Goal: Task Accomplishment & Management: Manage account settings

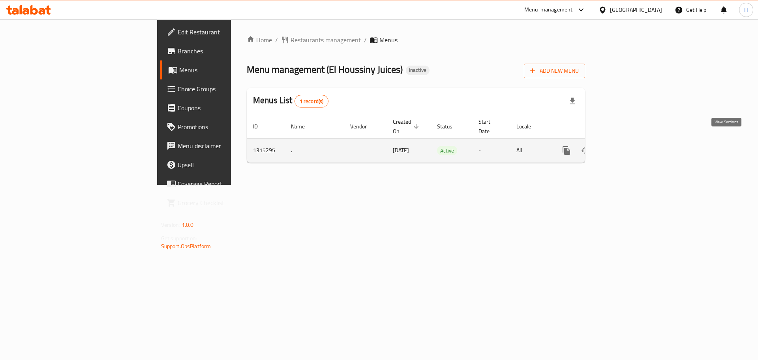
click at [633, 141] on link "enhanced table" at bounding box center [623, 150] width 19 height 19
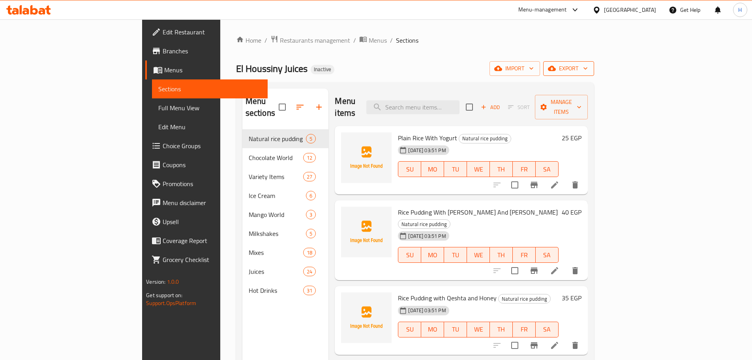
click at [588, 64] on span "export" at bounding box center [569, 69] width 38 height 10
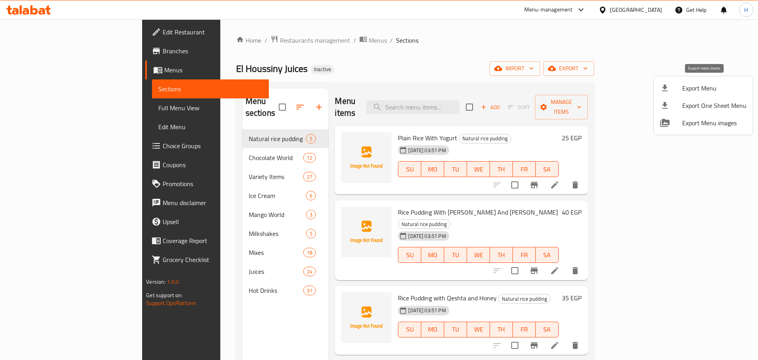
click at [695, 91] on span "Export Menu" at bounding box center [714, 87] width 64 height 9
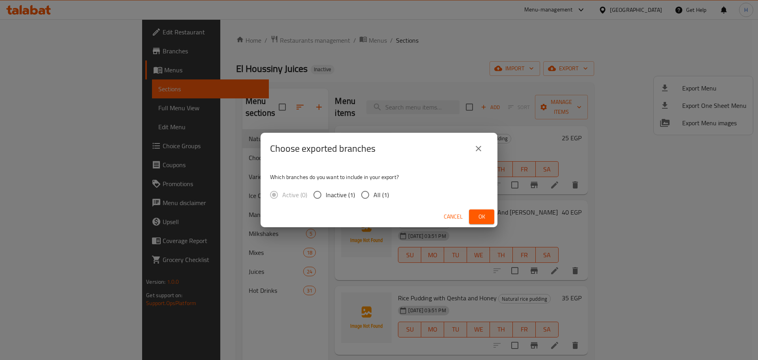
click at [359, 198] on input "All (1)" at bounding box center [365, 194] width 17 height 17
radio input "true"
click at [477, 217] on span "Ok" at bounding box center [481, 217] width 13 height 10
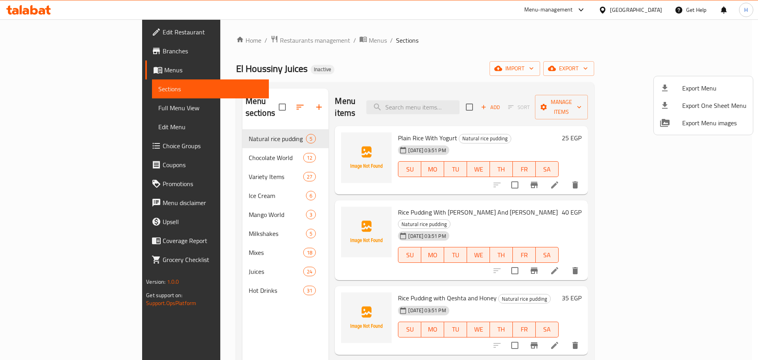
drag, startPoint x: 407, startPoint y: 68, endPoint x: 253, endPoint y: 141, distance: 169.9
click at [407, 68] on div at bounding box center [379, 180] width 758 height 360
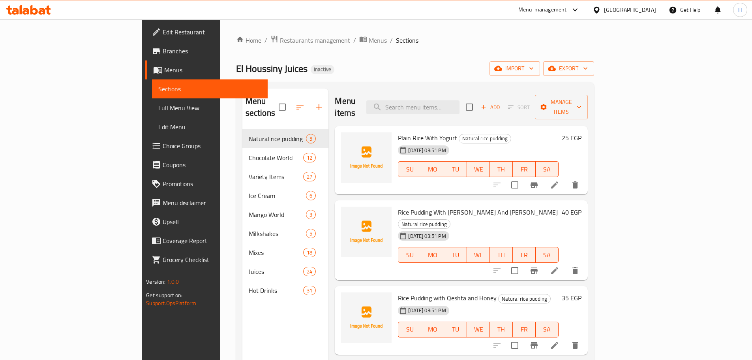
drag, startPoint x: 84, startPoint y: 107, endPoint x: 143, endPoint y: 5, distance: 117.8
click at [158, 107] on span "Full Menu View" at bounding box center [209, 107] width 103 height 9
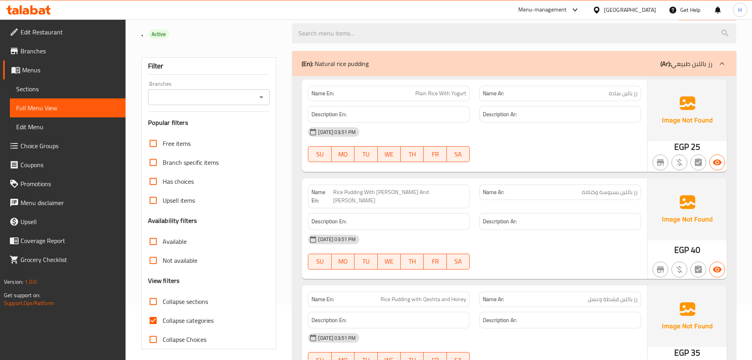
scroll to position [118, 0]
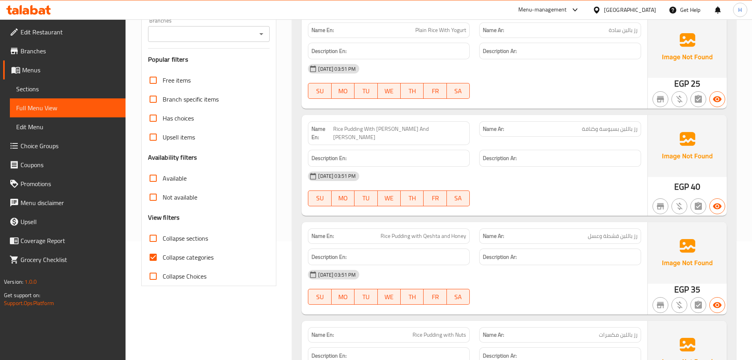
click at [180, 257] on span "Collapse categories" at bounding box center [188, 256] width 51 height 9
click at [163, 257] on input "Collapse categories" at bounding box center [153, 257] width 19 height 19
checkbox input "false"
click at [189, 237] on span "Collapse sections" at bounding box center [185, 237] width 45 height 9
click at [163, 237] on input "Collapse sections" at bounding box center [153, 238] width 19 height 19
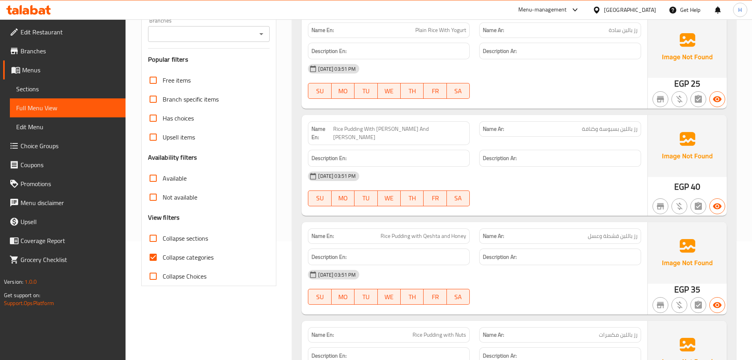
checkbox input "true"
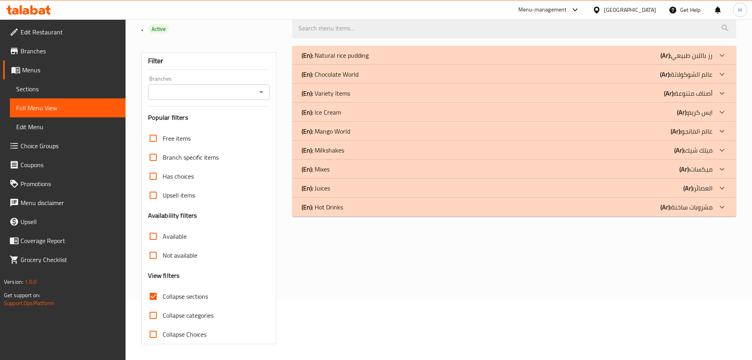
scroll to position [0, 0]
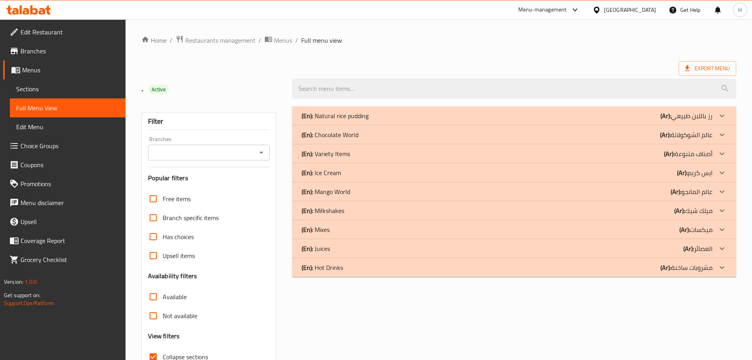
click at [553, 284] on div "(En): Natural rice pudding (Ar): رز باللبن طبيعي Name En: Plain Rice With Yogur…" at bounding box center [514, 255] width 454 height 308
click at [418, 271] on div "(En): Hot Drinks (Ar): مشروبات ساخنة" at bounding box center [507, 267] width 411 height 9
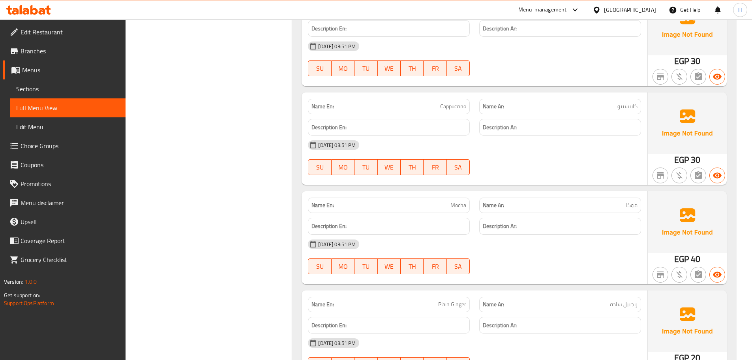
scroll to position [1426, 0]
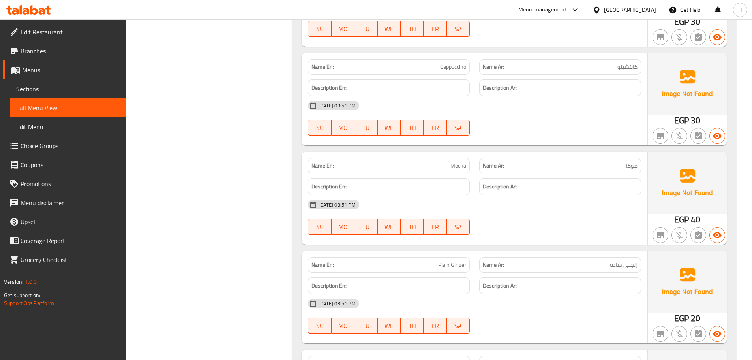
click at [631, 266] on span "زنجبيل ساده" at bounding box center [624, 265] width 28 height 8
copy span "زنجبيل"
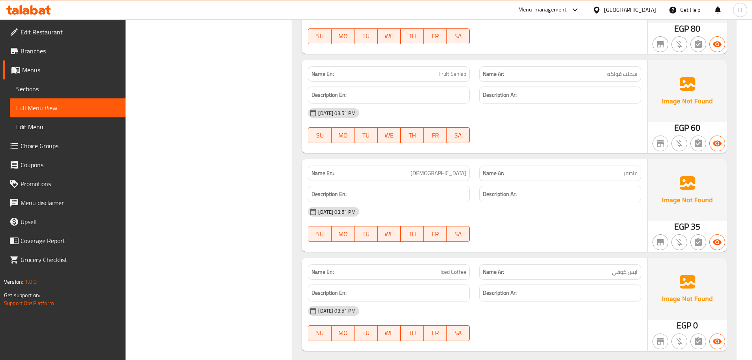
scroll to position [3022, 0]
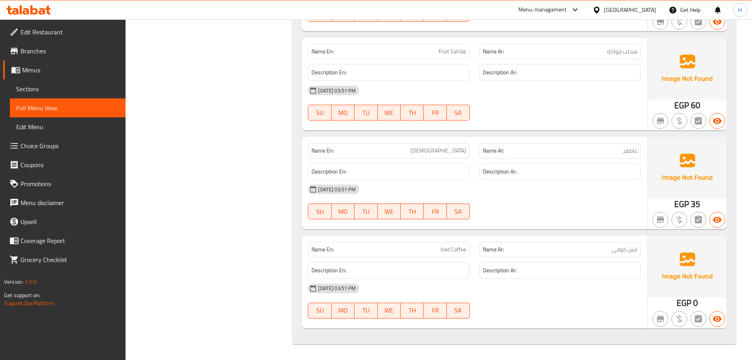
click at [426, 251] on p "Name En: Iced Coffee" at bounding box center [389, 249] width 155 height 8
copy span "Iced Coffee"
click at [531, 174] on h6 "Description Ar:" at bounding box center [560, 172] width 155 height 10
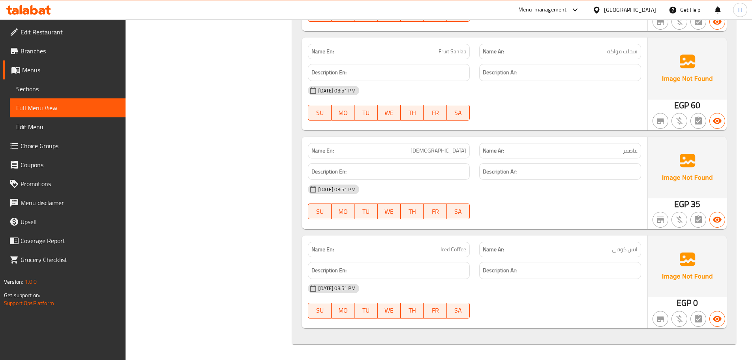
click at [568, 245] on p "Name Ar: ايس كوفي" at bounding box center [560, 249] width 155 height 8
click at [520, 191] on div "[DATE] 03:51 PM" at bounding box center [474, 189] width 343 height 19
click at [451, 254] on div "Name En: Iced Coffee" at bounding box center [389, 249] width 162 height 15
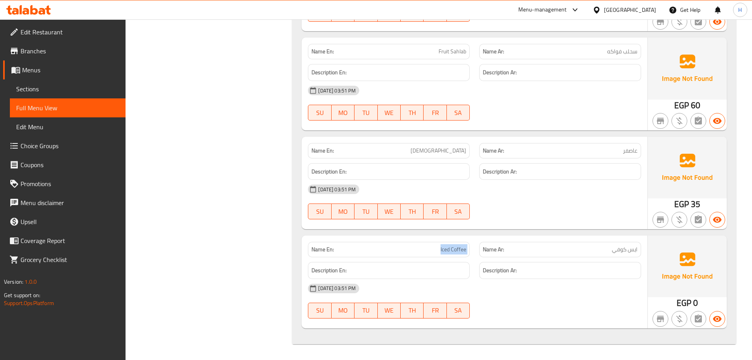
copy span "Iced Coffee"
click at [442, 247] on span "Iced Coffee" at bounding box center [454, 249] width 26 height 8
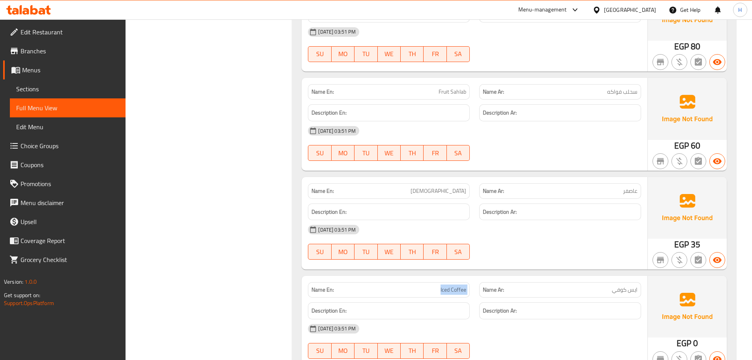
scroll to position [2904, 0]
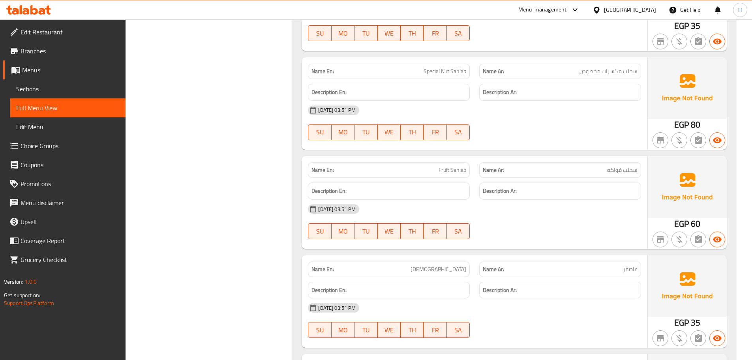
drag, startPoint x: 235, startPoint y: 304, endPoint x: 246, endPoint y: 259, distance: 46.1
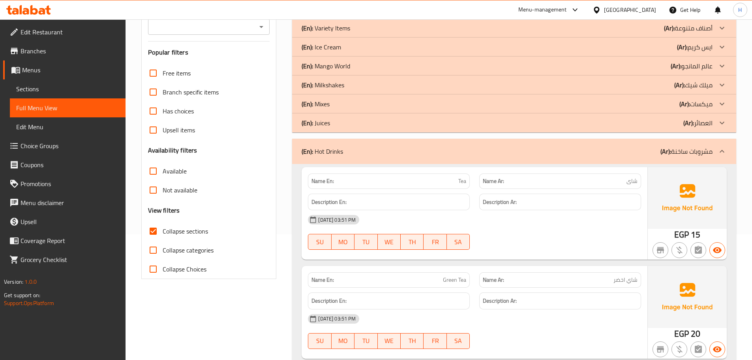
scroll to position [75, 0]
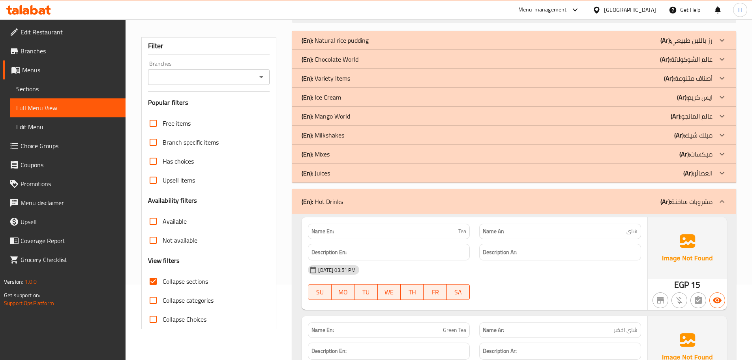
click at [398, 173] on div "(En): Juices (Ar): العصائر" at bounding box center [507, 172] width 411 height 9
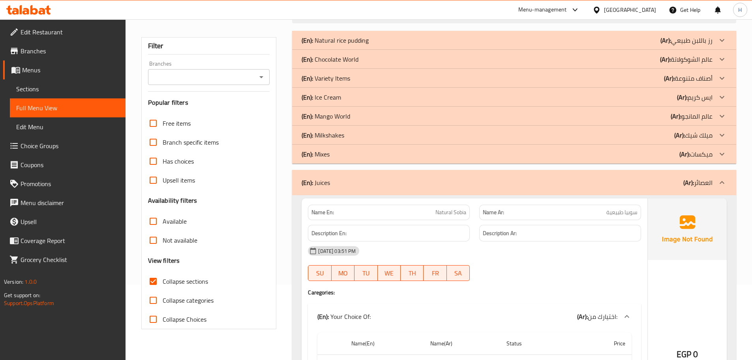
click at [543, 271] on div "30-09-2025 03:51 PM SU MO TU WE TH FR SA" at bounding box center [474, 263] width 343 height 44
click at [415, 76] on div "(En): Variety Items (Ar): أصناف متنوعة" at bounding box center [507, 77] width 411 height 9
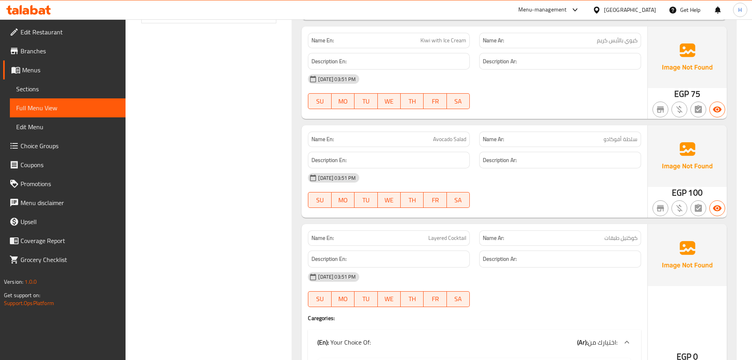
scroll to position [395, 0]
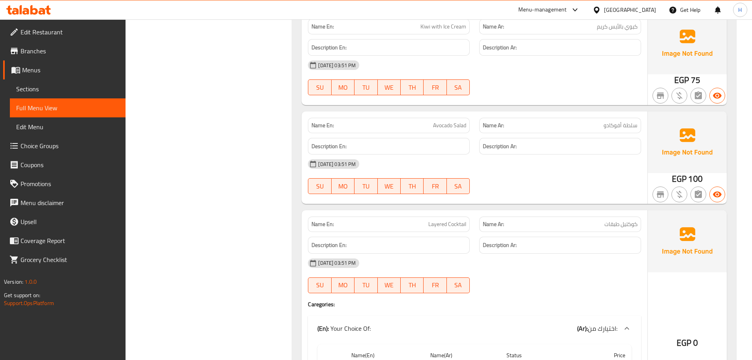
click at [536, 148] on h6 "Description Ar:" at bounding box center [560, 146] width 155 height 10
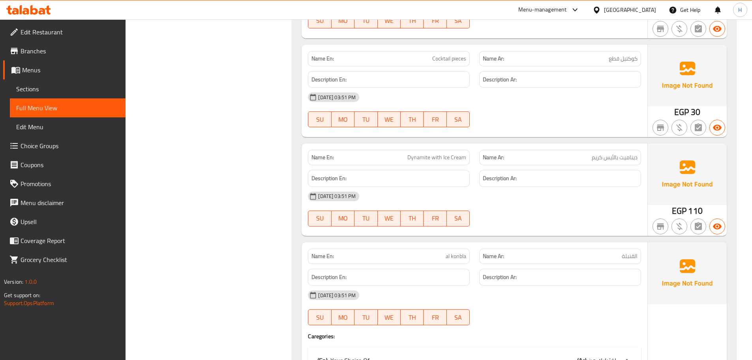
scroll to position [987, 0]
drag, startPoint x: 623, startPoint y: 259, endPoint x: 634, endPoint y: 262, distance: 10.7
click at [634, 262] on div "Name Ar: القنبلة" at bounding box center [560, 255] width 162 height 15
copy span "قنبلة"
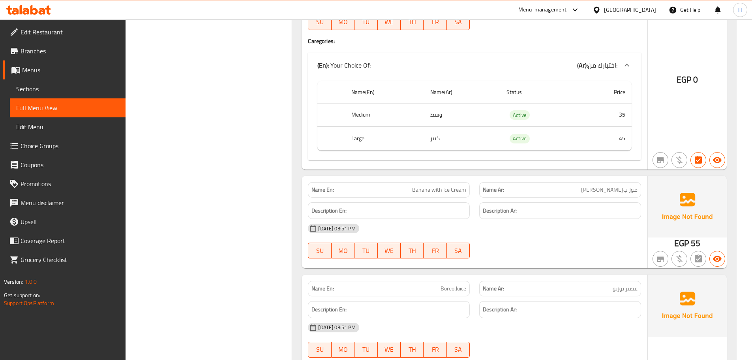
scroll to position [1856, 0]
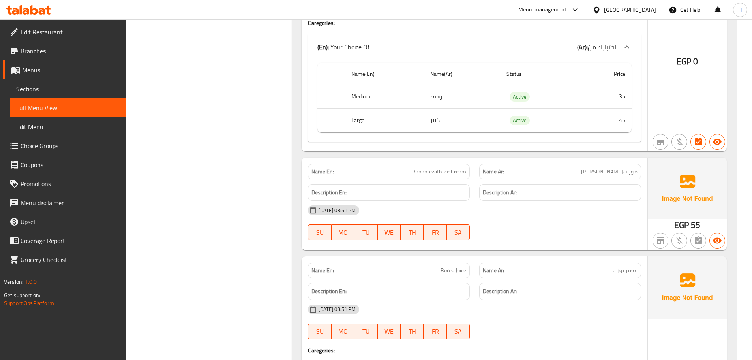
click at [622, 268] on span "عصير بوريو" at bounding box center [625, 270] width 25 height 8
copy span "بوريو"
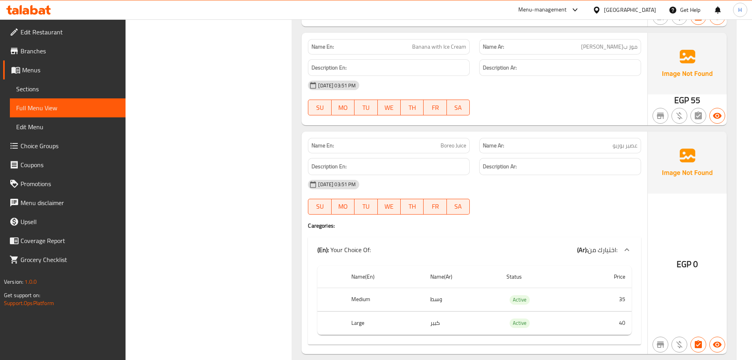
scroll to position [2025, 0]
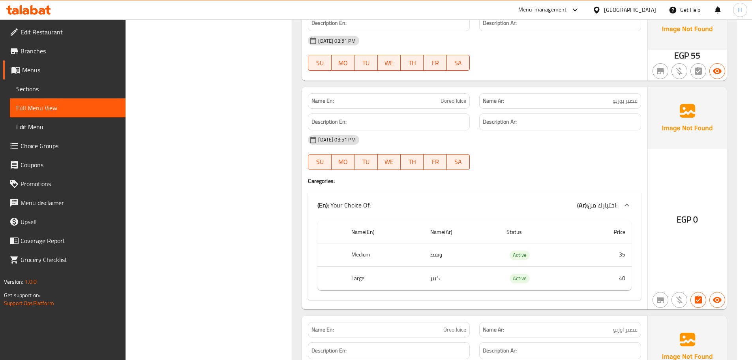
click at [450, 103] on span "Boreo Juice" at bounding box center [454, 101] width 26 height 8
copy span "Boreo Juice"
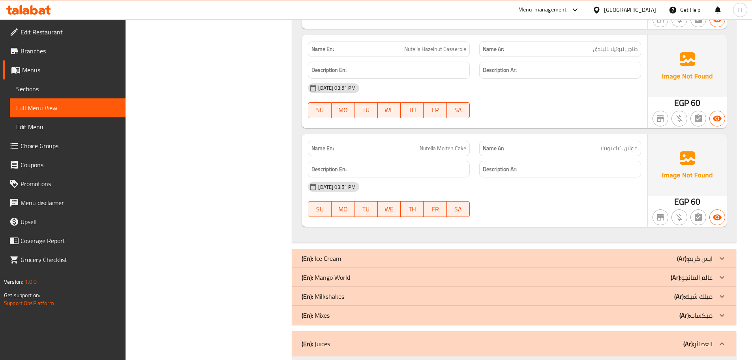
scroll to position [3565, 0]
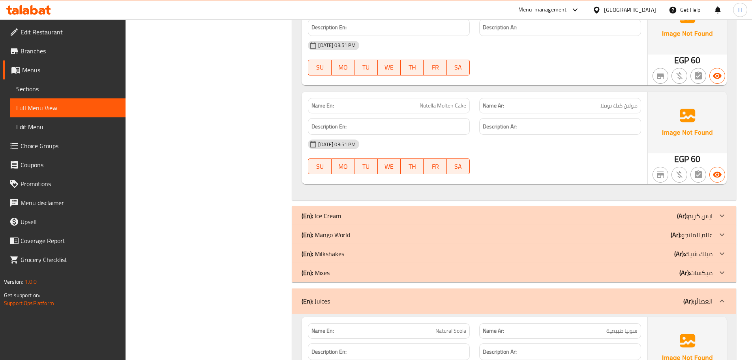
drag, startPoint x: 538, startPoint y: 66, endPoint x: 534, endPoint y: 60, distance: 6.2
click at [538, 66] on div "30-09-2025 03:51 PM SU MO TU WE TH FR SA" at bounding box center [474, 58] width 343 height 44
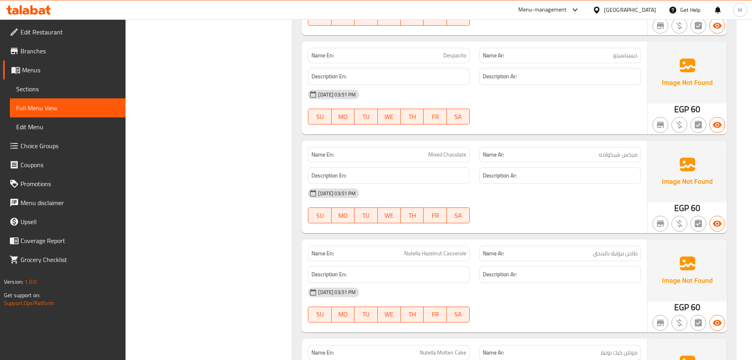
scroll to position [3288, 0]
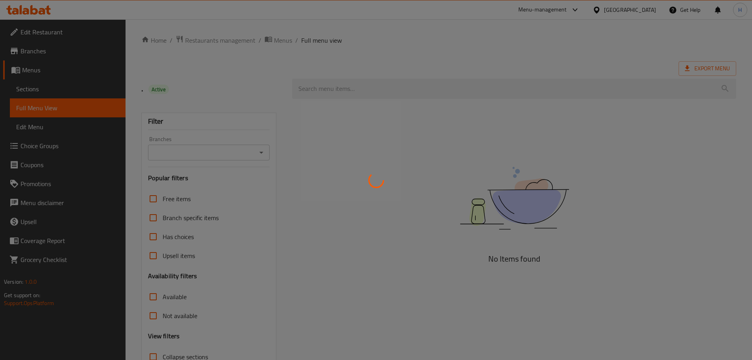
click at [41, 12] on div at bounding box center [376, 180] width 752 height 360
click at [41, 9] on div at bounding box center [376, 180] width 752 height 360
click at [36, 8] on div at bounding box center [376, 180] width 752 height 360
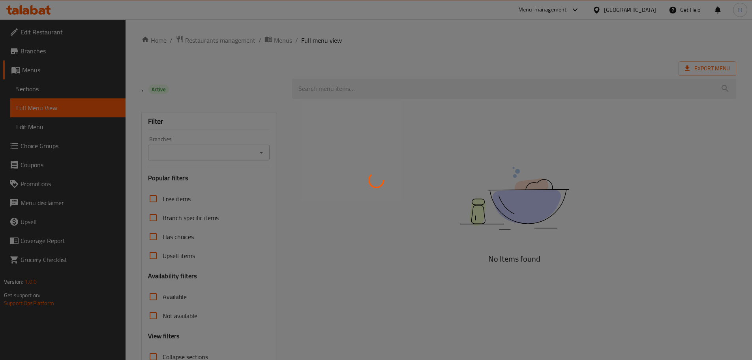
click at [36, 8] on div at bounding box center [376, 180] width 752 height 360
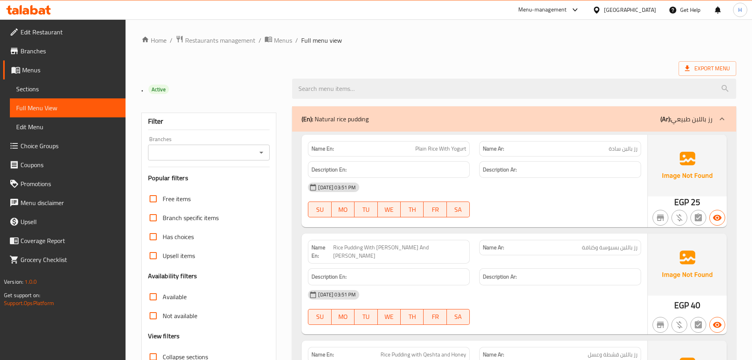
click at [41, 7] on icon at bounding box center [28, 9] width 45 height 9
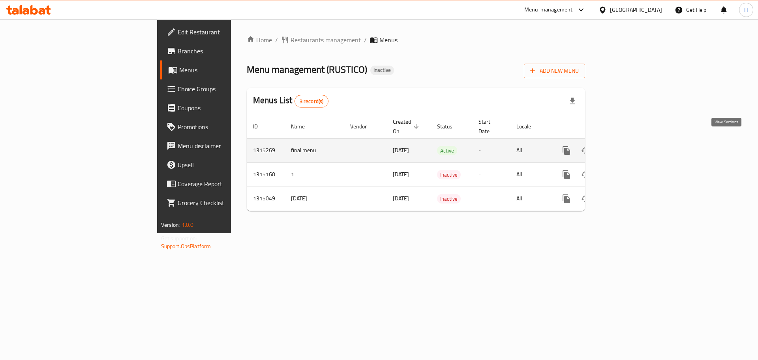
click at [633, 141] on link "enhanced table" at bounding box center [623, 150] width 19 height 19
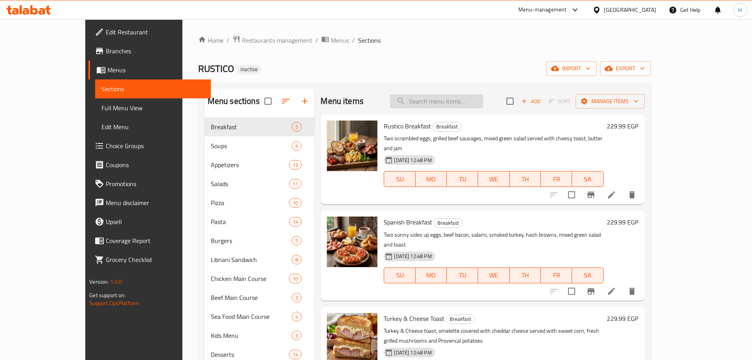
click at [455, 101] on input "search" at bounding box center [436, 101] width 93 height 14
paste input "Mocha"
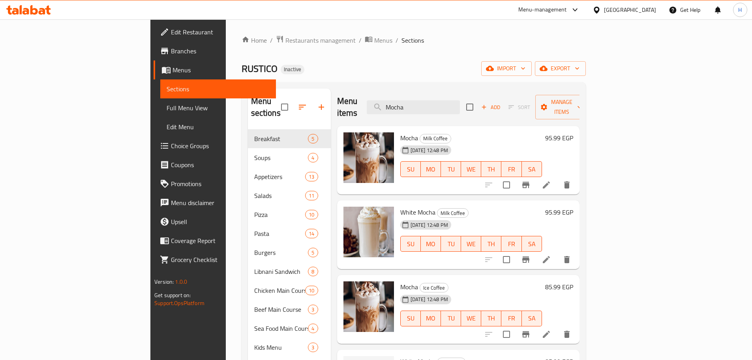
scroll to position [39, 0]
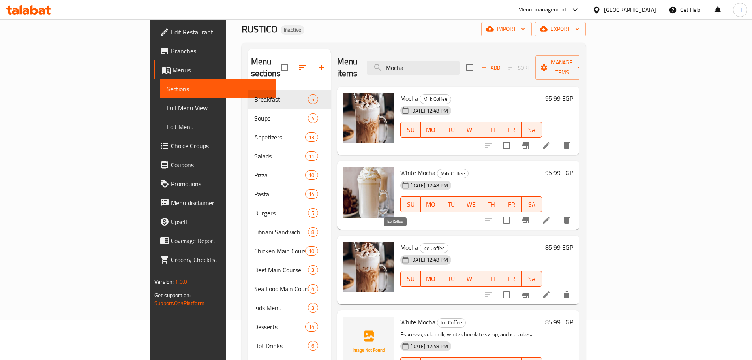
type input "Mocha"
click at [420, 244] on span "Ice Coffee" at bounding box center [434, 248] width 28 height 9
copy div "Ice Coffee"
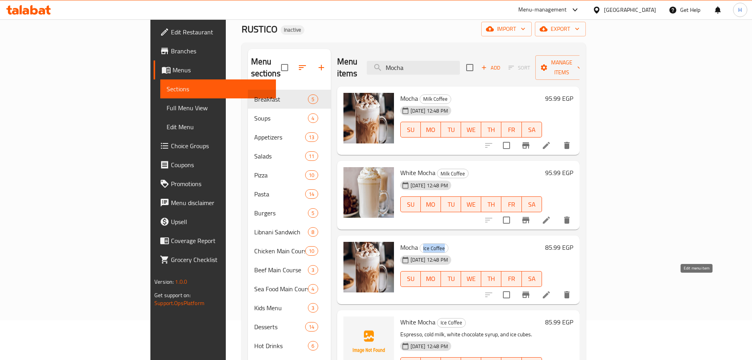
click at [551, 290] on icon at bounding box center [546, 294] width 9 height 9
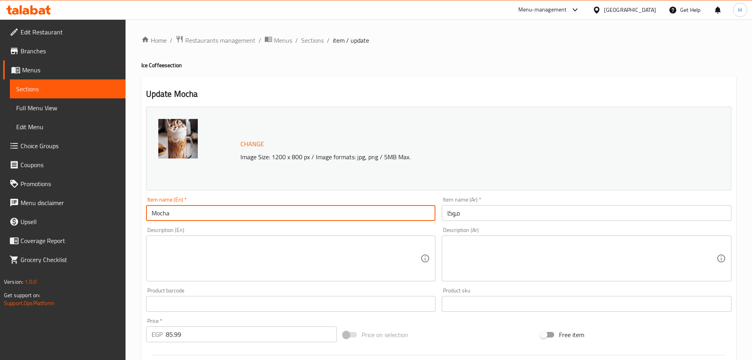
click at [193, 214] on input "Mocha" at bounding box center [291, 213] width 290 height 16
paste input "Ice Coffee"
type input "Mocha Ice Coffee"
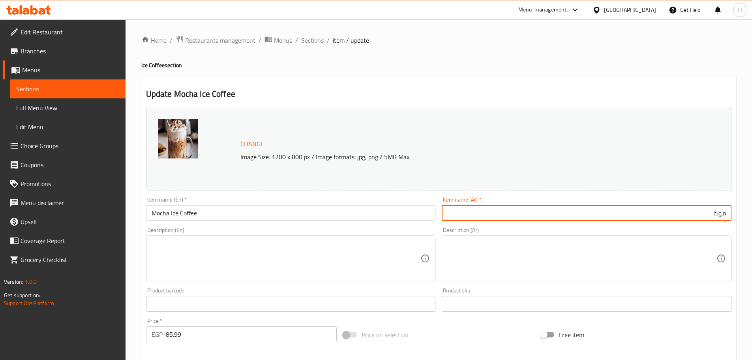
click at [674, 216] on input "موكا" at bounding box center [587, 213] width 290 height 16
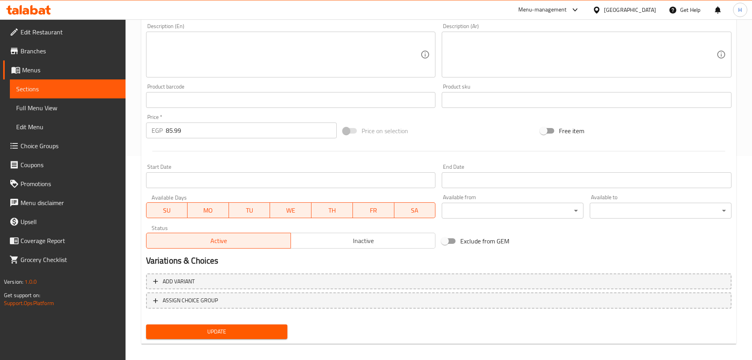
scroll to position [210, 0]
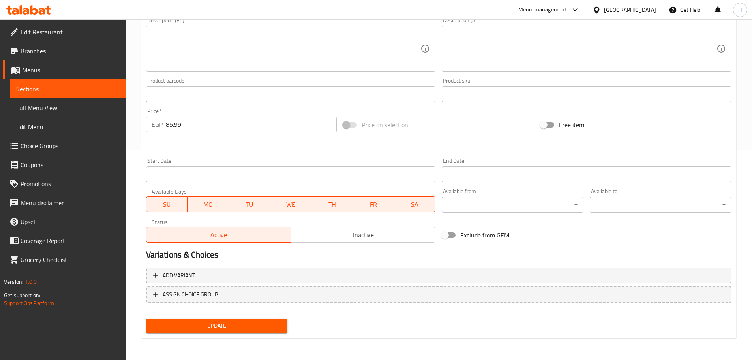
type input "موكا ايس كوفي"
click at [284, 327] on button "Update" at bounding box center [217, 325] width 142 height 15
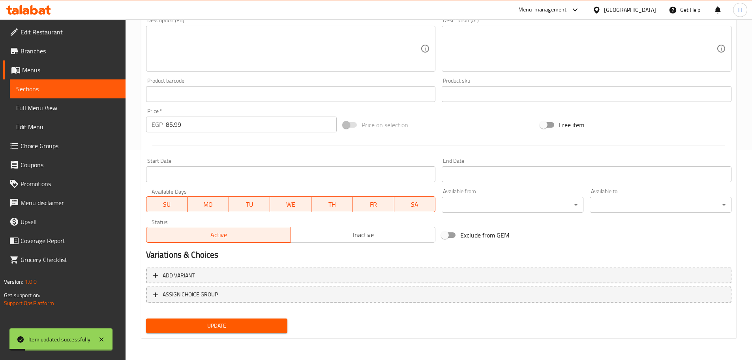
click at [73, 92] on span "Sections" at bounding box center [67, 88] width 103 height 9
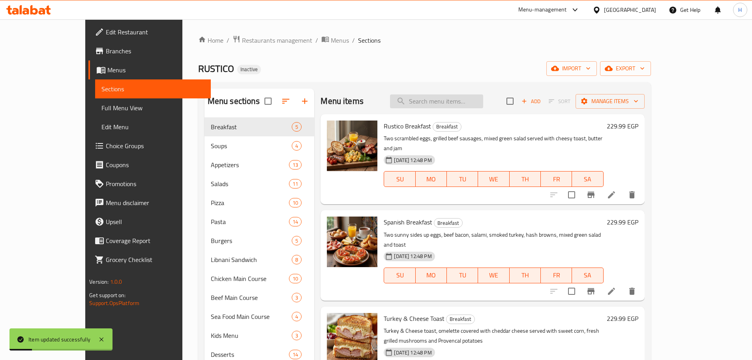
click at [443, 102] on input "search" at bounding box center [436, 101] width 93 height 14
paste input "White Mocha"
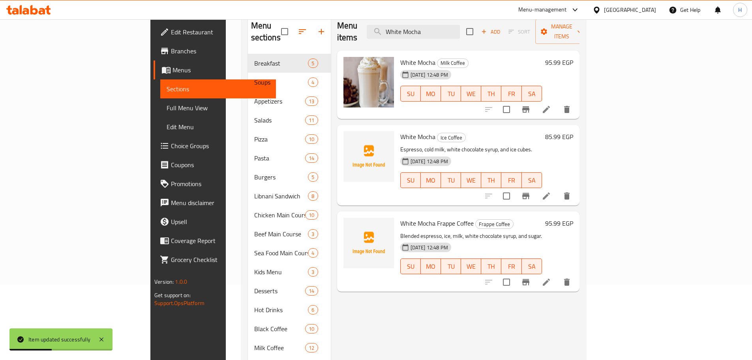
scroll to position [79, 0]
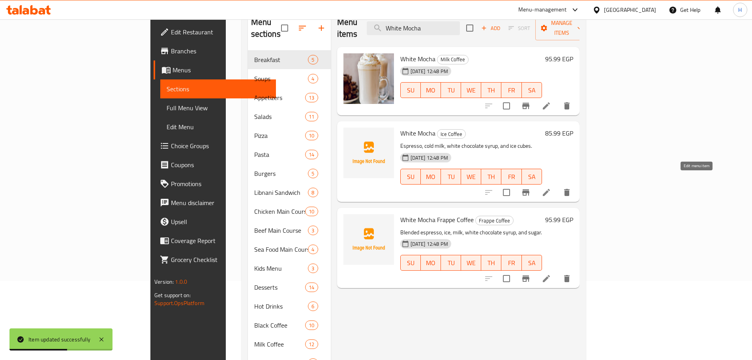
type input "White Mocha"
click at [551, 188] on icon at bounding box center [546, 192] width 9 height 9
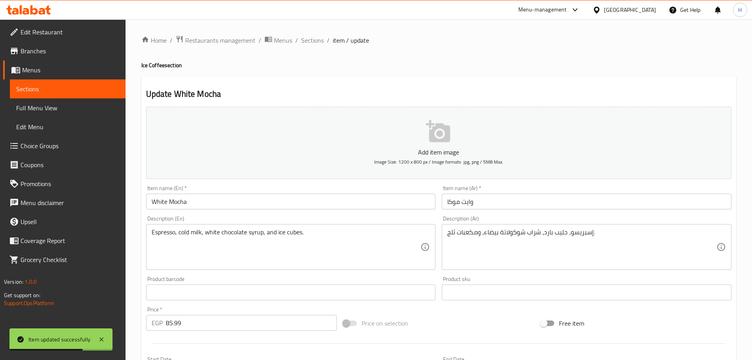
click at [259, 203] on input "White Mocha" at bounding box center [291, 201] width 290 height 16
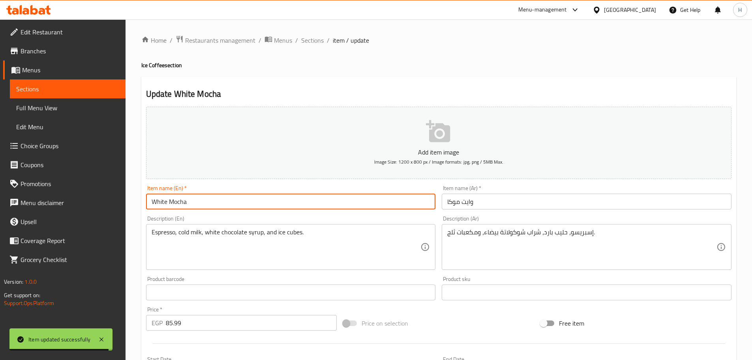
paste input "Ice Coffee"
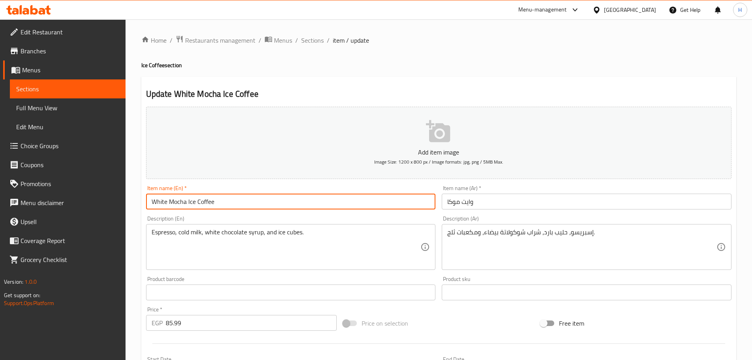
type input "White Mocha Ice Coffee"
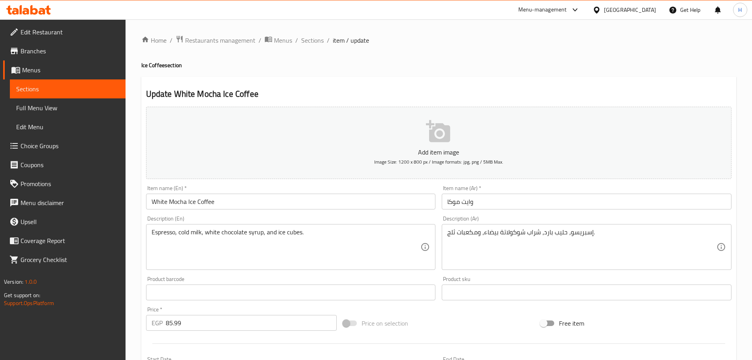
click at [508, 193] on div "Item name (Ar)   * وايت موكا Item name (Ar) *" at bounding box center [587, 197] width 290 height 24
click at [509, 199] on input "وايت موكا" at bounding box center [587, 201] width 290 height 16
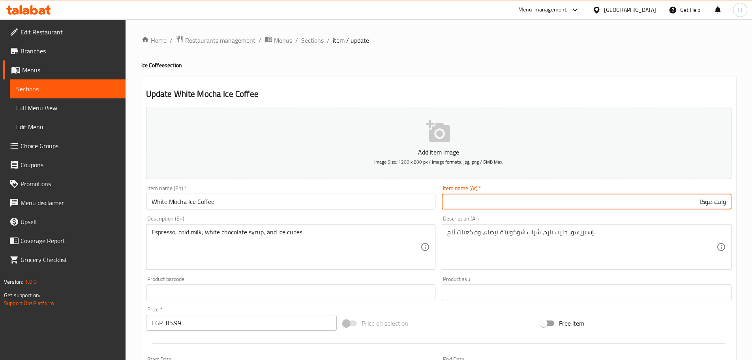
click at [653, 200] on input "وايت موكا" at bounding box center [587, 201] width 290 height 16
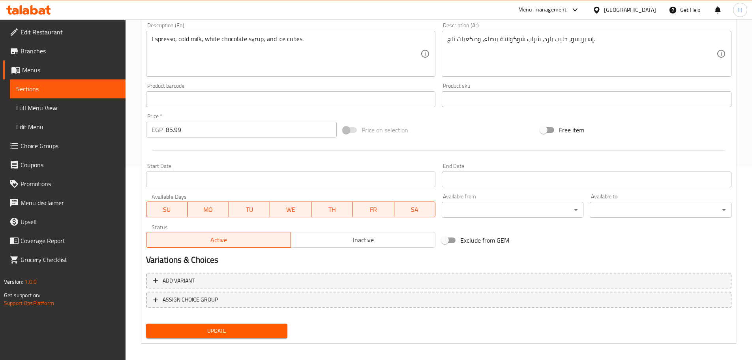
scroll to position [159, 0]
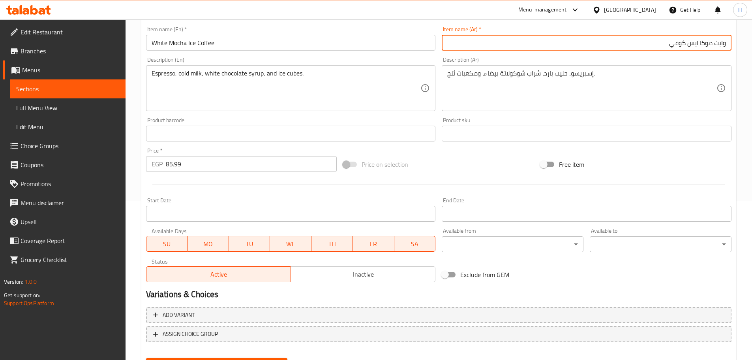
type input "وايت موكا ايس كوفي"
click at [206, 44] on input "White Mocha Ice Coffee" at bounding box center [291, 43] width 290 height 16
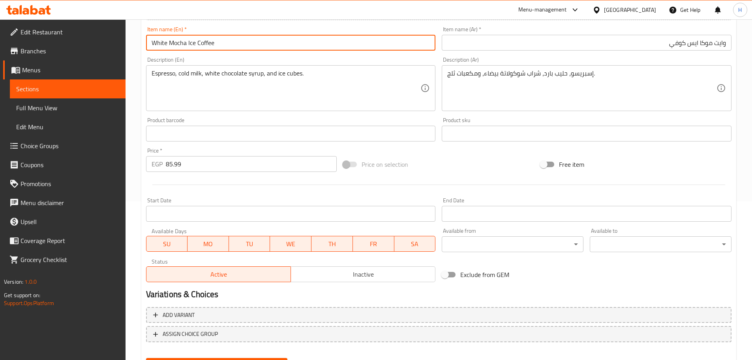
click at [206, 44] on input "White Mocha Ice Coffee" at bounding box center [291, 43] width 290 height 16
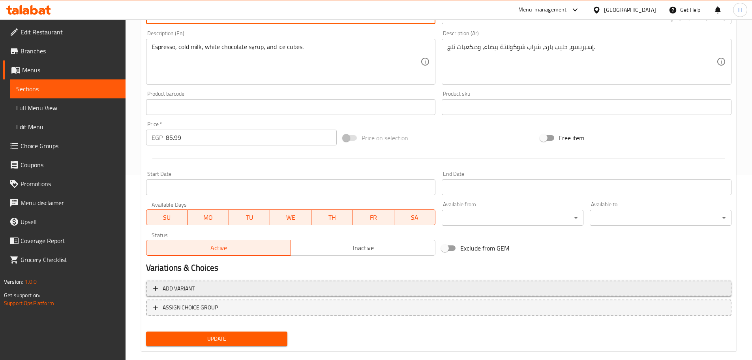
scroll to position [198, 0]
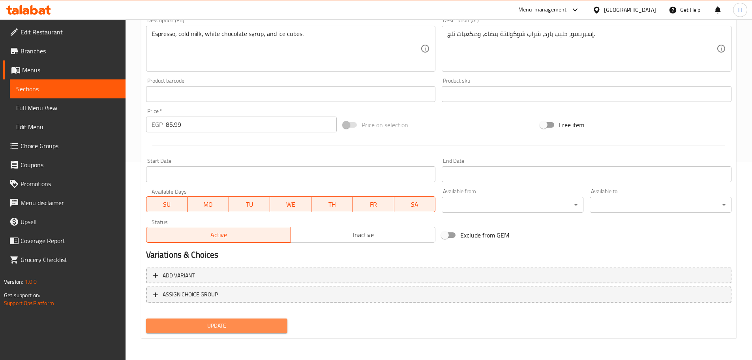
click at [268, 321] on span "Update" at bounding box center [216, 326] width 129 height 10
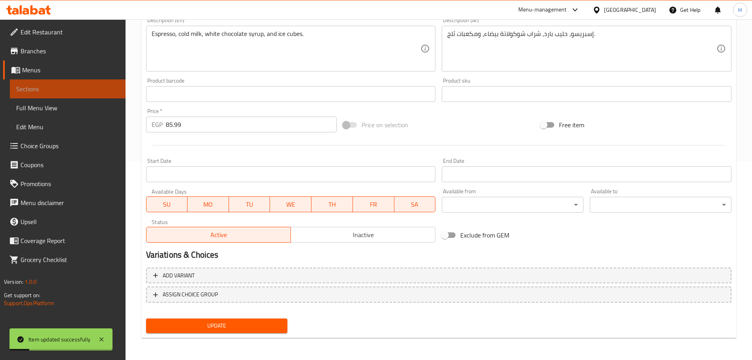
click at [68, 88] on span "Sections" at bounding box center [67, 88] width 103 height 9
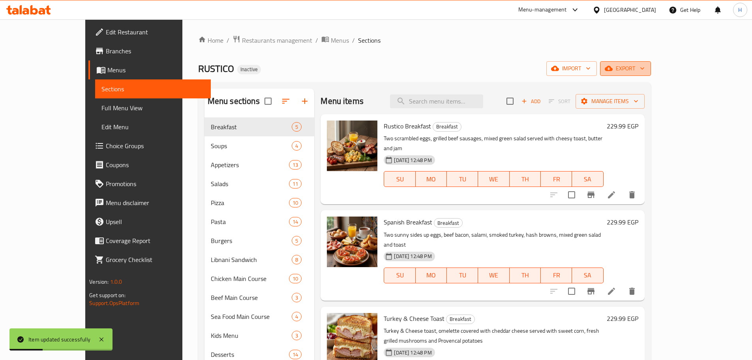
click at [613, 67] on icon "button" at bounding box center [609, 68] width 8 height 8
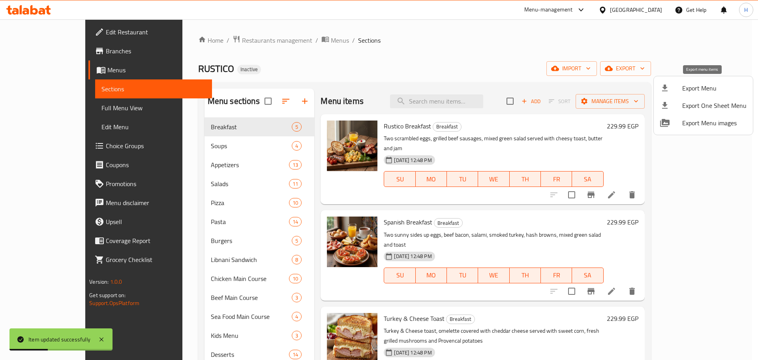
click at [677, 86] on div at bounding box center [671, 87] width 22 height 9
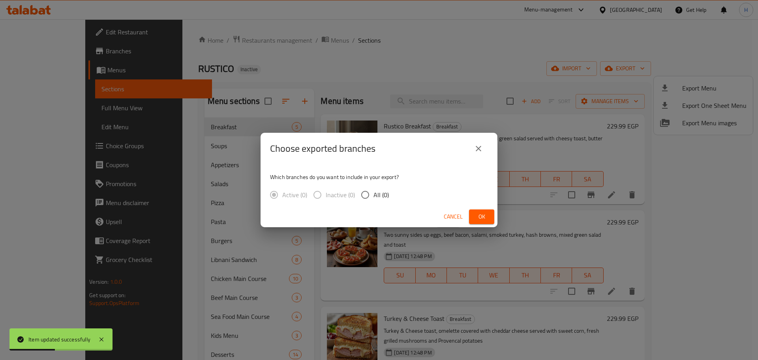
click at [377, 190] on span "All (0)" at bounding box center [380, 194] width 15 height 9
click at [373, 190] on input "All (0)" at bounding box center [365, 194] width 17 height 17
radio input "true"
click at [492, 222] on button "Ok" at bounding box center [481, 216] width 25 height 15
click at [486, 216] on span "Ok" at bounding box center [481, 217] width 13 height 10
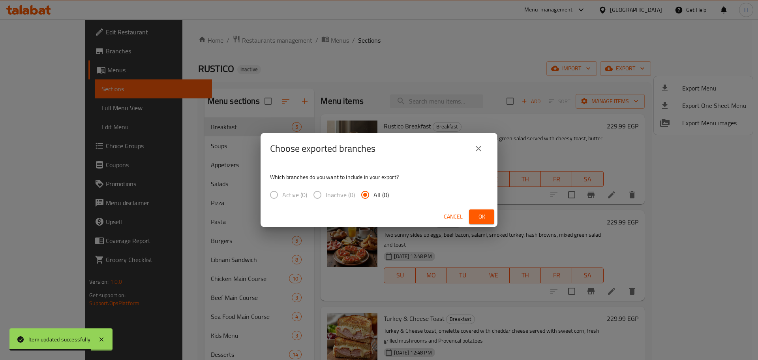
click at [486, 220] on span "Ok" at bounding box center [481, 217] width 13 height 10
click at [483, 148] on button "close" at bounding box center [478, 148] width 19 height 19
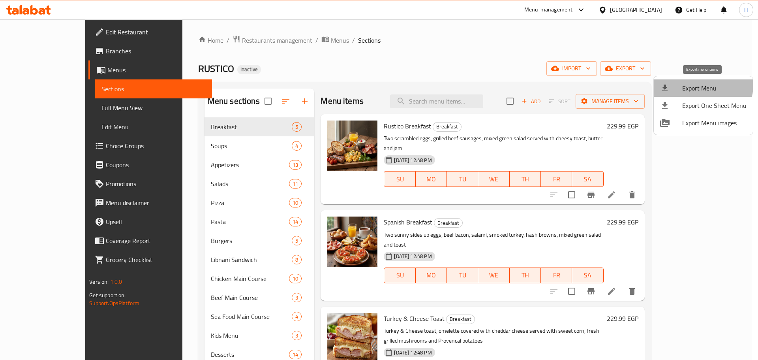
click at [699, 85] on span "Export Menu" at bounding box center [714, 87] width 64 height 9
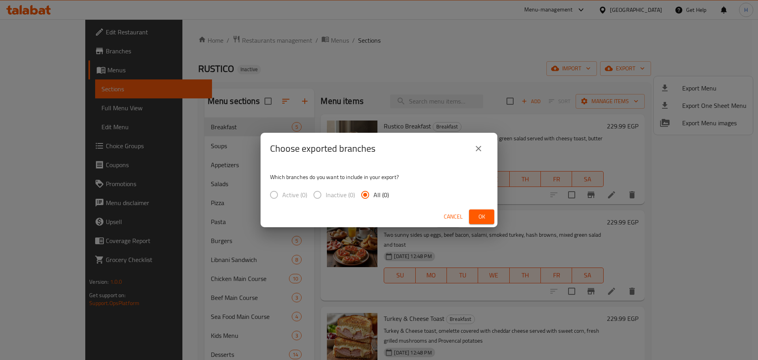
click at [486, 214] on span "Ok" at bounding box center [481, 217] width 13 height 10
click at [487, 221] on span "Ok" at bounding box center [481, 217] width 13 height 10
click at [482, 143] on button "close" at bounding box center [478, 148] width 19 height 19
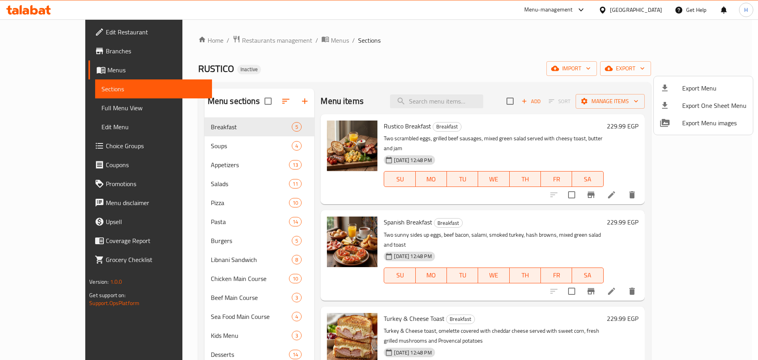
click at [711, 87] on span "Export Menu" at bounding box center [714, 87] width 64 height 9
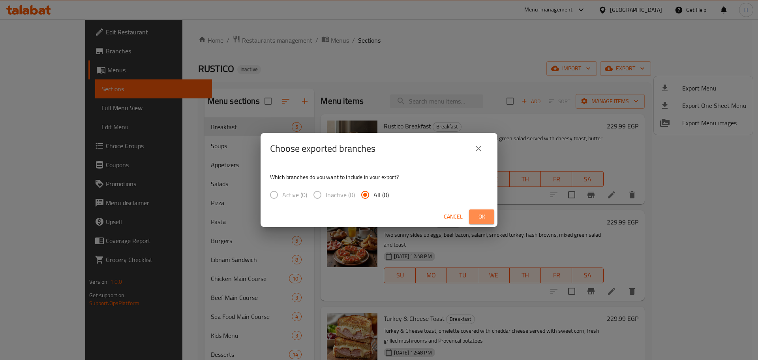
click at [484, 217] on span "Ok" at bounding box center [481, 217] width 13 height 10
click at [474, 148] on icon "close" at bounding box center [478, 148] width 9 height 9
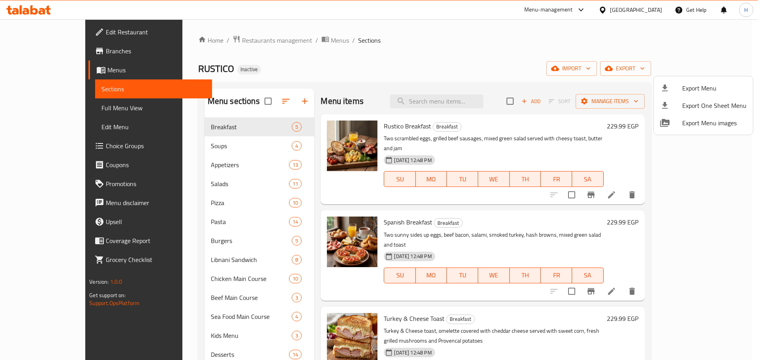
click at [99, 107] on div at bounding box center [379, 180] width 758 height 360
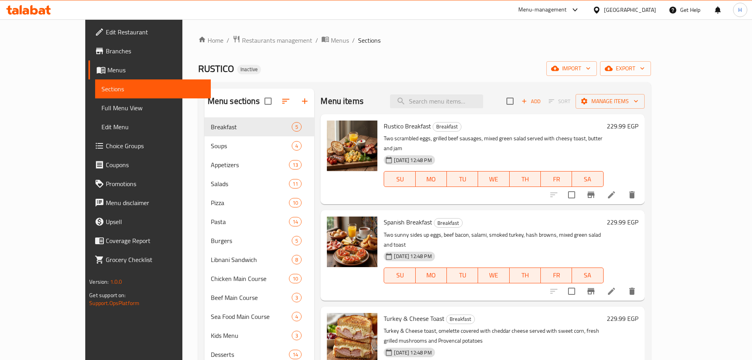
click at [101, 90] on span "Sections" at bounding box center [152, 88] width 103 height 9
click at [331, 41] on span "Menus" at bounding box center [340, 40] width 18 height 9
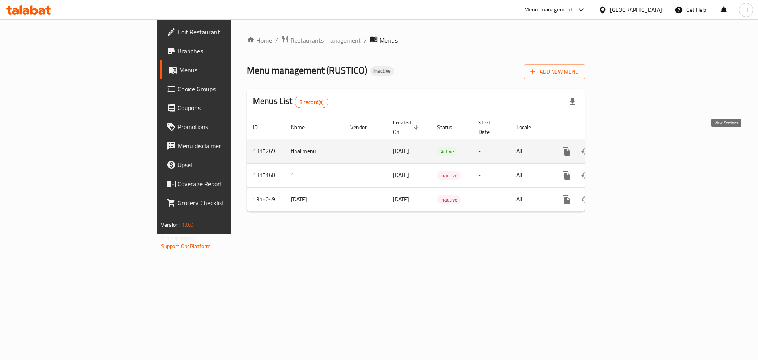
click at [633, 142] on link "enhanced table" at bounding box center [623, 151] width 19 height 19
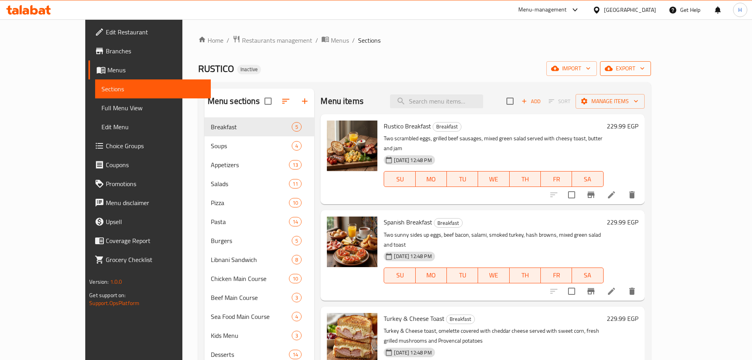
click at [651, 63] on button "export" at bounding box center [625, 68] width 51 height 15
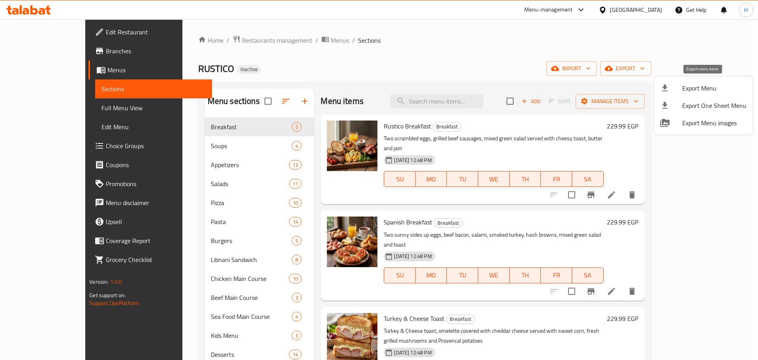
click at [681, 90] on div at bounding box center [671, 87] width 22 height 9
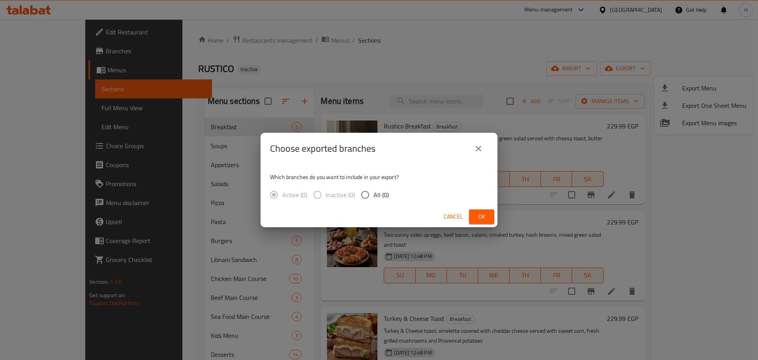
click at [384, 190] on span "All (0)" at bounding box center [380, 194] width 15 height 9
click at [373, 190] on input "All (0)" at bounding box center [365, 194] width 17 height 17
radio input "true"
click at [496, 217] on div "Cancel Ok" at bounding box center [379, 216] width 237 height 21
click at [479, 212] on span "Ok" at bounding box center [481, 217] width 13 height 10
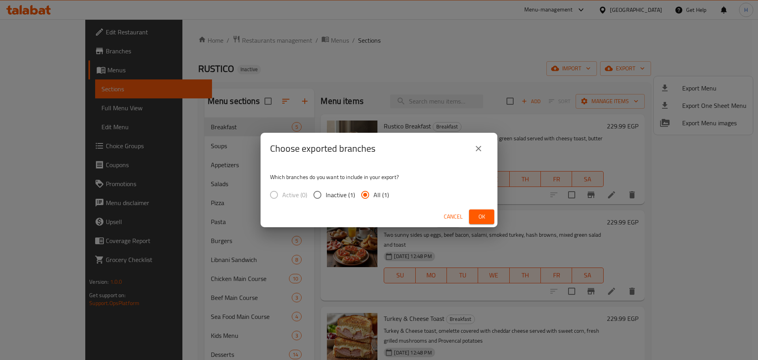
click at [486, 216] on span "Ok" at bounding box center [481, 217] width 13 height 10
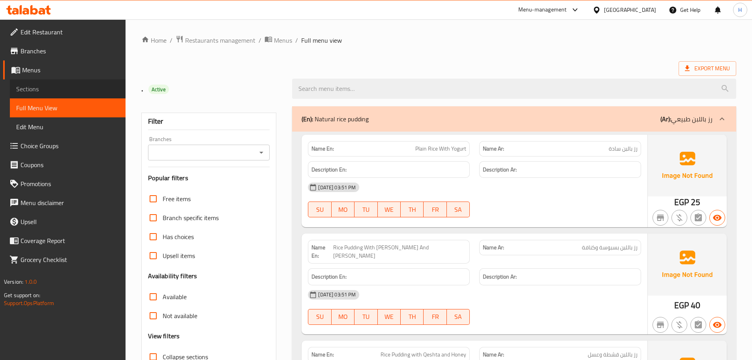
click at [83, 94] on link "Sections" at bounding box center [68, 88] width 116 height 19
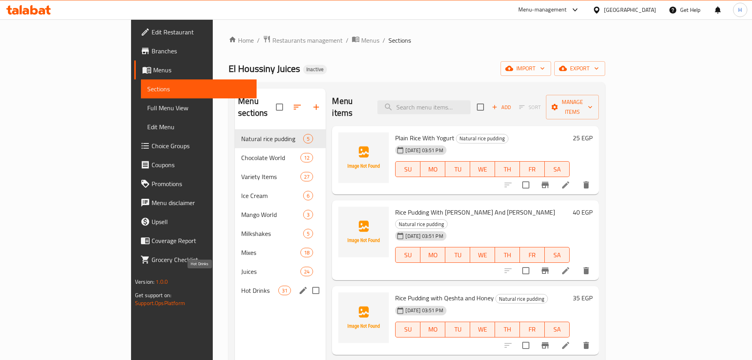
click at [241, 285] on span "Hot Drinks" at bounding box center [259, 289] width 37 height 9
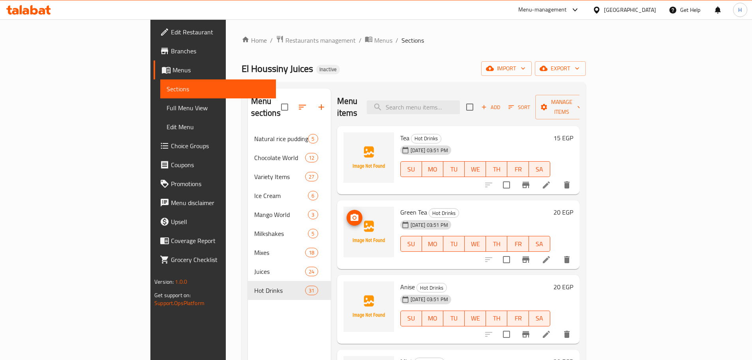
click at [171, 146] on span "Choice Groups" at bounding box center [220, 145] width 99 height 9
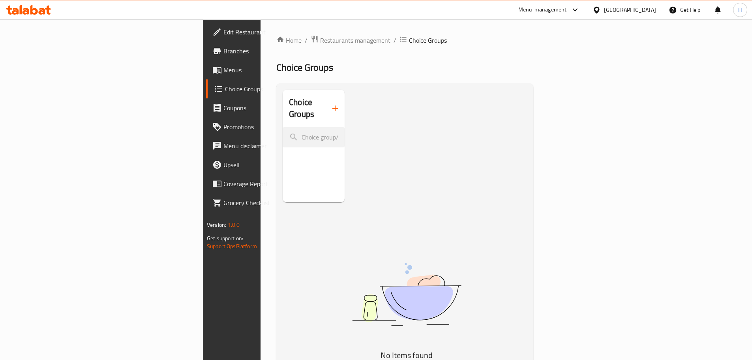
click at [330, 105] on icon "button" at bounding box center [334, 107] width 9 height 9
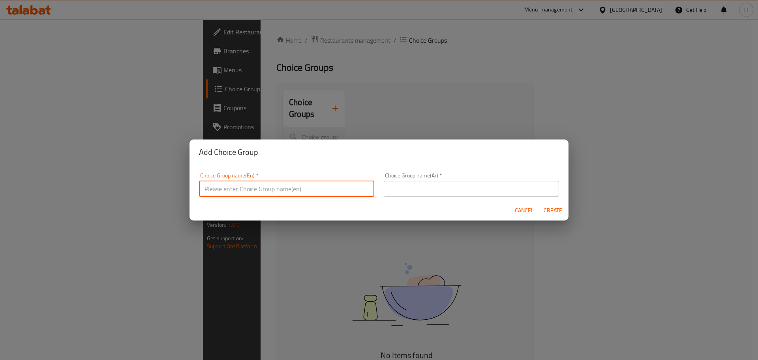
click at [305, 182] on input "text" at bounding box center [286, 189] width 175 height 16
type input "Your CHOICE of :"
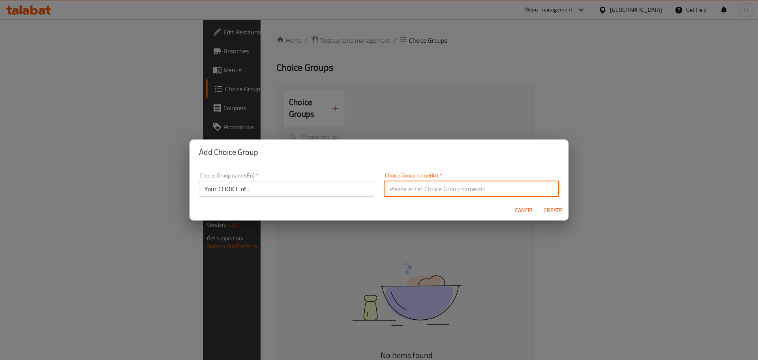
click at [435, 185] on input "text" at bounding box center [471, 189] width 175 height 16
type input "اختيارك من :"
click at [548, 211] on span "Create" at bounding box center [552, 210] width 19 height 10
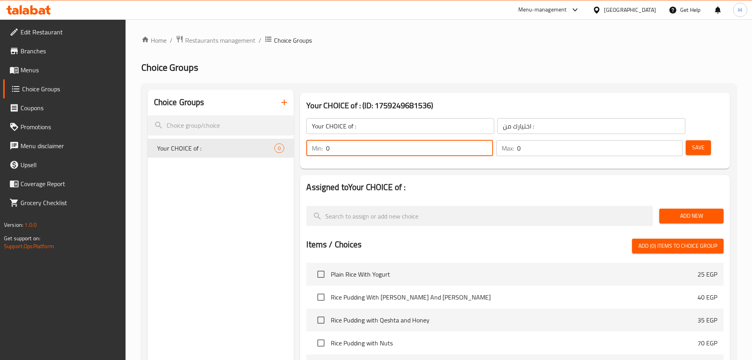
drag, startPoint x: 611, startPoint y: 126, endPoint x: 597, endPoint y: 134, distance: 15.9
click at [494, 139] on div "Min: 0 ​" at bounding box center [400, 148] width 190 height 19
type input "1"
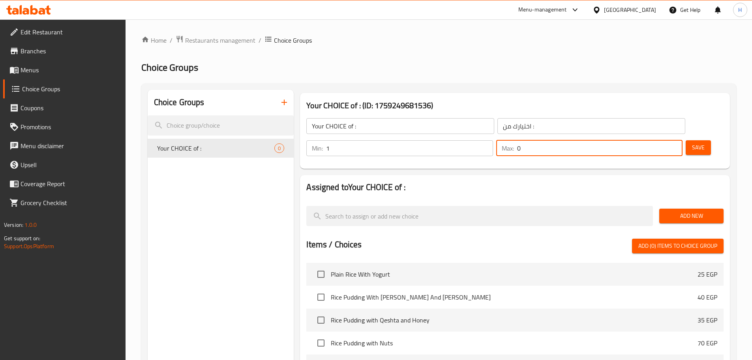
drag, startPoint x: 646, startPoint y: 129, endPoint x: 670, endPoint y: 177, distance: 53.7
click at [642, 140] on div "Max: 0 ​" at bounding box center [589, 148] width 186 height 16
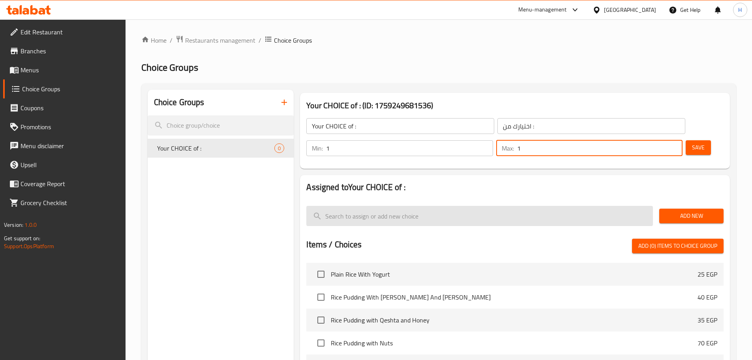
type input "1"
click at [688, 211] on span "Add New" at bounding box center [692, 216] width 52 height 10
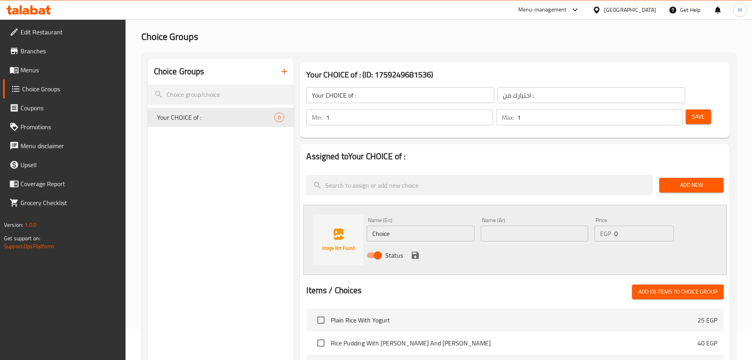
scroll to position [79, 0]
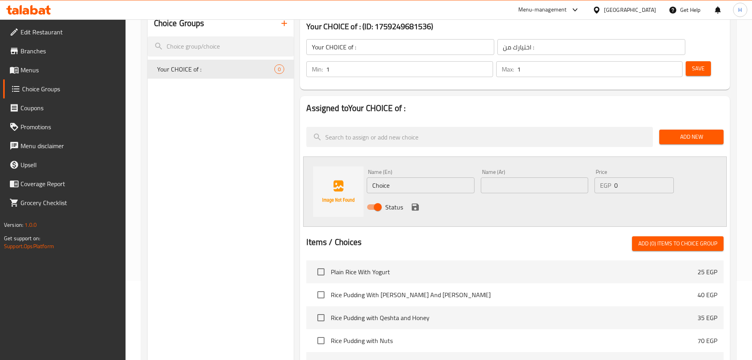
drag, startPoint x: 430, startPoint y: 143, endPoint x: 433, endPoint y: 154, distance: 11.5
click at [432, 156] on div "Name (En) Choice Name (En) Name (Ar) Name (Ar) Price EGP 0 Price Status" at bounding box center [515, 191] width 424 height 70
click at [433, 177] on input "Choice" at bounding box center [420, 185] width 107 height 16
drag, startPoint x: 354, startPoint y: 167, endPoint x: 340, endPoint y: 172, distance: 14.6
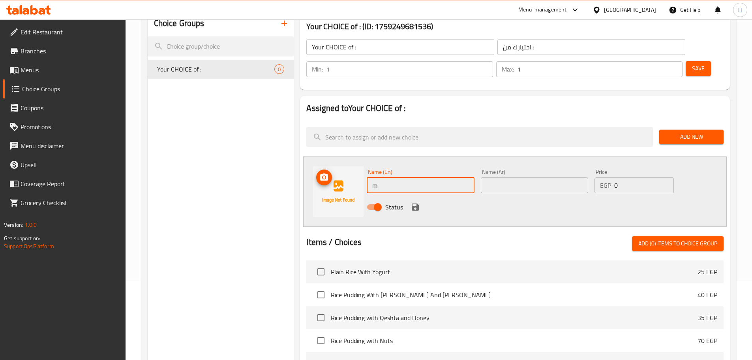
click at [333, 168] on div "Name (En) m Name (En) Name (Ar) Name (Ar) Price EGP 0 Price Status" at bounding box center [515, 191] width 424 height 70
type input "small"
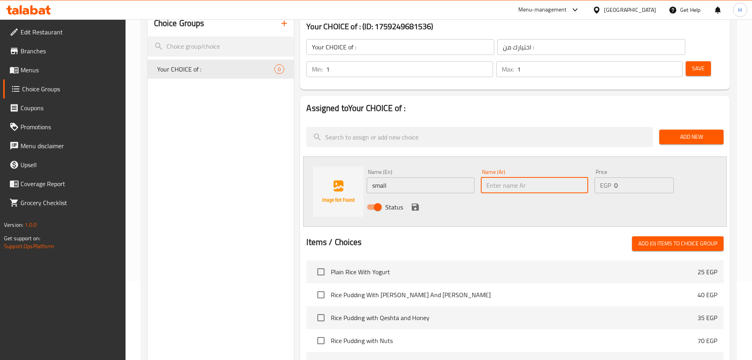
click at [503, 177] on input "text" at bounding box center [534, 185] width 107 height 16
type input "صغير"
drag, startPoint x: 630, startPoint y: 165, endPoint x: 572, endPoint y: 169, distance: 57.8
click at [572, 169] on div "Name (En) small Name (En) Name (Ar) صغير Name (Ar) Price EGP 0 Price Status" at bounding box center [535, 192] width 342 height 52
paste input "35"
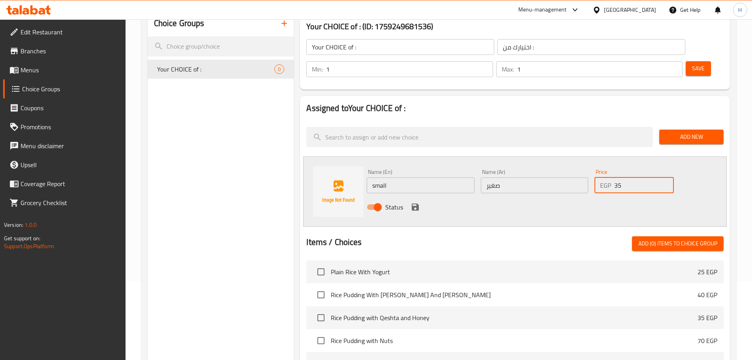
type input "35"
click at [411, 202] on icon "save" at bounding box center [415, 206] width 9 height 9
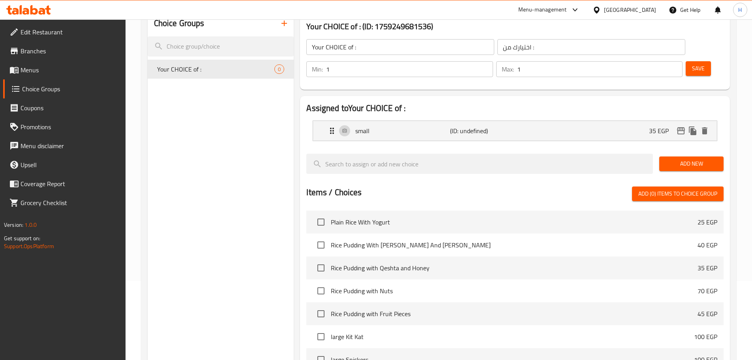
click at [693, 159] on span "Add New" at bounding box center [692, 164] width 52 height 10
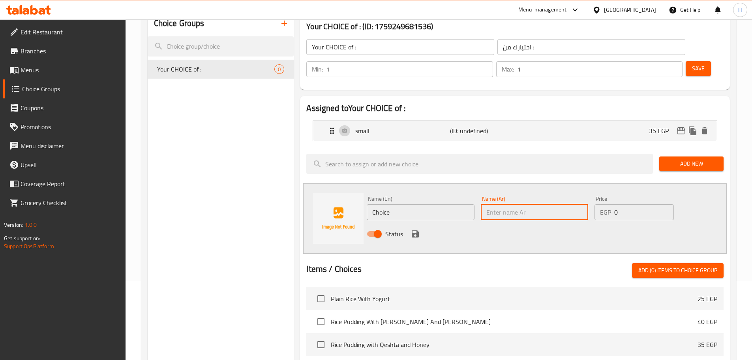
click at [537, 204] on input "text" at bounding box center [534, 212] width 107 height 16
click at [536, 204] on input "text" at bounding box center [534, 212] width 107 height 16
type input "وسط"
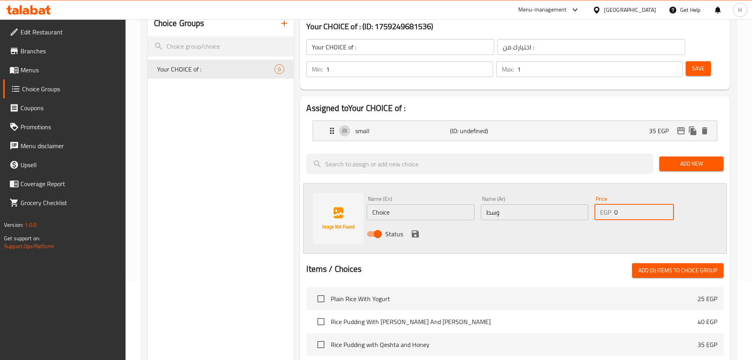
drag, startPoint x: 637, startPoint y: 189, endPoint x: 601, endPoint y: 188, distance: 36.4
click at [599, 204] on div "EGP 0 Price" at bounding box center [634, 212] width 79 height 16
type input "40"
click at [410, 204] on input "Choice" at bounding box center [420, 212] width 107 height 16
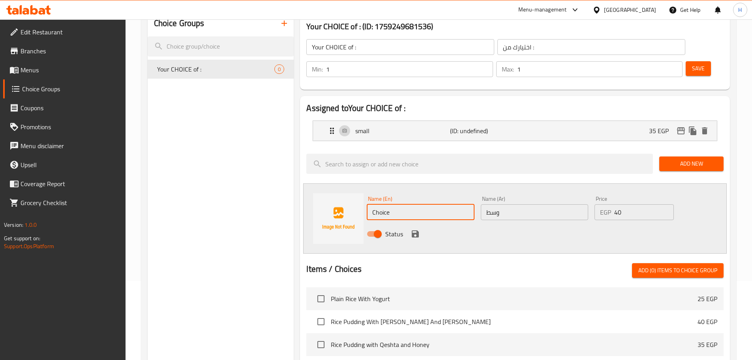
click at [410, 204] on input "Choice" at bounding box center [420, 212] width 107 height 16
type input "Medium"
click at [505, 223] on div "Status" at bounding box center [535, 233] width 342 height 21
click at [417, 230] on icon "save" at bounding box center [415, 233] width 7 height 7
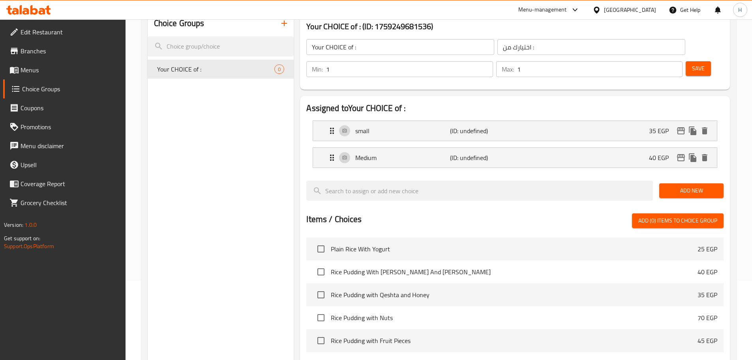
click at [700, 60] on div "Save" at bounding box center [701, 69] width 35 height 19
click at [694, 61] on button "Save" at bounding box center [698, 68] width 25 height 15
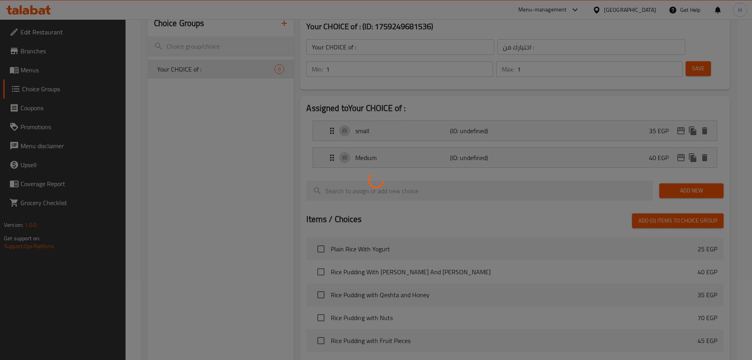
scroll to position [234, 0]
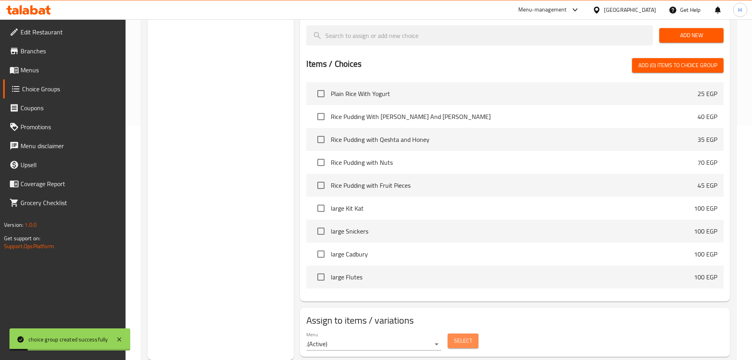
click at [460, 336] on span "Select" at bounding box center [463, 341] width 18 height 10
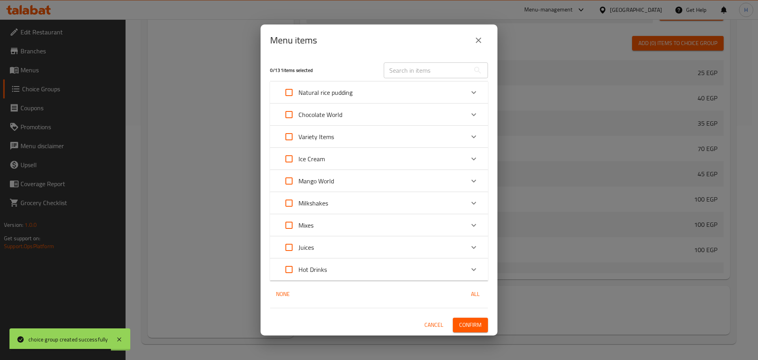
click at [413, 68] on input "text" at bounding box center [427, 70] width 86 height 16
paste input "Iced Coffee"
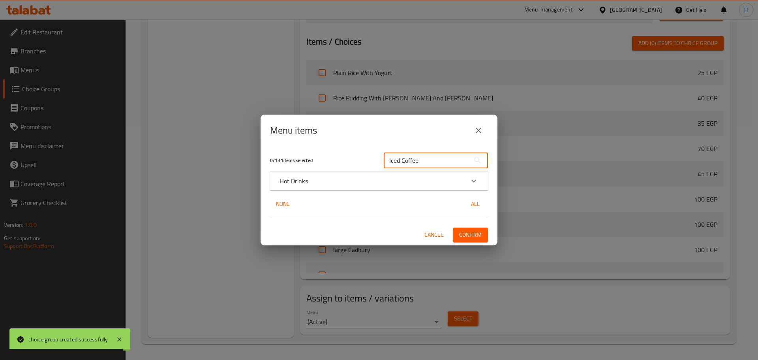
type input "Iced Coffee"
click at [353, 175] on div "Hot Drinks" at bounding box center [379, 180] width 218 height 19
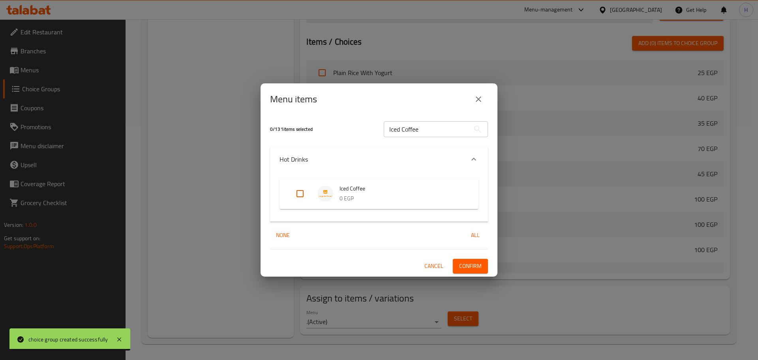
click at [307, 193] on input "Expand" at bounding box center [300, 193] width 19 height 19
checkbox input "true"
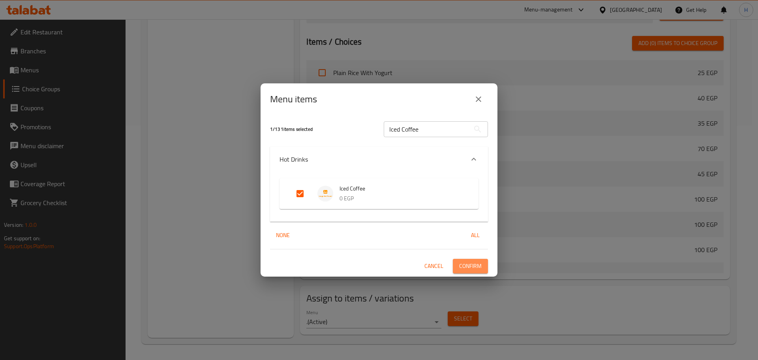
click at [463, 259] on button "Confirm" at bounding box center [470, 266] width 35 height 15
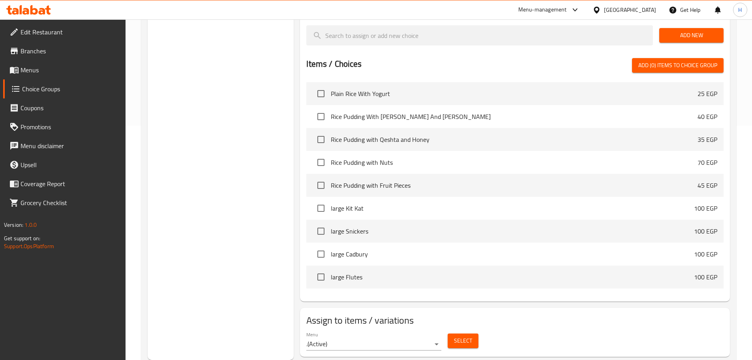
drag, startPoint x: 202, startPoint y: 306, endPoint x: 205, endPoint y: 293, distance: 12.9
click at [202, 306] on div "Choice Groups Your CHOICE of : 2" at bounding box center [221, 108] width 146 height 504
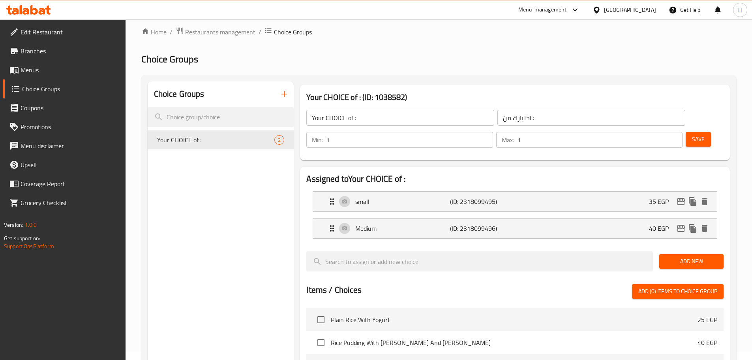
scroll to position [0, 0]
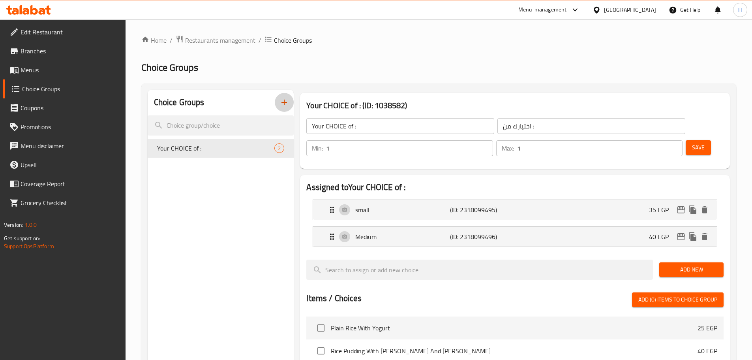
click at [283, 105] on icon "button" at bounding box center [284, 102] width 9 height 9
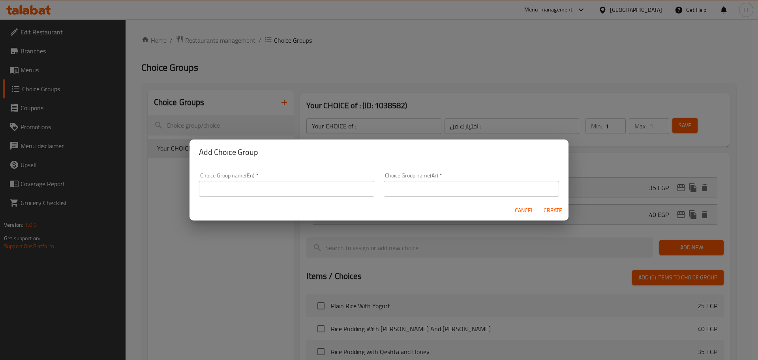
click at [315, 195] on input "text" at bounding box center [286, 189] width 175 height 16
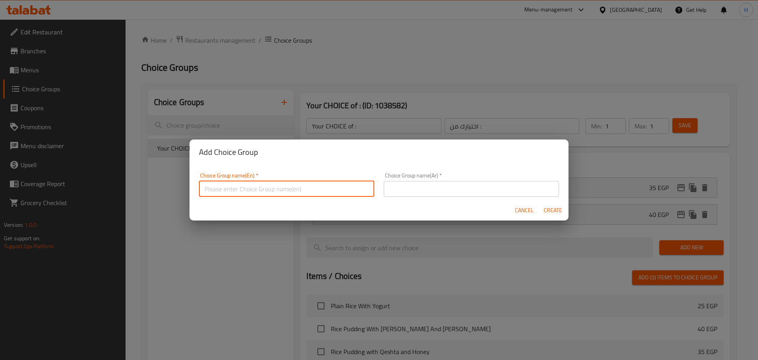
type input "FILLINGS"
click at [259, 191] on input "FILLINGS" at bounding box center [286, 189] width 175 height 16
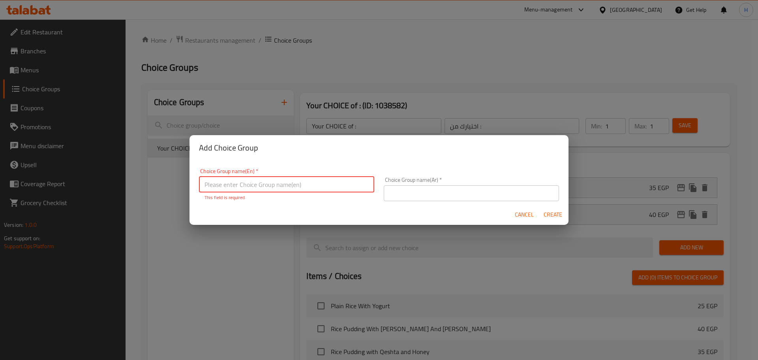
click at [259, 185] on input "text" at bounding box center [286, 184] width 175 height 16
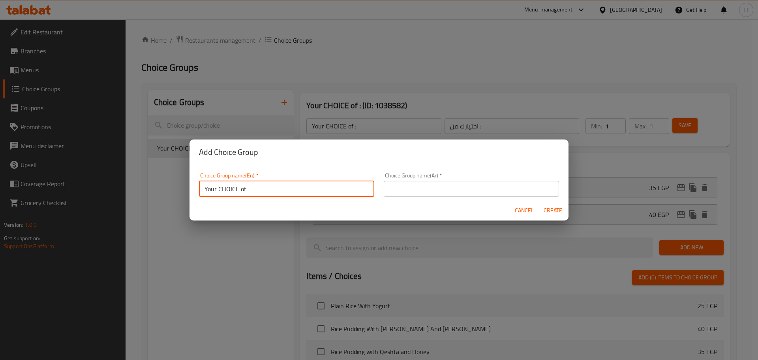
type input "Your CHOICE of"
click at [448, 193] on input "text" at bounding box center [471, 189] width 175 height 16
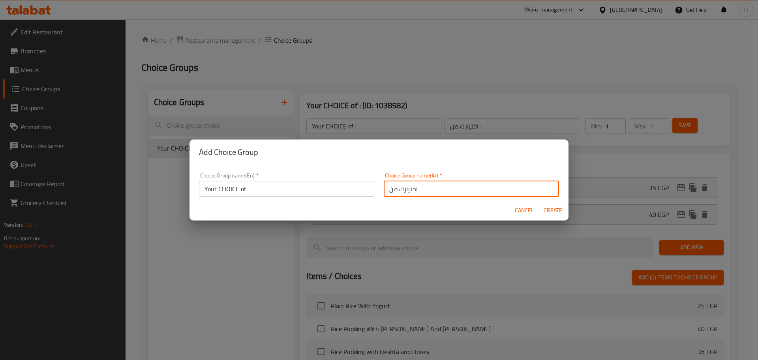
type input "اختيارك من"
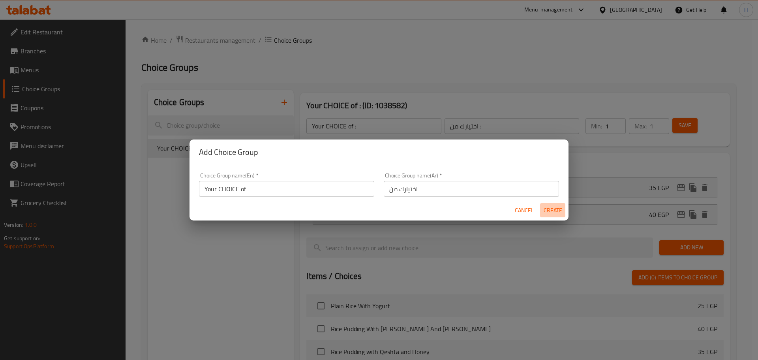
click at [547, 207] on span "Create" at bounding box center [552, 210] width 19 height 10
type input "Your CHOICE of"
type input "اختيارك من"
type input "0"
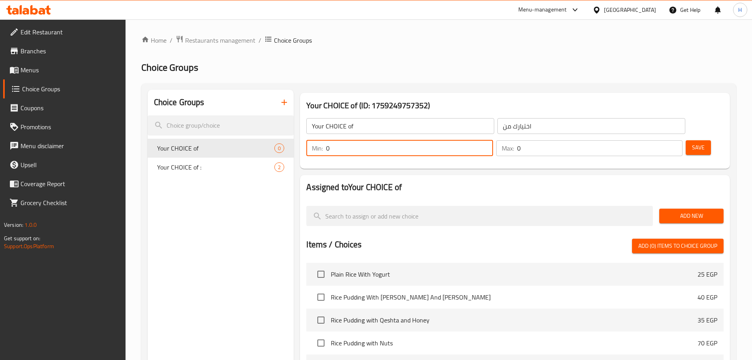
drag, startPoint x: 611, startPoint y: 128, endPoint x: 587, endPoint y: 129, distance: 24.1
click at [493, 140] on div "Min: 0 ​" at bounding box center [399, 148] width 186 height 16
type input "1"
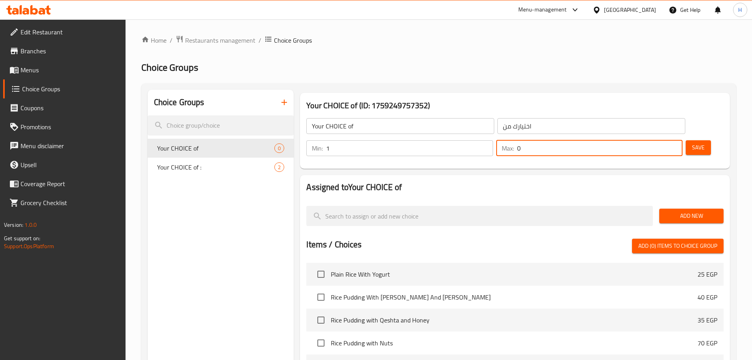
drag, startPoint x: 654, startPoint y: 126, endPoint x: 621, endPoint y: 133, distance: 33.3
click at [621, 137] on div "Min: 1 ​ Max: 0 ​" at bounding box center [494, 148] width 383 height 22
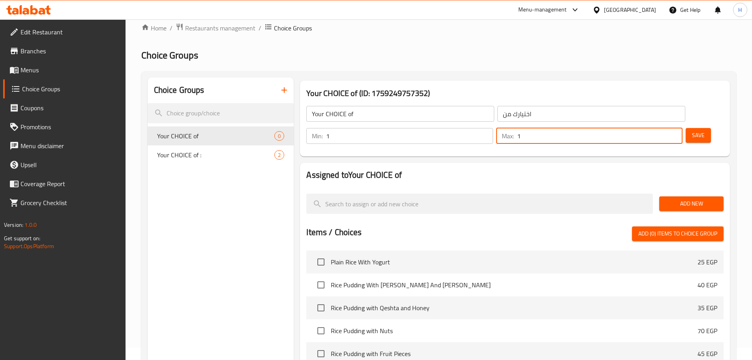
scroll to position [21, 0]
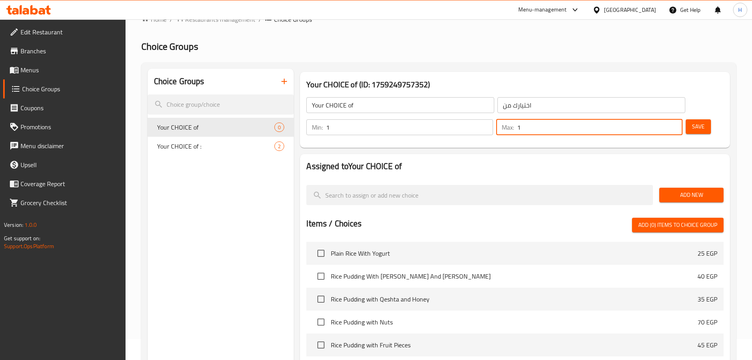
type input "1"
click at [712, 190] on span "Add New" at bounding box center [692, 195] width 52 height 10
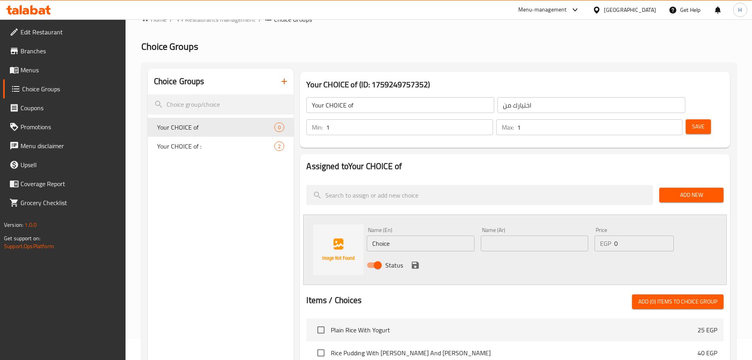
click at [419, 235] on input "Choice" at bounding box center [420, 243] width 107 height 16
type input "small"
drag, startPoint x: 629, startPoint y: 218, endPoint x: 612, endPoint y: 220, distance: 16.3
click at [613, 235] on div "EGP 0 Price" at bounding box center [634, 243] width 79 height 16
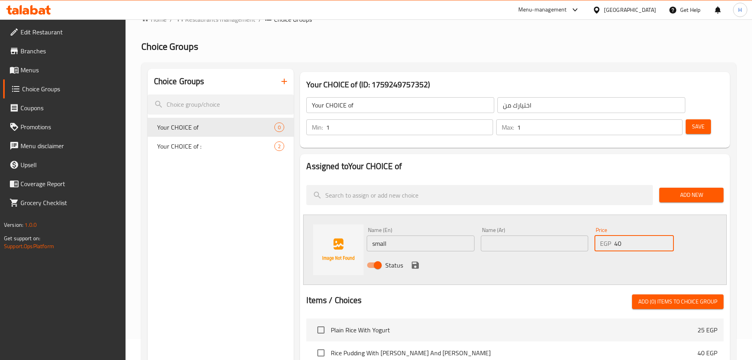
type input "40"
click at [543, 235] on input "text" at bounding box center [534, 243] width 107 height 16
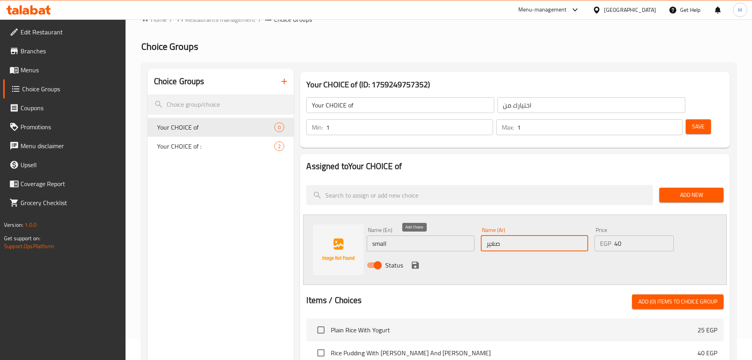
type input "صغير"
drag, startPoint x: 420, startPoint y: 242, endPoint x: 529, endPoint y: 237, distance: 109.1
click at [420, 259] on button "save" at bounding box center [415, 265] width 12 height 12
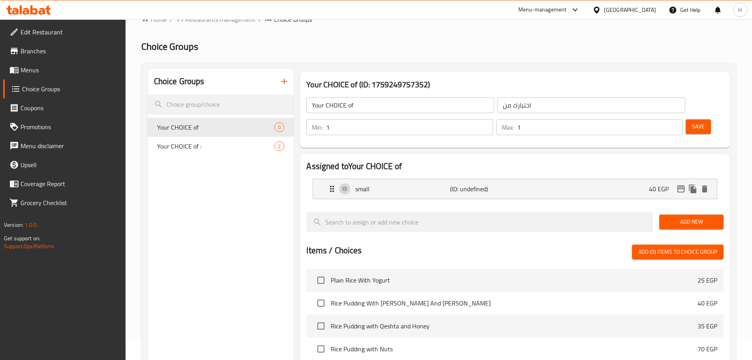
click at [698, 217] on span "Add New" at bounding box center [692, 222] width 52 height 10
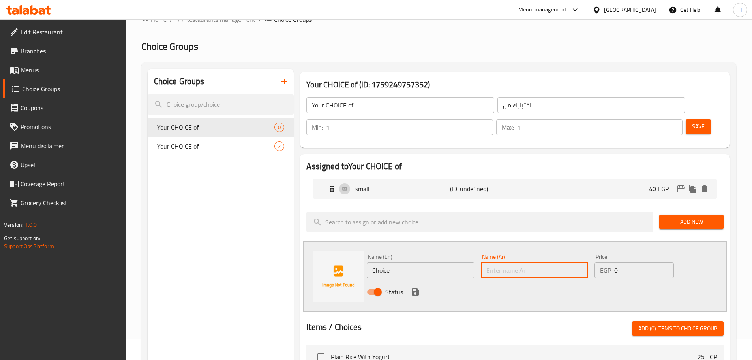
click at [523, 262] on input "text" at bounding box center [534, 270] width 107 height 16
type input "وسط"
drag, startPoint x: 632, startPoint y: 248, endPoint x: 611, endPoint y: 249, distance: 21.4
click at [611, 262] on div "EGP 0 Price" at bounding box center [634, 270] width 79 height 16
type input "55"
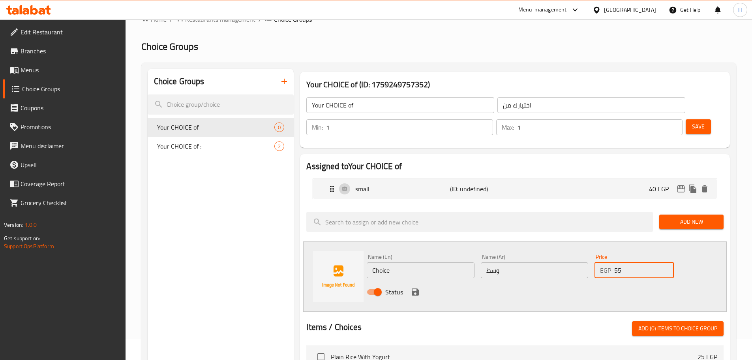
click at [411, 262] on input "Choice" at bounding box center [420, 270] width 107 height 16
type input "ة"
type input "Medium"
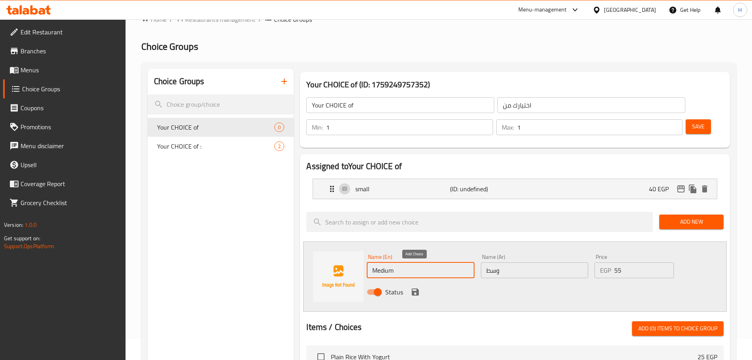
click at [415, 288] on icon "save" at bounding box center [415, 291] width 7 height 7
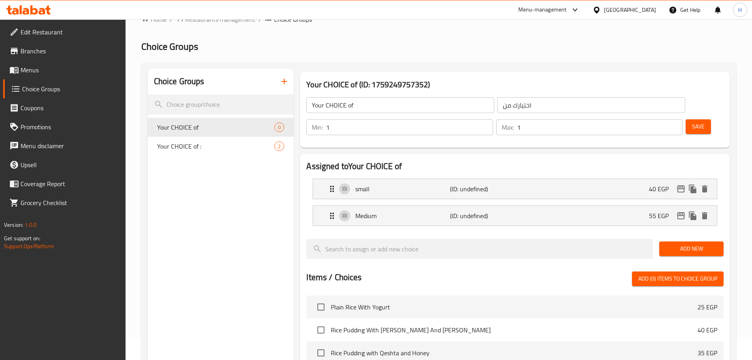
click at [693, 119] on button "Save" at bounding box center [698, 126] width 25 height 15
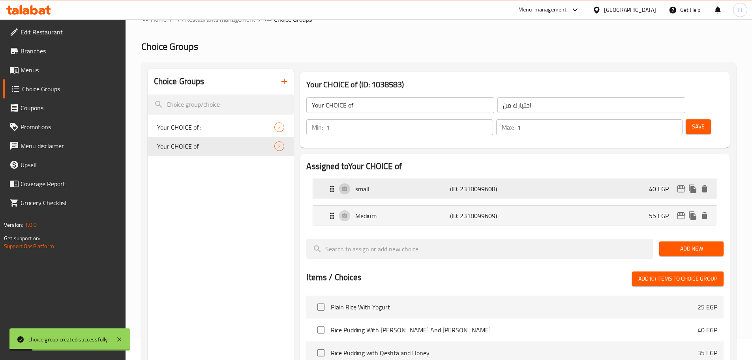
click at [444, 184] on p "small" at bounding box center [402, 188] width 94 height 9
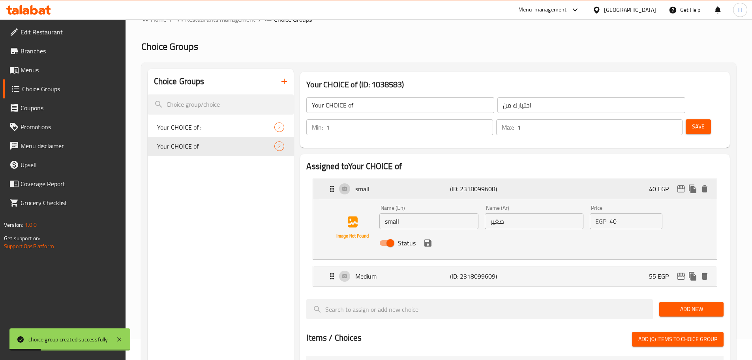
click at [444, 184] on p "small" at bounding box center [402, 188] width 94 height 9
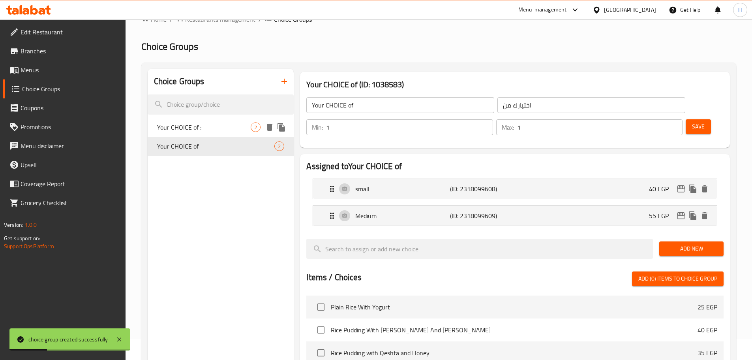
click at [241, 129] on span "Your CHOICE of :" at bounding box center [204, 126] width 94 height 9
type input "Your CHOICE of :"
type input "اختيارك من :"
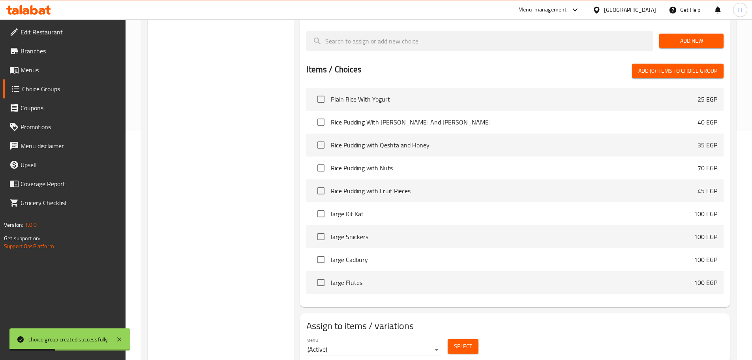
scroll to position [234, 0]
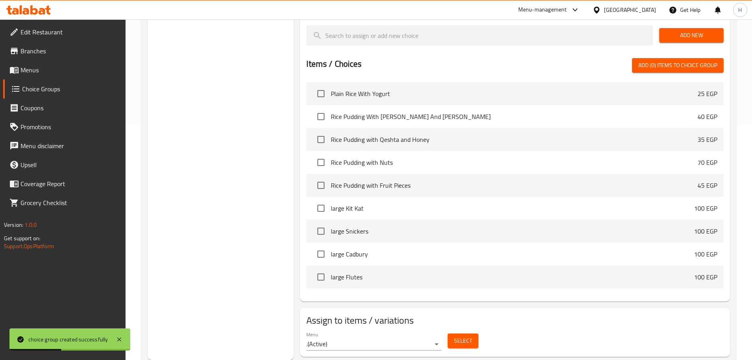
click at [462, 336] on span "Select" at bounding box center [463, 341] width 18 height 10
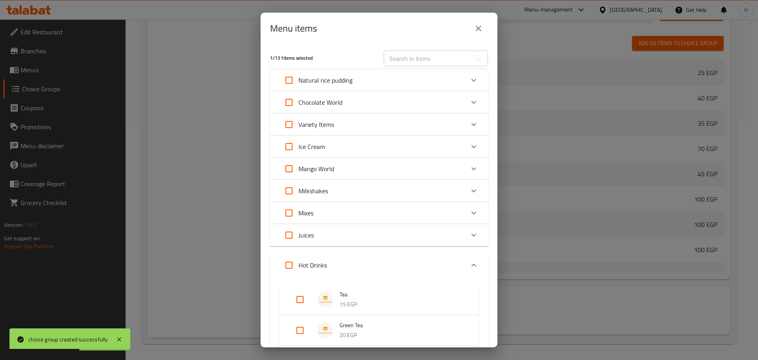
click at [409, 58] on input "text" at bounding box center [427, 59] width 86 height 16
paste input "ايس موكا"
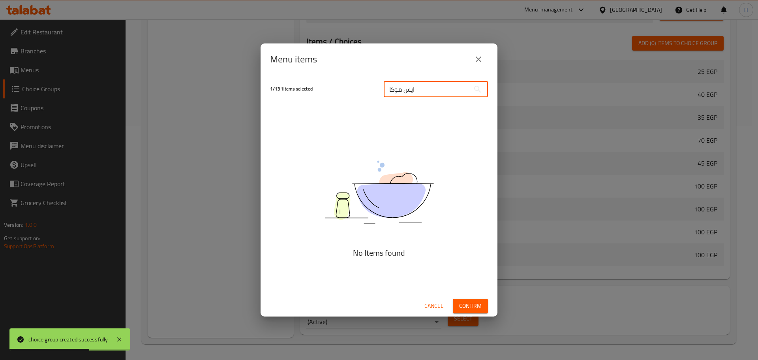
type input "ايس موكا"
click at [422, 57] on div "Menu items" at bounding box center [379, 59] width 218 height 19
click at [422, 89] on input "ايس موكا" at bounding box center [427, 89] width 86 height 16
click at [470, 53] on div "Menu items" at bounding box center [379, 59] width 218 height 19
click at [477, 56] on icon "close" at bounding box center [478, 58] width 9 height 9
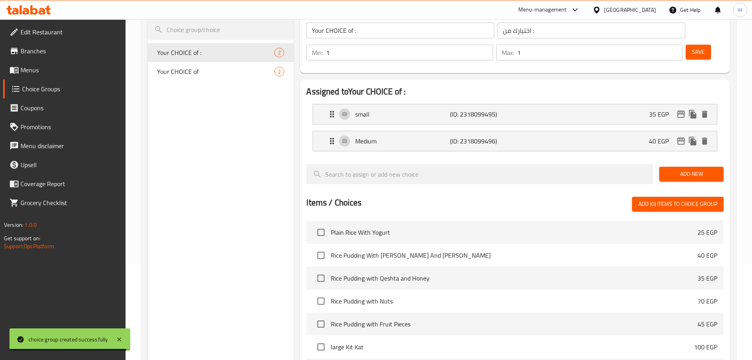
scroll to position [30, 0]
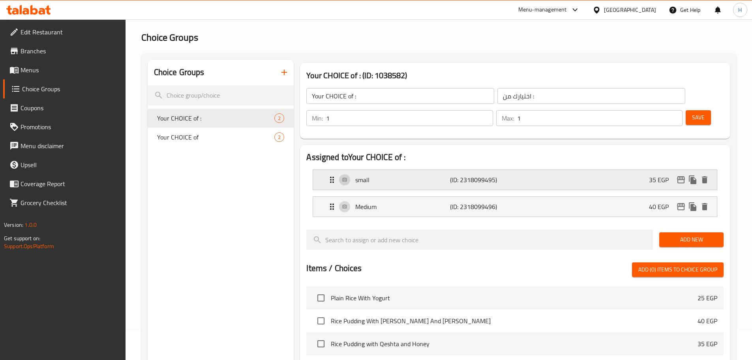
click at [543, 170] on div "small (ID: 2318099495) 35 EGP" at bounding box center [517, 180] width 380 height 20
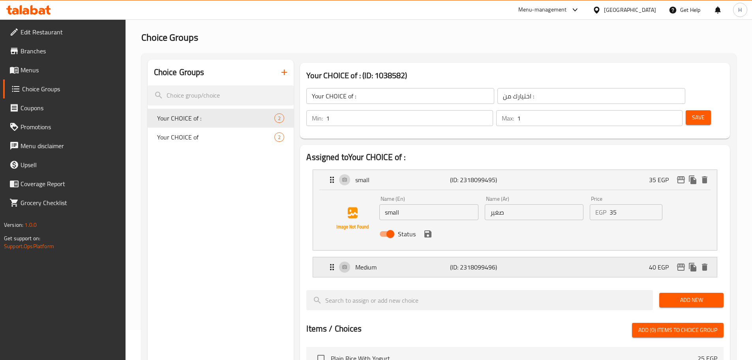
click at [557, 257] on div "Medium (ID: 2318099496) 40 EGP" at bounding box center [517, 267] width 380 height 20
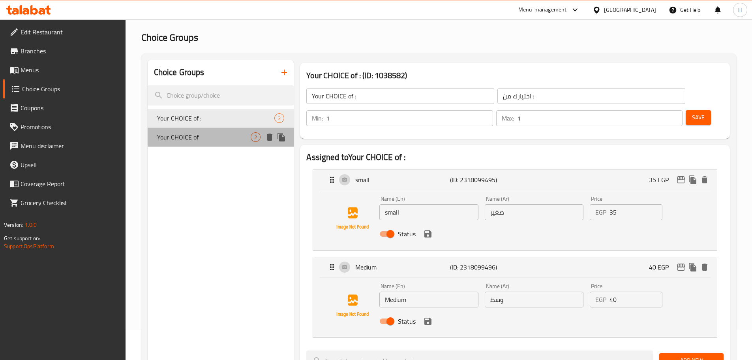
click at [201, 138] on span "Your CHOICE of" at bounding box center [204, 136] width 94 height 9
type input "Your CHOICE of"
type input "اختيارك من"
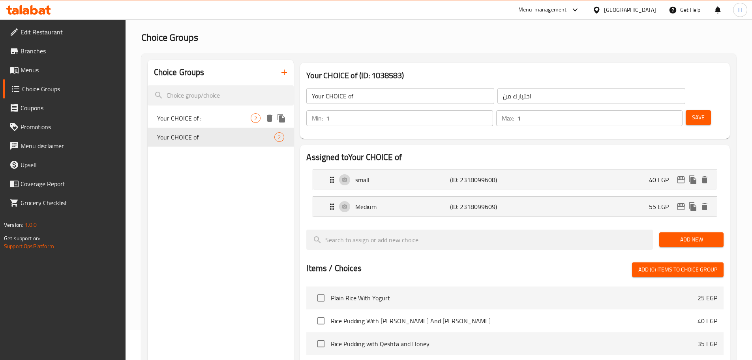
click at [205, 117] on span "Your CHOICE of :" at bounding box center [204, 117] width 94 height 9
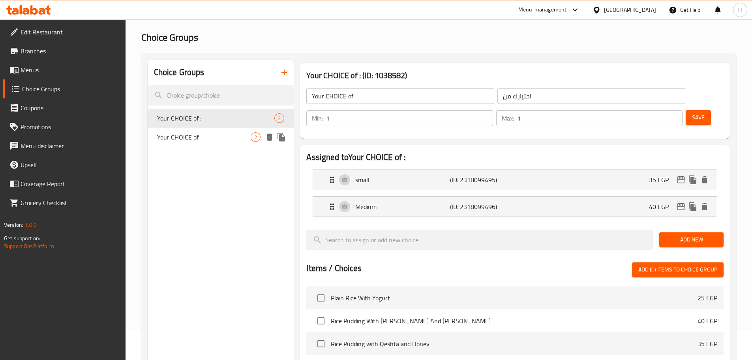
type input "Your CHOICE of :"
type input "اختيارك من :"
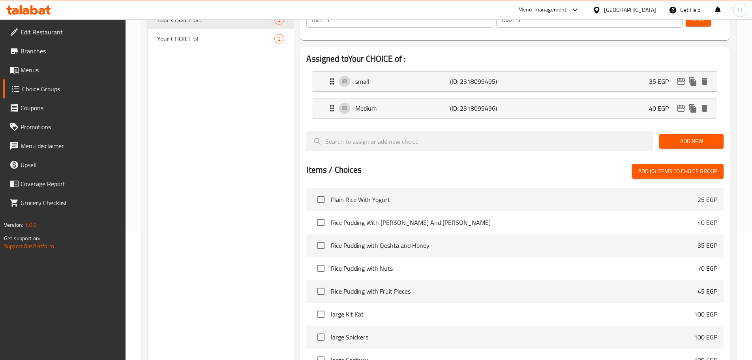
scroll to position [234, 0]
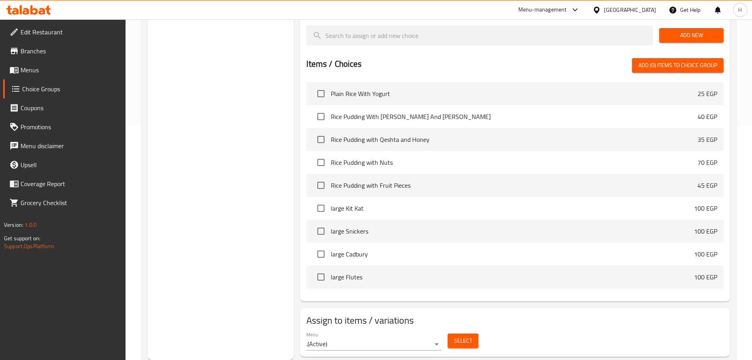
click at [464, 333] on button "Select" at bounding box center [463, 340] width 31 height 15
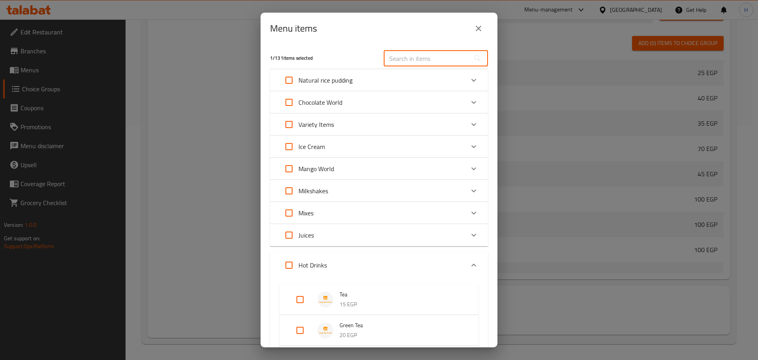
click at [437, 60] on input "text" at bounding box center [427, 59] width 86 height 16
paste input "Iced Coffee"
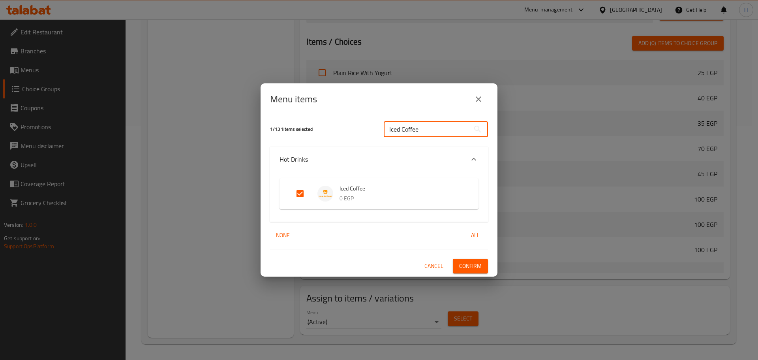
type input "Iced Coffee"
click at [468, 266] on span "Confirm" at bounding box center [470, 266] width 23 height 10
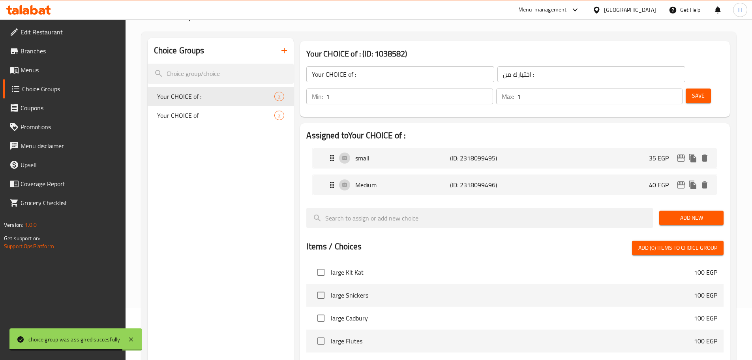
scroll to position [0, 0]
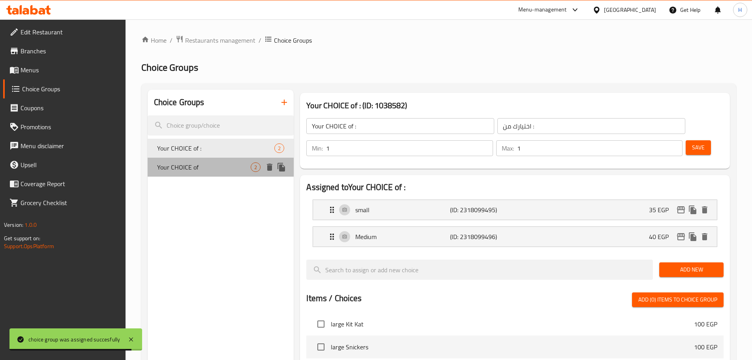
click at [211, 169] on span "Your CHOICE of" at bounding box center [204, 166] width 94 height 9
type input "Your CHOICE of"
type input "اختيارك من"
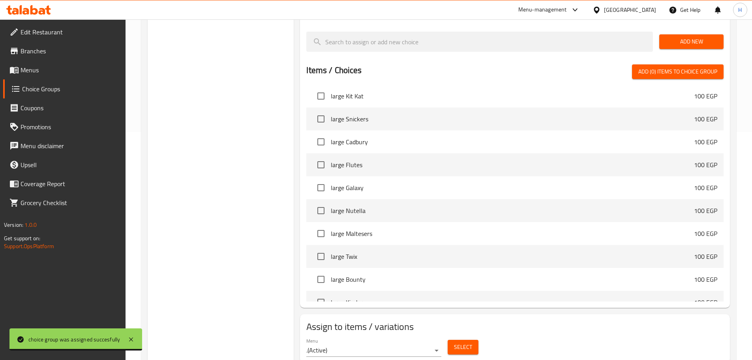
scroll to position [234, 0]
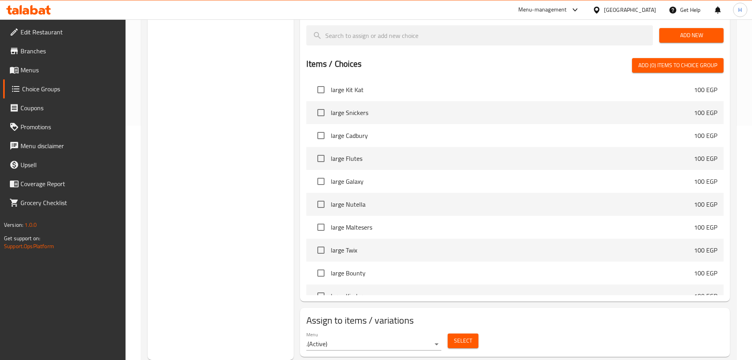
click at [448, 333] on button "Select" at bounding box center [463, 340] width 31 height 15
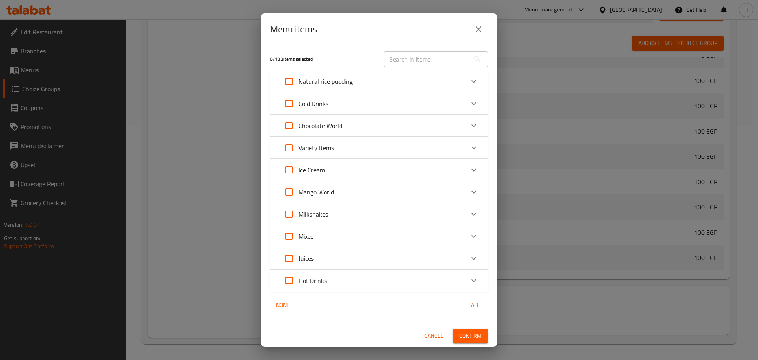
click at [406, 59] on input "text" at bounding box center [427, 59] width 86 height 16
paste input "Iced mocha"
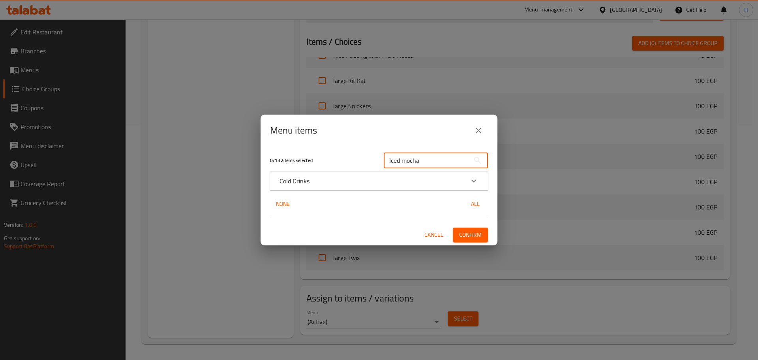
type input "Iced mocha"
click at [328, 184] on div "Cold Drinks" at bounding box center [372, 180] width 185 height 9
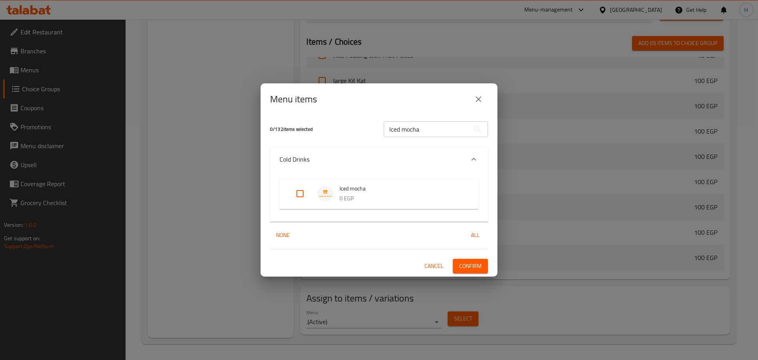
click at [300, 189] on input "Expand" at bounding box center [300, 193] width 19 height 19
checkbox input "true"
click at [473, 263] on span "Confirm" at bounding box center [470, 266] width 23 height 10
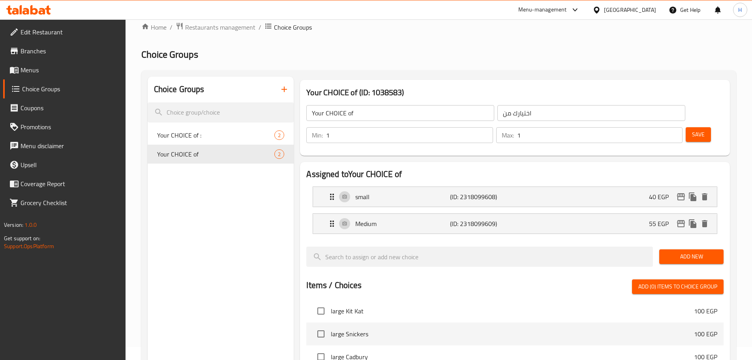
scroll to position [0, 0]
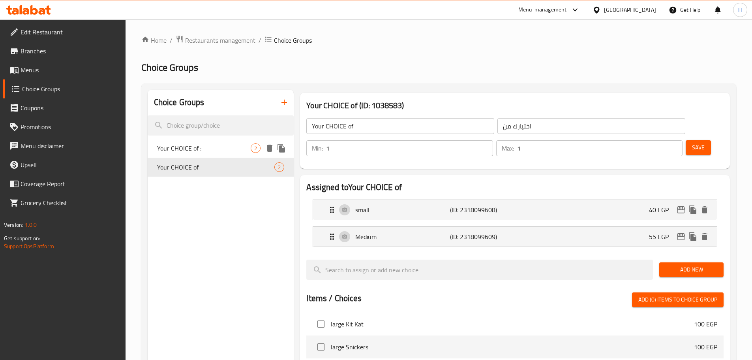
click at [213, 148] on span "Your CHOICE of :" at bounding box center [204, 147] width 94 height 9
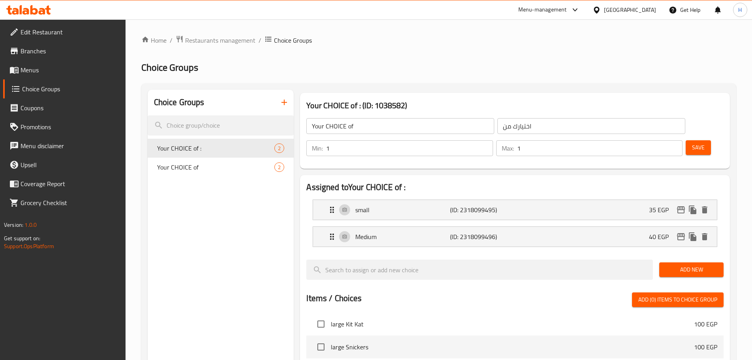
type input "Your CHOICE of :"
type input "اختيارك من :"
click at [411, 205] on p "small" at bounding box center [402, 209] width 94 height 9
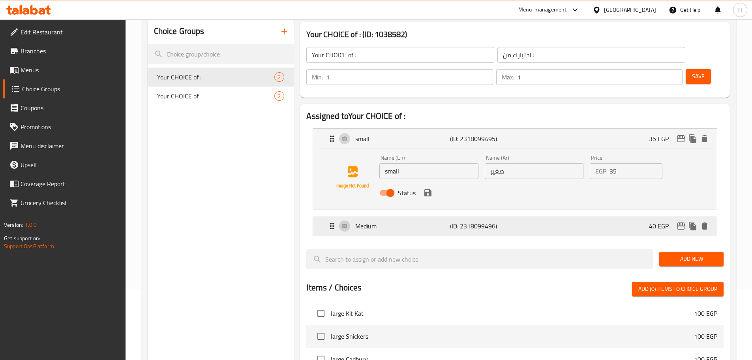
scroll to position [79, 0]
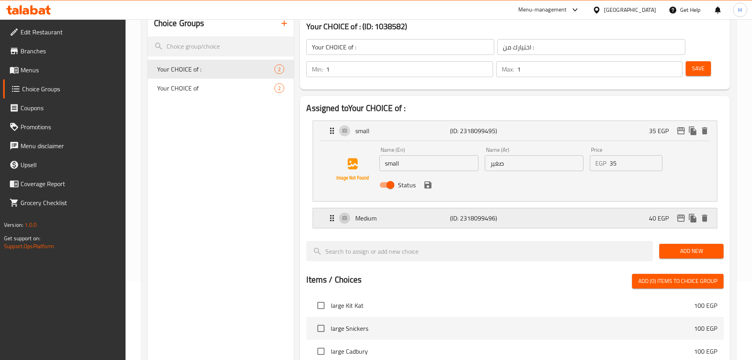
click at [510, 213] on p "(ID: 2318099496)" at bounding box center [481, 217] width 63 height 9
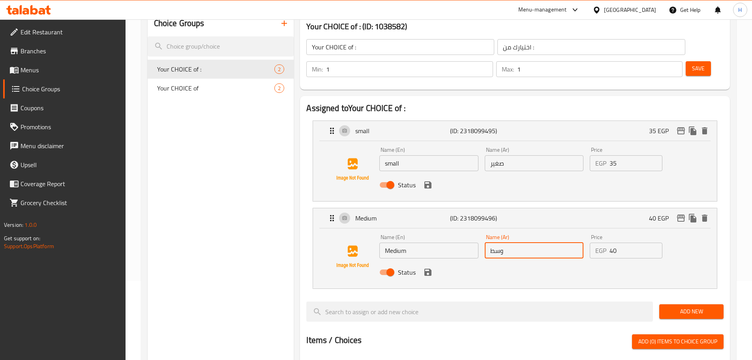
drag, startPoint x: 517, startPoint y: 228, endPoint x: 473, endPoint y: 229, distance: 44.2
click at [473, 231] on div "Name (En) Medium Name (En) Name (Ar) وسط Name (Ar) Price EGP 40 Price Status" at bounding box center [533, 257] width 315 height 52
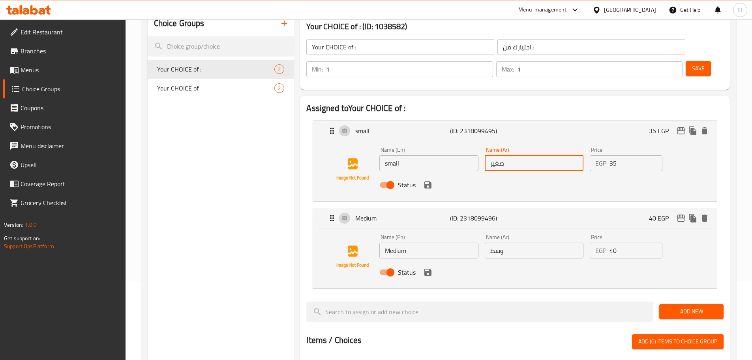
drag, startPoint x: 477, startPoint y: 144, endPoint x: 467, endPoint y: 143, distance: 9.9
click at [467, 144] on div "Name (En) small Name (En) Name (Ar) صغير Name (Ar) Price EGP 35 Price Status" at bounding box center [533, 170] width 315 height 52
paste input "وسط"
type input "وسط"
click at [435, 155] on input "small" at bounding box center [428, 163] width 99 height 16
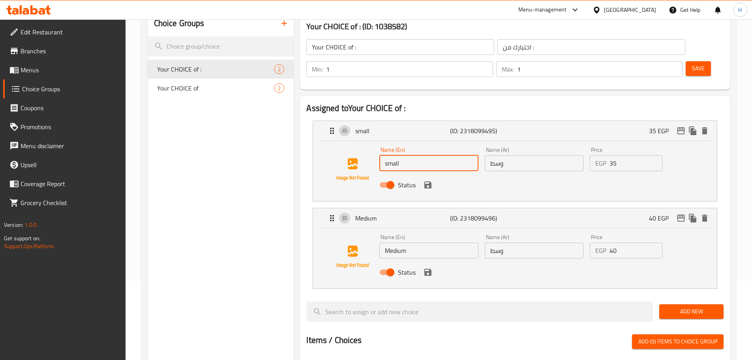
click at [435, 155] on input "small" at bounding box center [428, 163] width 99 height 16
type input "Medium"
click at [419, 242] on input "Medium" at bounding box center [428, 250] width 99 height 16
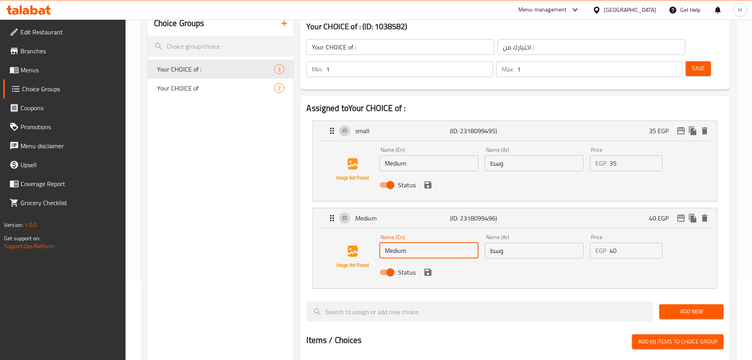
click at [419, 242] on input "Medium" at bounding box center [428, 250] width 99 height 16
type input "large"
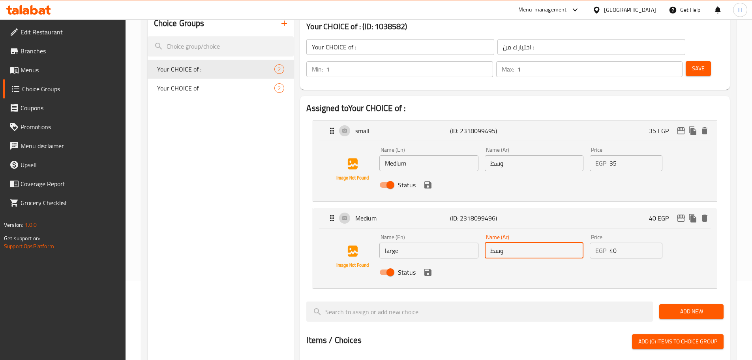
drag, startPoint x: 531, startPoint y: 229, endPoint x: 469, endPoint y: 229, distance: 61.6
click at [469, 231] on div "Name (En) large Name (En) Name (Ar) وسط Name (Ar) Price EGP 40 Price Status" at bounding box center [533, 257] width 315 height 52
type input "كبير"
click at [431, 268] on icon "save" at bounding box center [427, 271] width 7 height 7
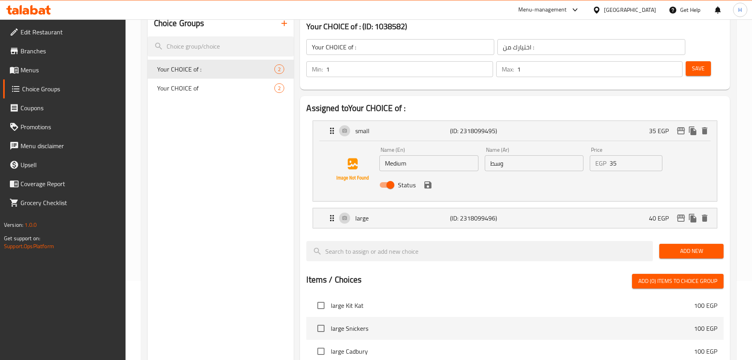
click at [692, 64] on span "Save" at bounding box center [698, 69] width 13 height 10
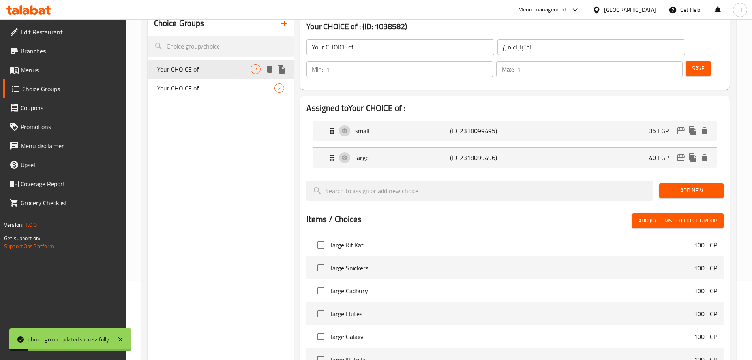
click at [194, 79] on div "Your CHOICE of 2" at bounding box center [221, 88] width 146 height 19
type input "Your CHOICE of"
type input "اختيارك من"
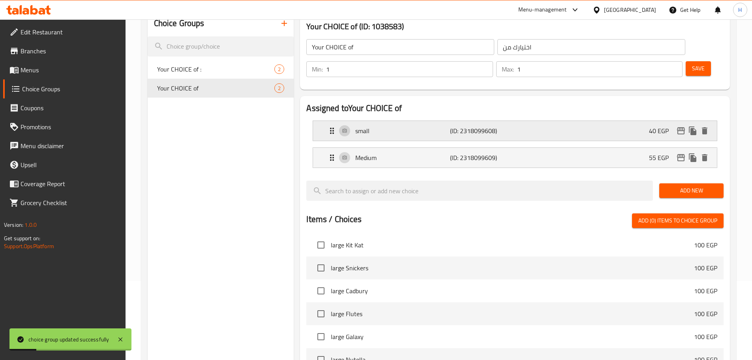
click at [429, 126] on p "small" at bounding box center [402, 130] width 94 height 9
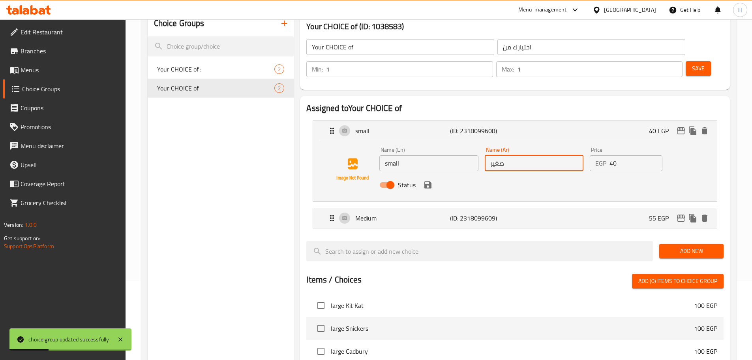
drag, startPoint x: 525, startPoint y: 140, endPoint x: 467, endPoint y: 141, distance: 58.1
click at [467, 144] on div "Name (En) small Name (En) Name (Ar) صغير Name (Ar) Price EGP 40 Price Status" at bounding box center [533, 170] width 315 height 52
paste input "وسط"
type input "وسط"
click at [433, 155] on input "small" at bounding box center [428, 163] width 99 height 16
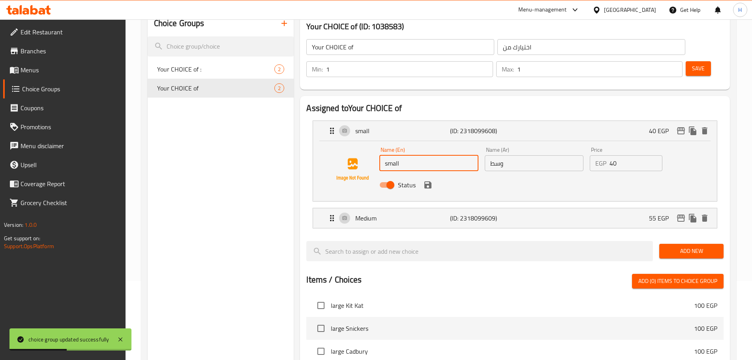
click at [433, 155] on input "small" at bounding box center [428, 163] width 99 height 16
drag, startPoint x: 411, startPoint y: 143, endPoint x: 386, endPoint y: 143, distance: 25.3
click at [386, 155] on input "ة" at bounding box center [428, 163] width 99 height 16
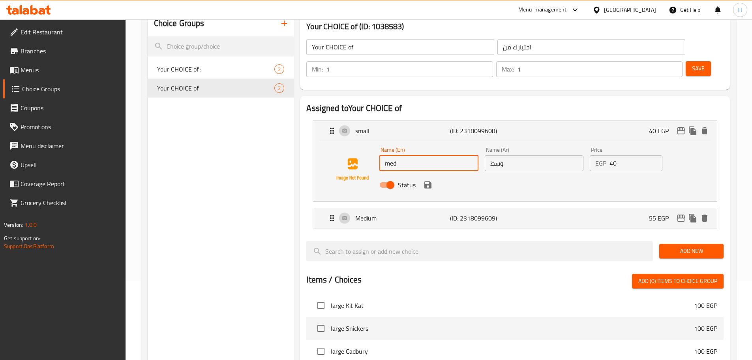
type input "Medium"
click at [477, 213] on p "(ID: 2318099609)" at bounding box center [481, 217] width 63 height 9
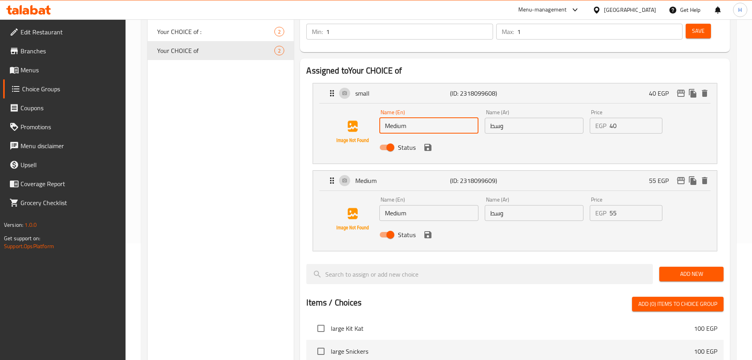
scroll to position [118, 0]
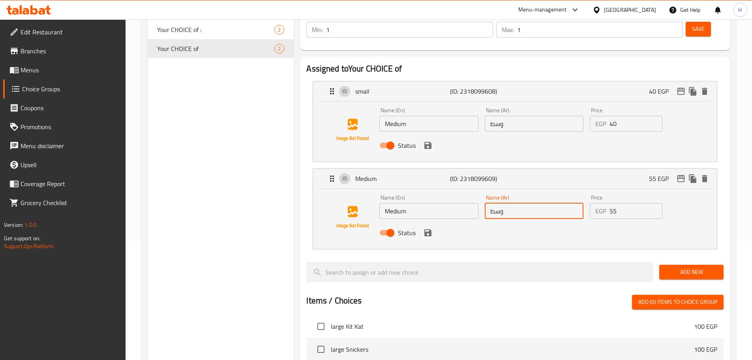
drag, startPoint x: 516, startPoint y: 189, endPoint x: 471, endPoint y: 192, distance: 44.7
click at [471, 192] on div "Name (En) Medium Name (En) Name (Ar) وسط Name (Ar) Price EGP 55 Price Status" at bounding box center [533, 217] width 315 height 52
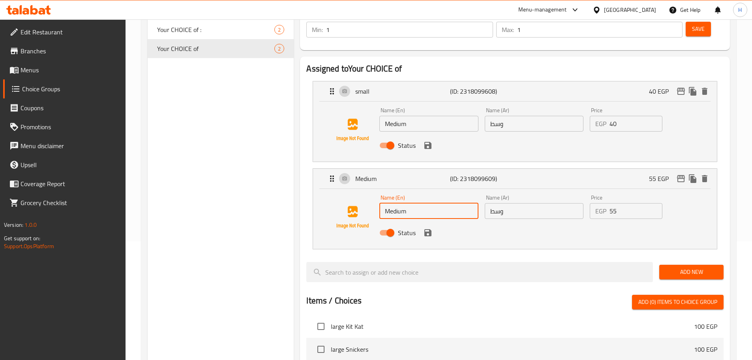
click at [421, 203] on input "Medium" at bounding box center [428, 211] width 99 height 16
type input "large"
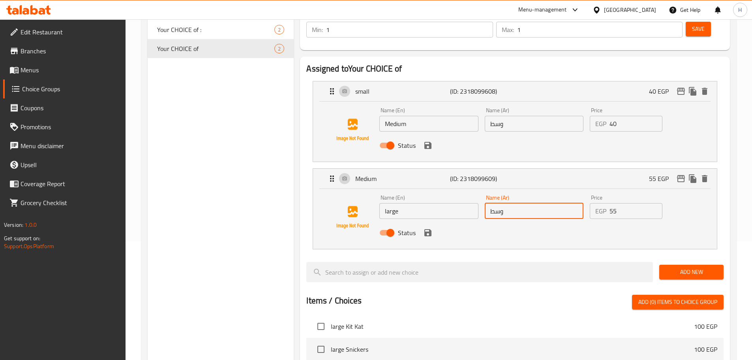
drag, startPoint x: 515, startPoint y: 188, endPoint x: 456, endPoint y: 190, distance: 58.5
click at [456, 191] on div "Name (En) large Name (En) Name (Ar) وسط Name (Ar) Price EGP 55 Price Status" at bounding box center [533, 217] width 315 height 52
drag, startPoint x: 429, startPoint y: 210, endPoint x: 420, endPoint y: 135, distance: 75.6
click at [428, 229] on icon "save" at bounding box center [427, 232] width 7 height 7
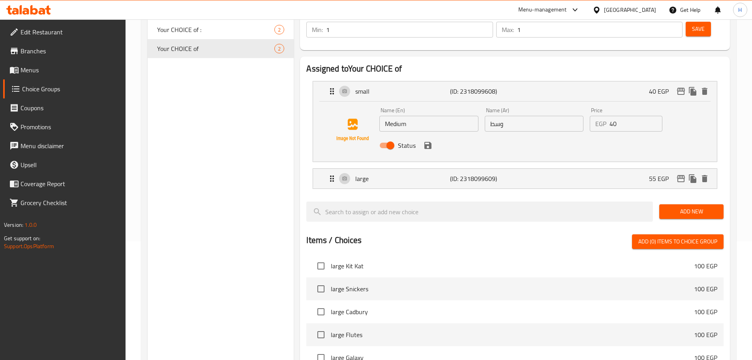
type input "كبير"
click at [429, 141] on icon "save" at bounding box center [427, 145] width 9 height 9
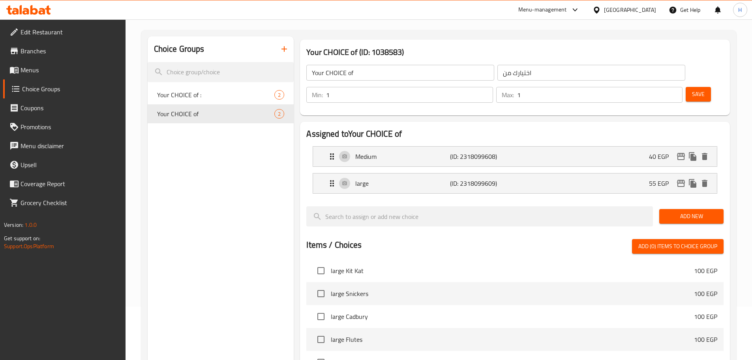
scroll to position [39, 0]
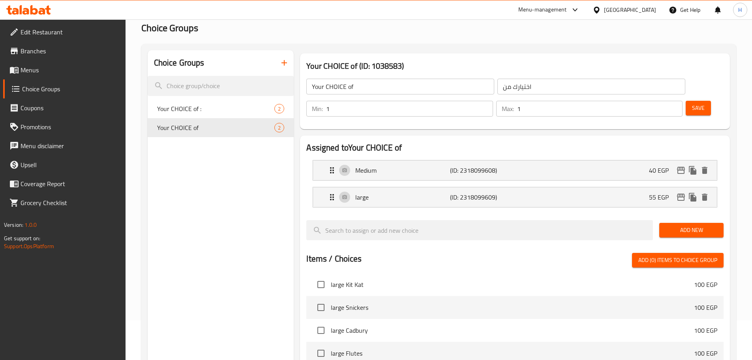
click at [679, 45] on div "Choice Groups Your CHOICE of : 2 Your CHOICE of 2 Your CHOICE of (ID: 1038583) …" at bounding box center [438, 302] width 595 height 517
click at [692, 103] on span "Save" at bounding box center [698, 108] width 13 height 10
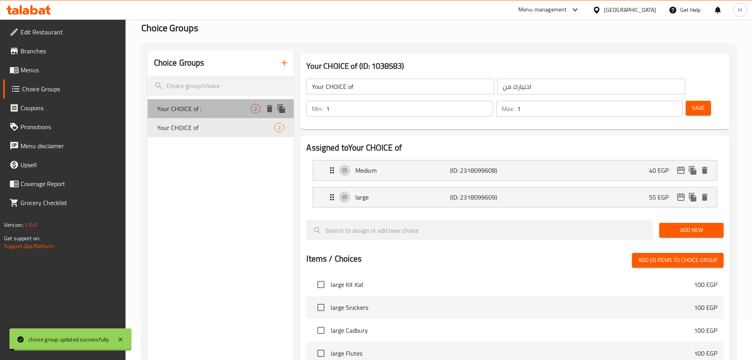
click at [211, 110] on span "Your CHOICE of :" at bounding box center [204, 108] width 94 height 9
type input "Your CHOICE of :"
type input "اختيارك من :"
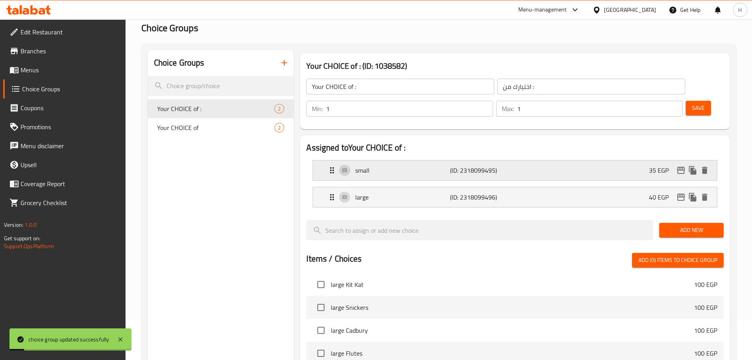
click at [432, 160] on div "small (ID: 2318099495) 35 EGP" at bounding box center [517, 170] width 380 height 20
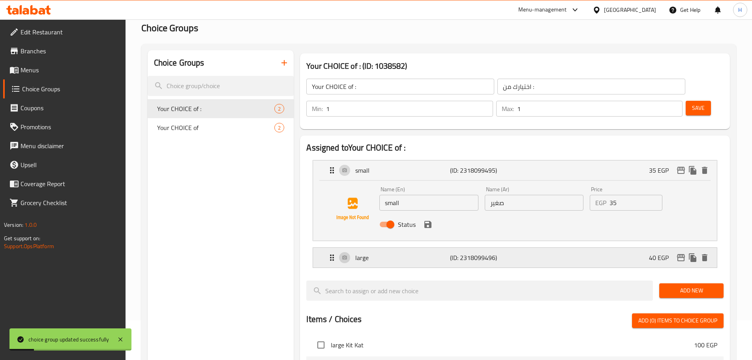
click at [503, 248] on div "large (ID: 2318099496) 40 EGP" at bounding box center [517, 258] width 380 height 20
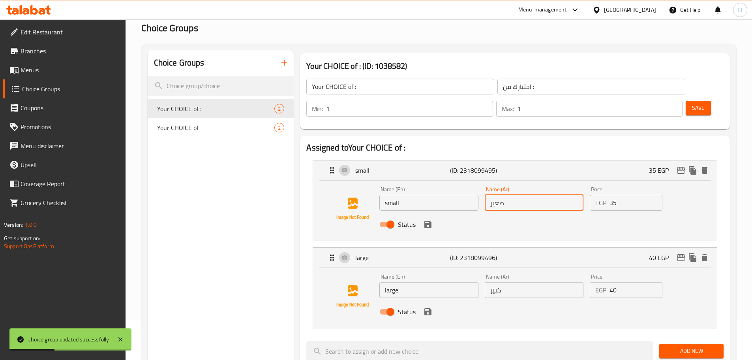
drag, startPoint x: 512, startPoint y: 183, endPoint x: 482, endPoint y: 184, distance: 30.4
click at [482, 184] on div "Name (Ar) صغير Name (Ar)" at bounding box center [534, 198] width 105 height 30
type input "وسط"
click at [452, 195] on input "small" at bounding box center [428, 203] width 99 height 16
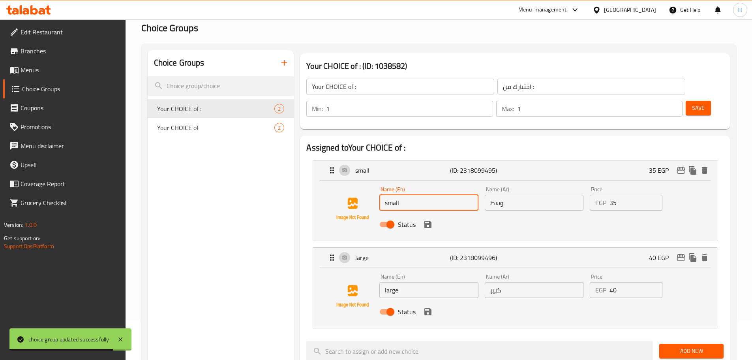
click at [452, 195] on input "small" at bounding box center [428, 203] width 99 height 16
type input "Medium"
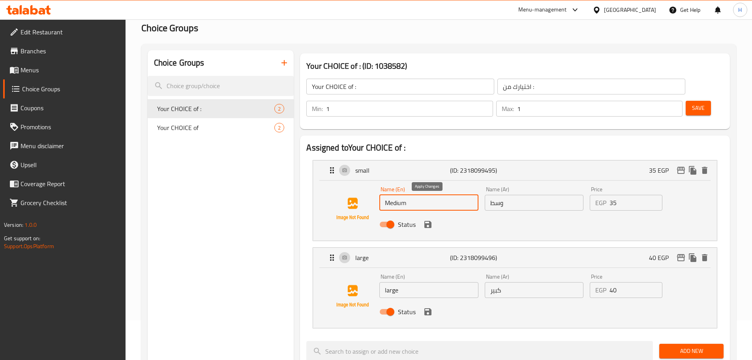
click at [425, 221] on icon "save" at bounding box center [427, 224] width 7 height 7
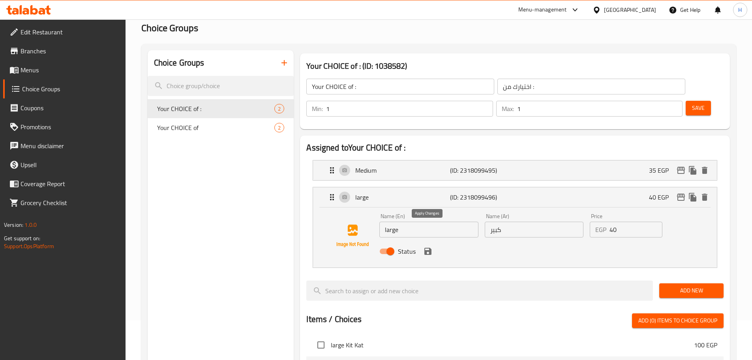
click at [427, 248] on icon "save" at bounding box center [427, 251] width 7 height 7
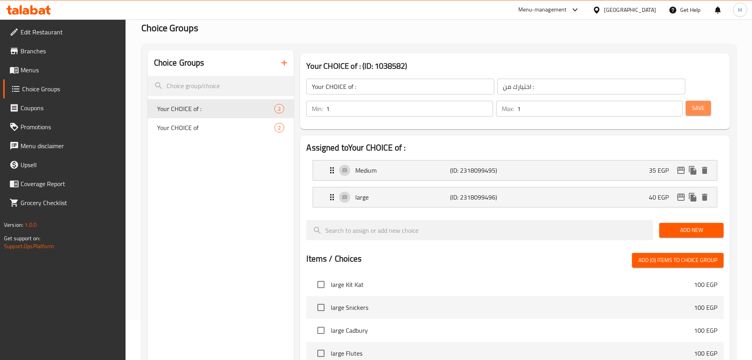
click at [686, 101] on button "Save" at bounding box center [698, 108] width 25 height 15
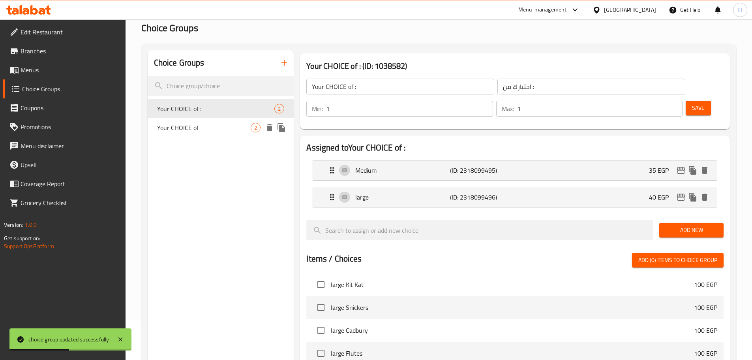
click at [174, 123] on span "Your CHOICE of" at bounding box center [204, 127] width 94 height 9
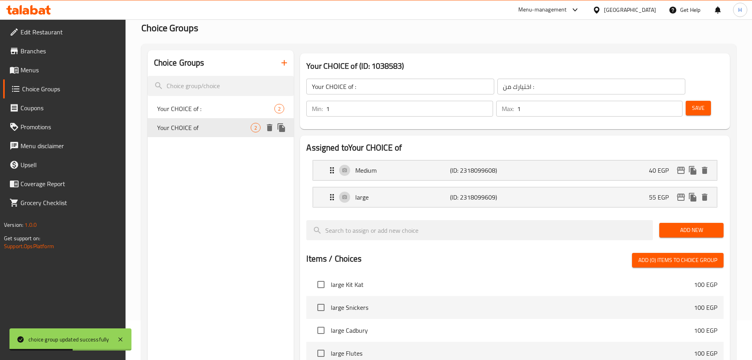
type input "Your CHOICE of"
type input "اختيارك من"
click at [187, 108] on span "Your CHOICE of :" at bounding box center [204, 108] width 94 height 9
type input "Your CHOICE of :"
type input "اختيارك من :"
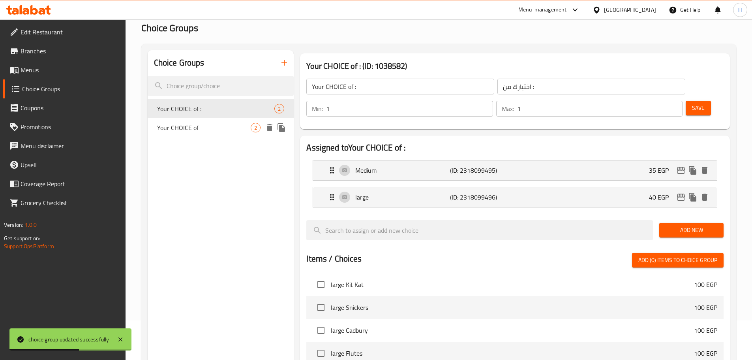
click at [195, 129] on span "Your CHOICE of" at bounding box center [204, 127] width 94 height 9
type input "Your CHOICE of"
type input "اختيارك من"
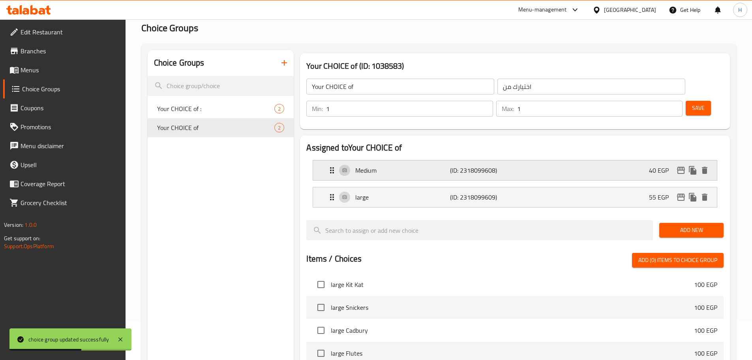
click at [400, 160] on div "Medium (ID: 2318099608) 40 EGP" at bounding box center [517, 170] width 380 height 20
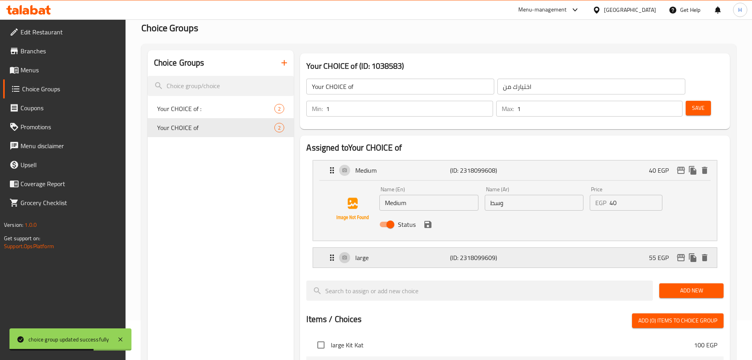
click at [423, 253] on p "large" at bounding box center [402, 257] width 94 height 9
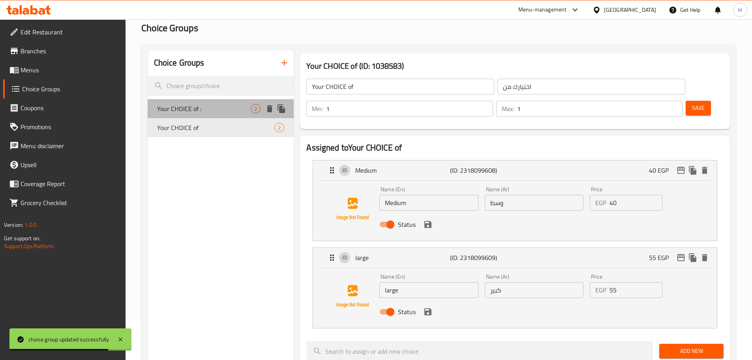
click at [202, 111] on span "Your CHOICE of :" at bounding box center [204, 108] width 94 height 9
type input "Your CHOICE of :"
type input "اختيارك من :"
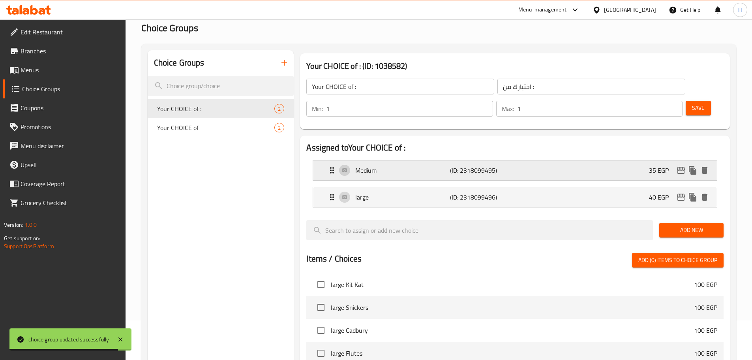
click at [426, 165] on p "Medium" at bounding box center [402, 169] width 94 height 9
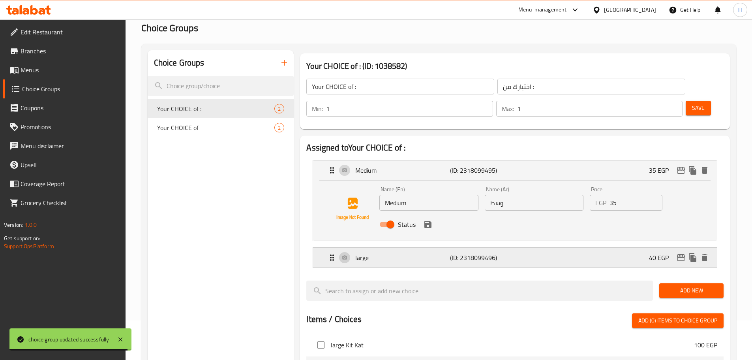
click at [439, 253] on p "large" at bounding box center [402, 257] width 94 height 9
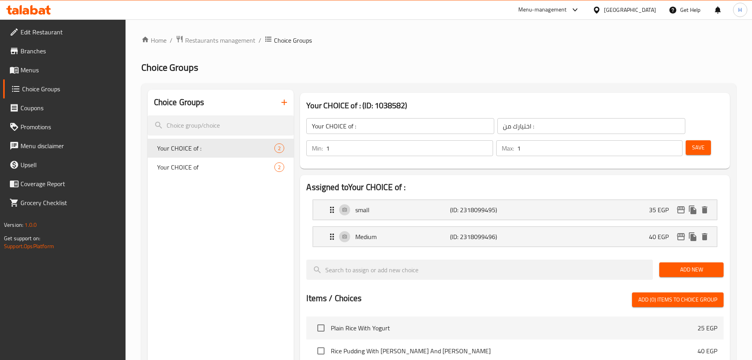
drag, startPoint x: 51, startPoint y: 75, endPoint x: 83, endPoint y: 80, distance: 31.9
click at [51, 75] on link "Menus" at bounding box center [64, 69] width 122 height 19
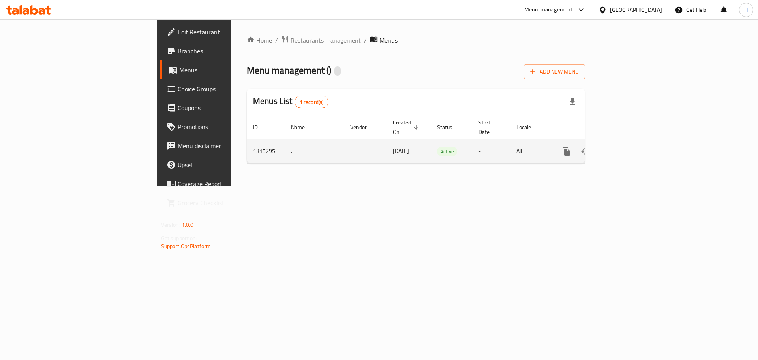
click at [633, 145] on link "enhanced table" at bounding box center [623, 151] width 19 height 19
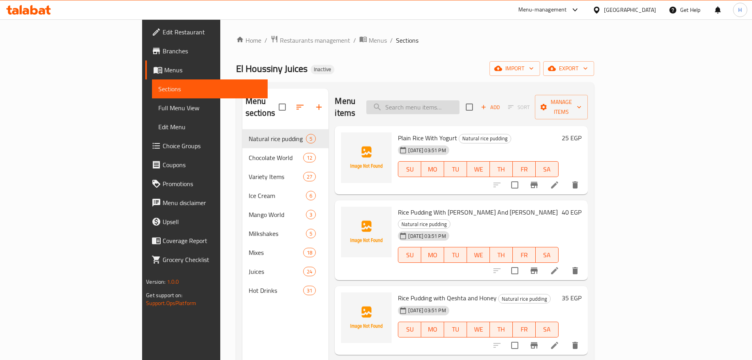
click at [460, 102] on input "search" at bounding box center [412, 107] width 93 height 14
paste input "Iced Coffee"
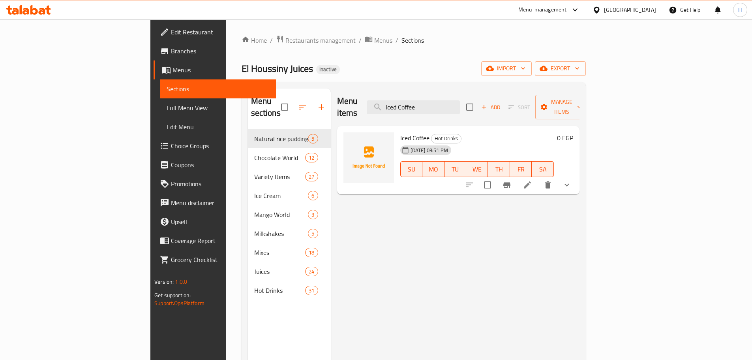
type input "Iced Coffee"
click at [572, 180] on icon "show more" at bounding box center [566, 184] width 9 height 9
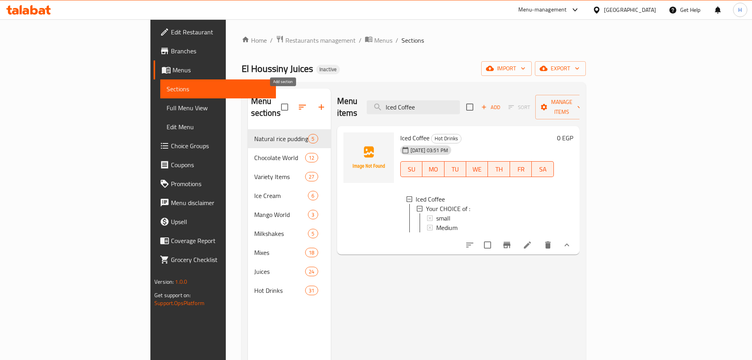
click at [317, 104] on icon "button" at bounding box center [321, 106] width 9 height 9
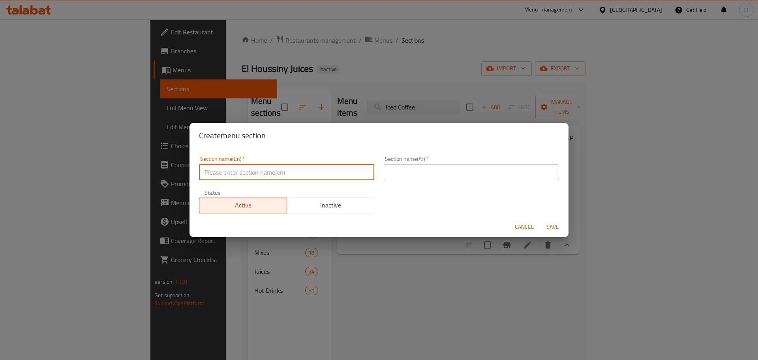
click at [270, 169] on input "text" at bounding box center [286, 172] width 175 height 16
type input "Cold Drinks"
click at [259, 174] on input "Cold Drinks" at bounding box center [286, 172] width 175 height 16
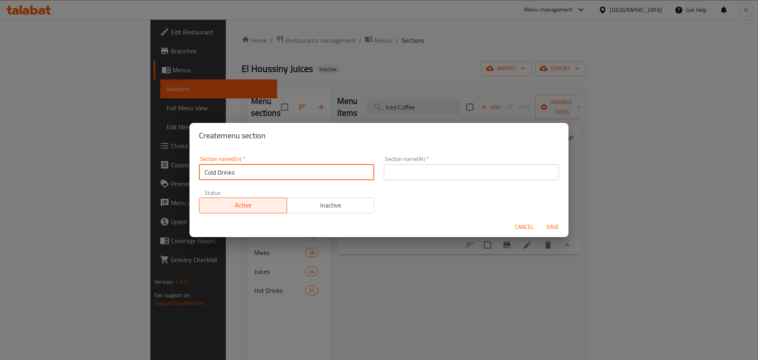
click at [455, 155] on div "Section name(Ar)   * Section name(Ar) *" at bounding box center [471, 168] width 185 height 34
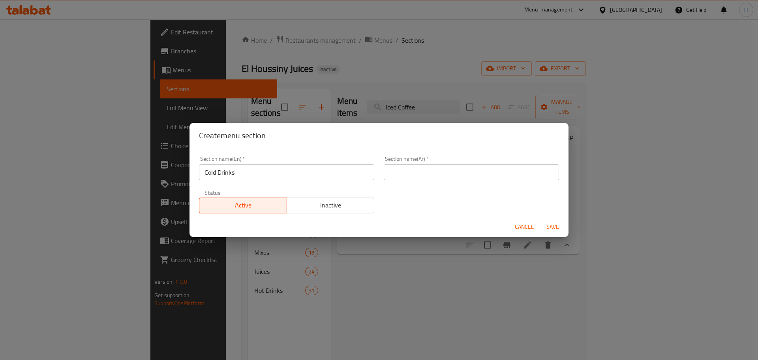
click at [463, 175] on input "text" at bounding box center [471, 172] width 175 height 16
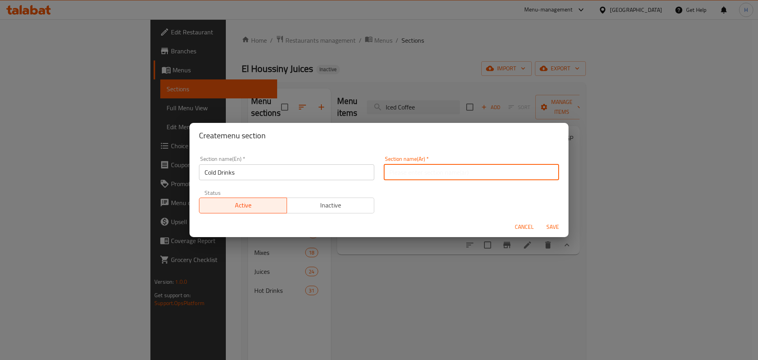
paste input "المشروبات الباردة"
type input "المشروبات الباردة"
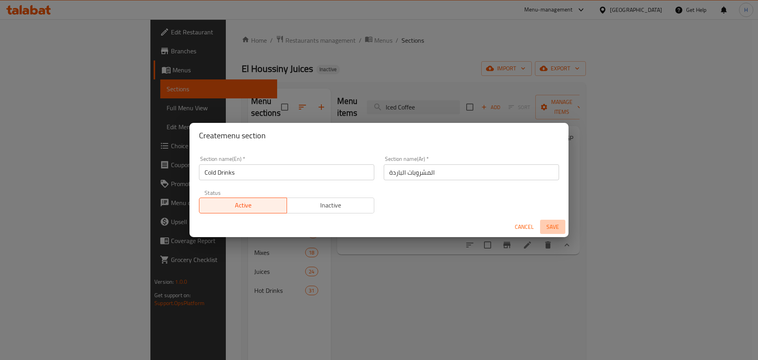
click at [544, 222] on span "Save" at bounding box center [552, 227] width 19 height 10
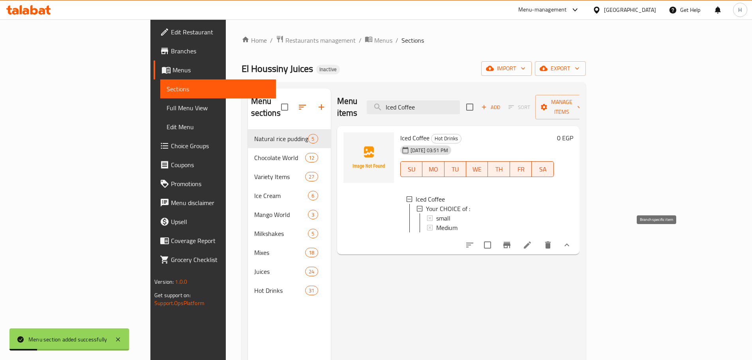
click at [496, 240] on input "checkbox" at bounding box center [487, 244] width 17 height 17
checkbox input "true"
click at [582, 100] on span "Manage items" at bounding box center [562, 107] width 40 height 20
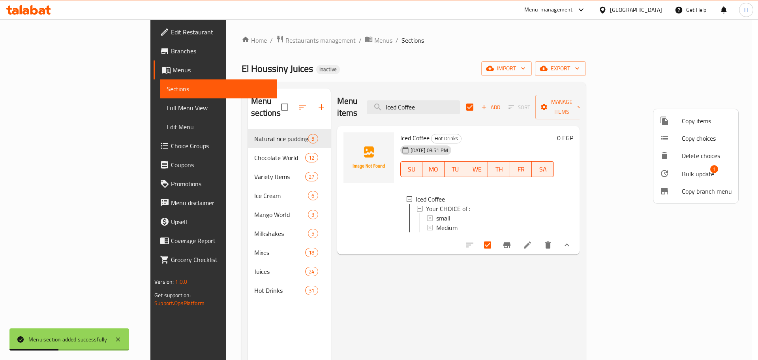
click at [693, 178] on span "Bulk update" at bounding box center [698, 173] width 32 height 9
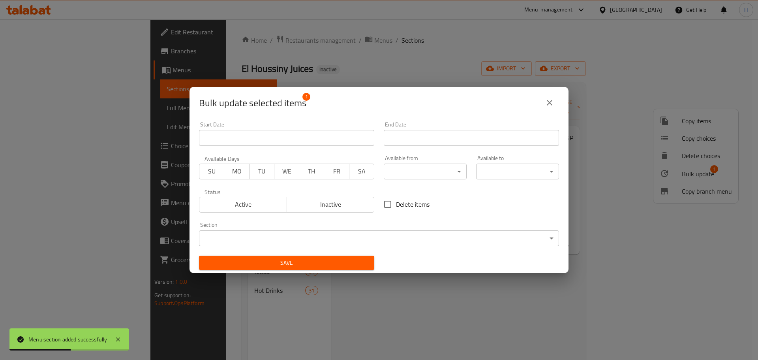
click at [315, 238] on body "Menu section added successfully ​ Menu-management [GEOGRAPHIC_DATA] Get Help H …" at bounding box center [379, 189] width 758 height 340
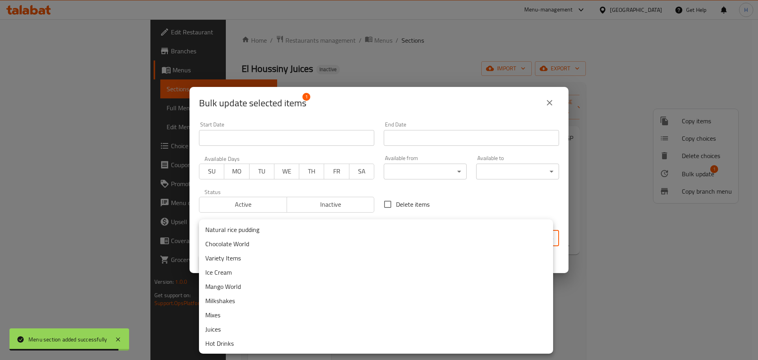
click at [471, 106] on div at bounding box center [379, 180] width 758 height 360
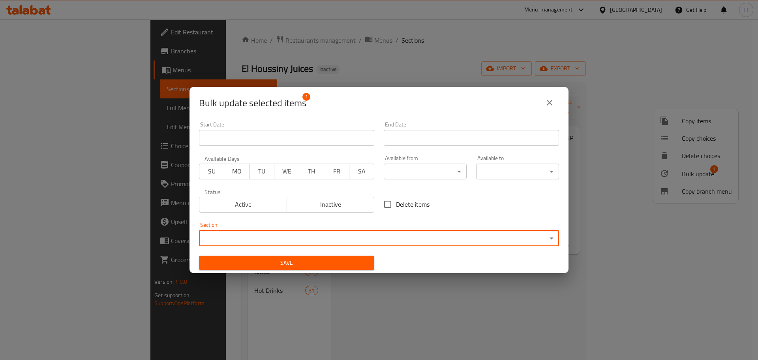
click at [547, 96] on button "close" at bounding box center [549, 102] width 19 height 19
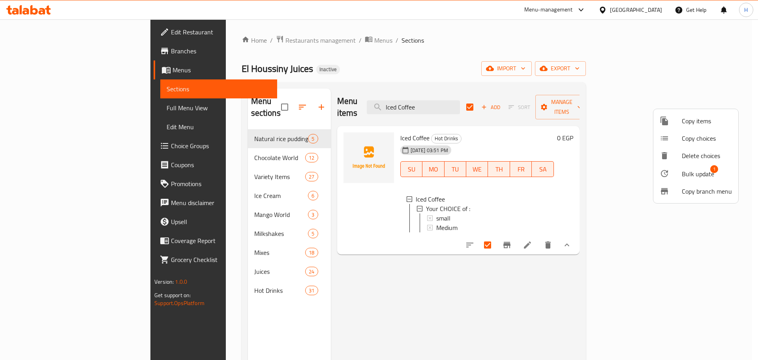
click at [695, 175] on span "Bulk update" at bounding box center [698, 173] width 32 height 9
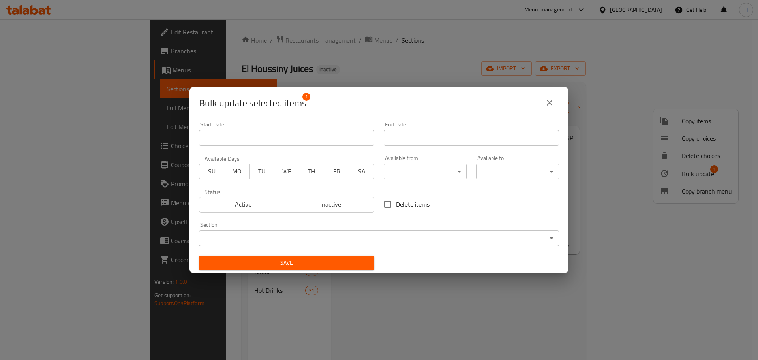
click at [345, 222] on div "Section ​ ​" at bounding box center [379, 234] width 360 height 24
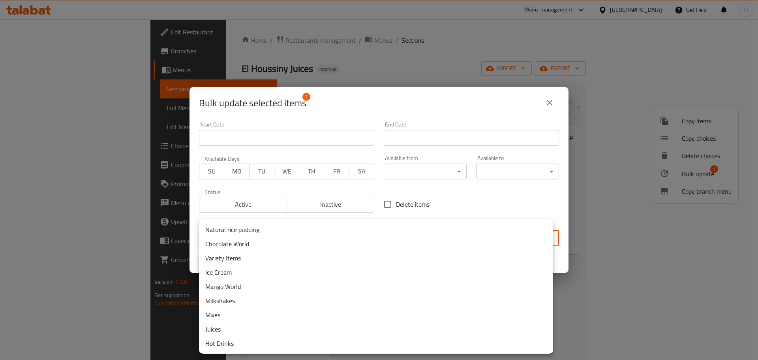
click at [348, 233] on body "​ Menu-management Egypt Get Help H Edit Restaurant Branches Menus Sections Full…" at bounding box center [379, 189] width 758 height 340
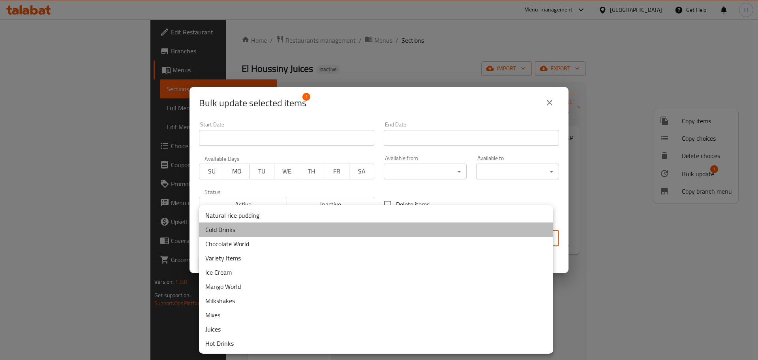
click at [335, 229] on li "Cold Drinks" at bounding box center [376, 229] width 354 height 14
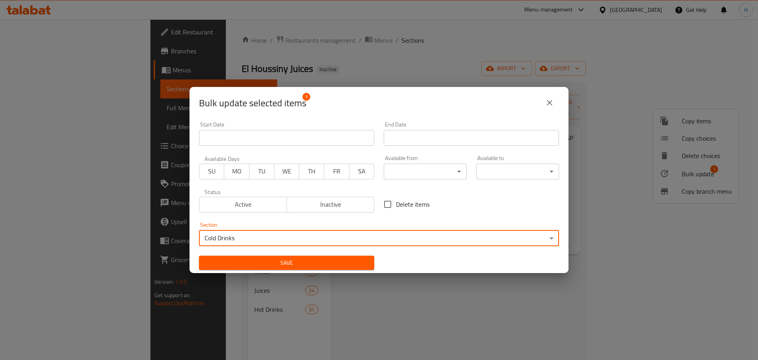
click at [325, 257] on button "Save" at bounding box center [286, 262] width 175 height 15
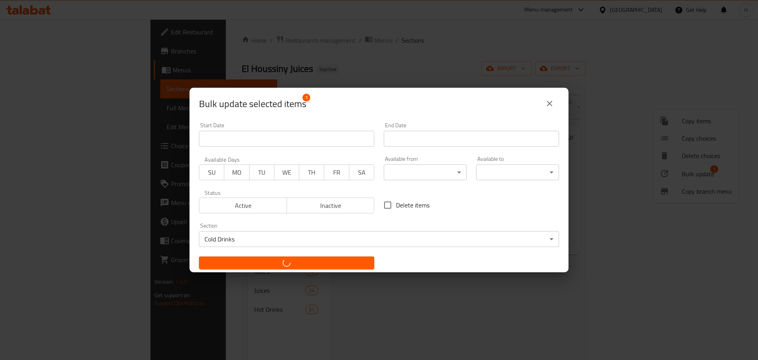
checkbox input "false"
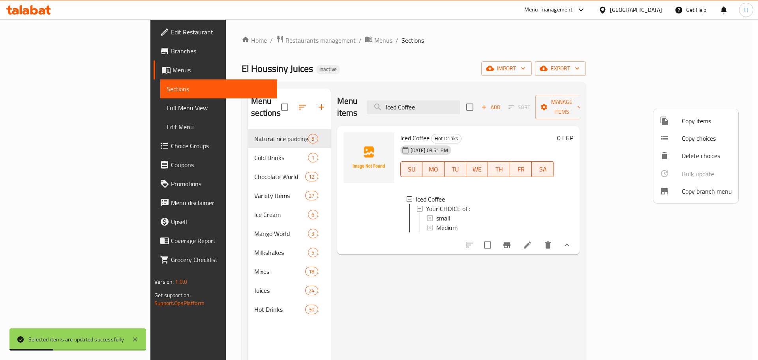
click at [206, 142] on div at bounding box center [379, 180] width 758 height 360
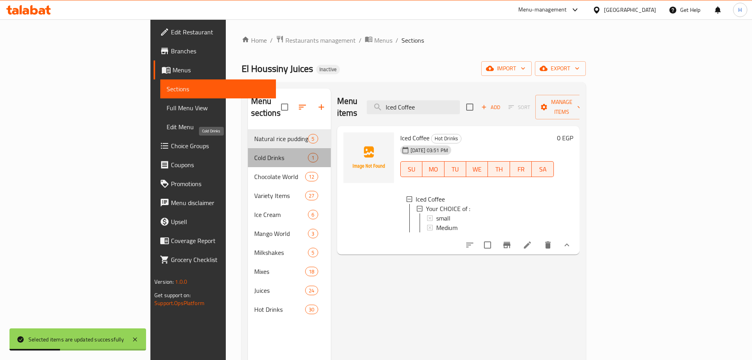
click at [254, 153] on span "Cold Drinks" at bounding box center [281, 157] width 54 height 9
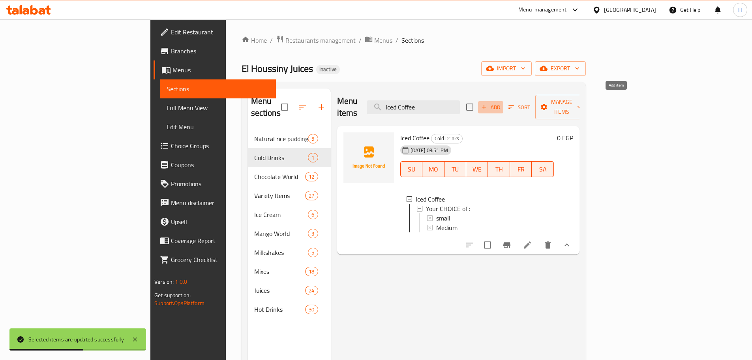
click at [501, 103] on span "Add" at bounding box center [490, 107] width 21 height 9
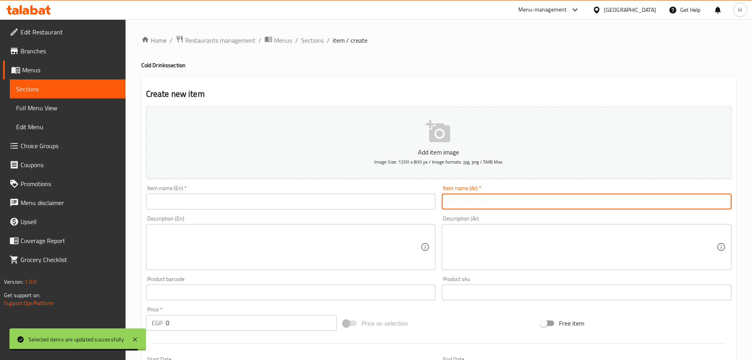
click at [543, 205] on input "text" at bounding box center [587, 201] width 290 height 16
paste input "ايس موكا"
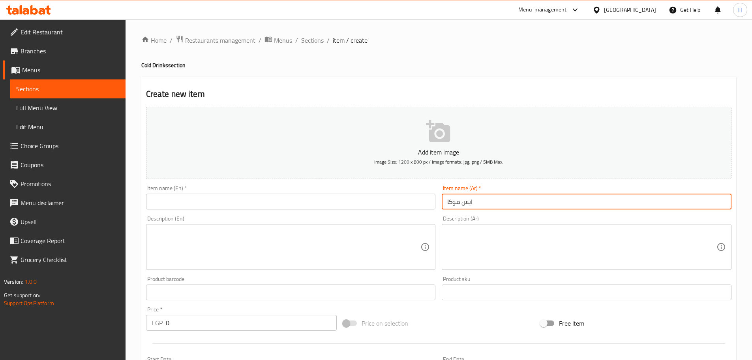
type input "ايس موكا"
click at [312, 210] on div "Item name (En)   * Item name (En) *" at bounding box center [291, 197] width 296 height 30
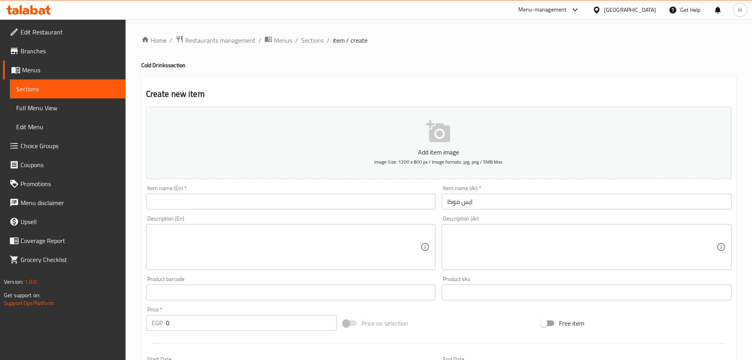
click at [312, 207] on input "text" at bounding box center [291, 201] width 290 height 16
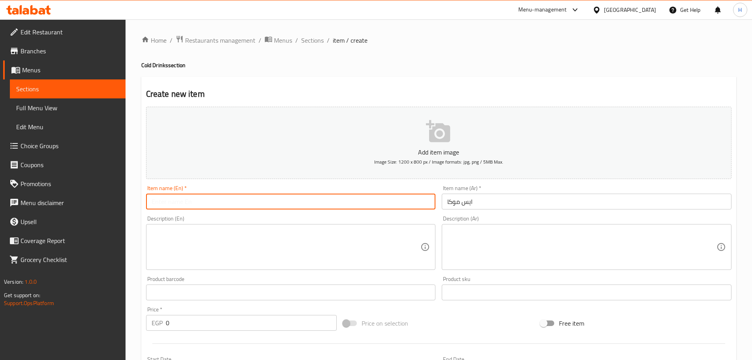
paste input "Iced mocha"
type input "Iced mocha"
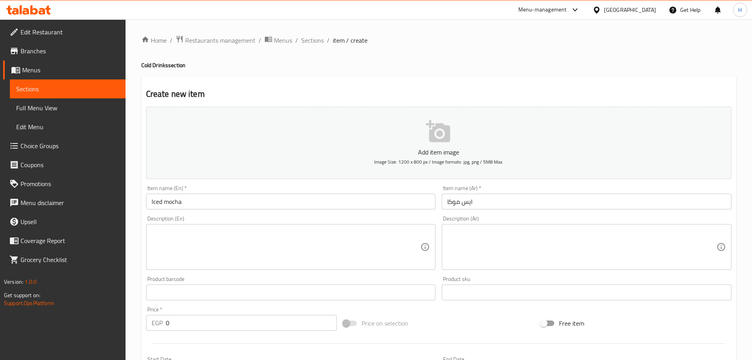
click at [221, 311] on div "Price   * EGP 0 Price *" at bounding box center [241, 318] width 191 height 24
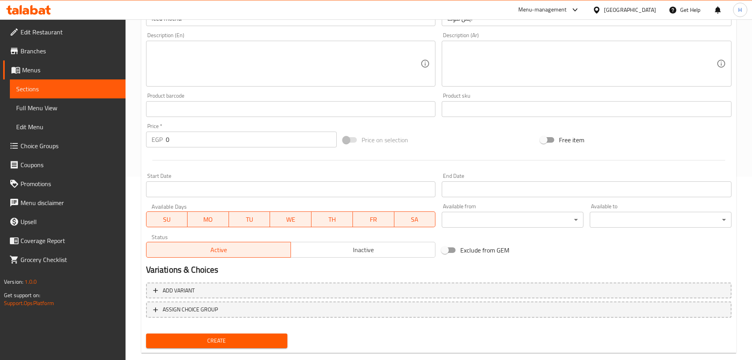
scroll to position [198, 0]
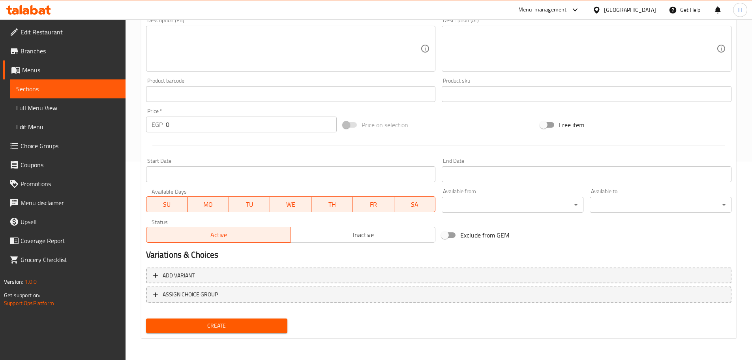
click at [231, 334] on div "Create" at bounding box center [217, 325] width 148 height 21
click at [240, 326] on span "Create" at bounding box center [216, 326] width 129 height 10
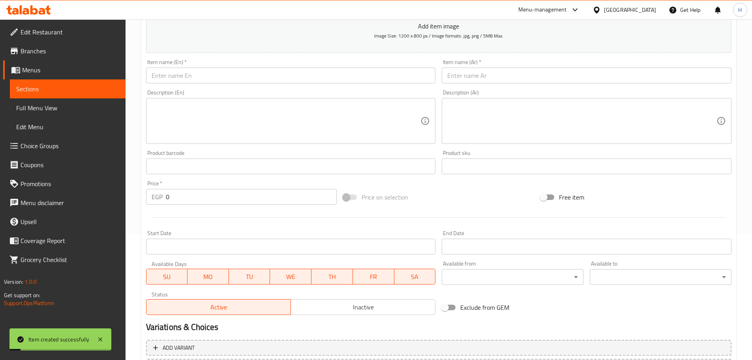
scroll to position [119, 0]
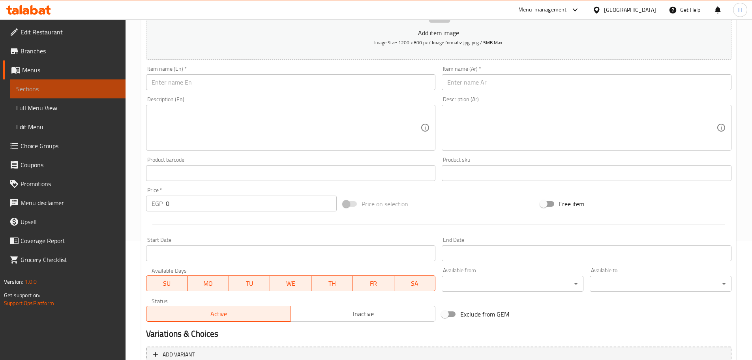
click at [100, 86] on span "Sections" at bounding box center [67, 88] width 103 height 9
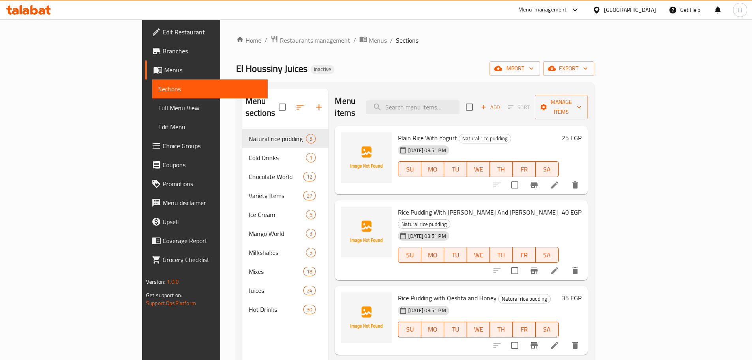
click at [483, 92] on div "Menu items Add Sort Manage items" at bounding box center [461, 107] width 253 height 38
click at [460, 100] on input "search" at bounding box center [412, 107] width 93 height 14
paste input "ليون بالنعناع"
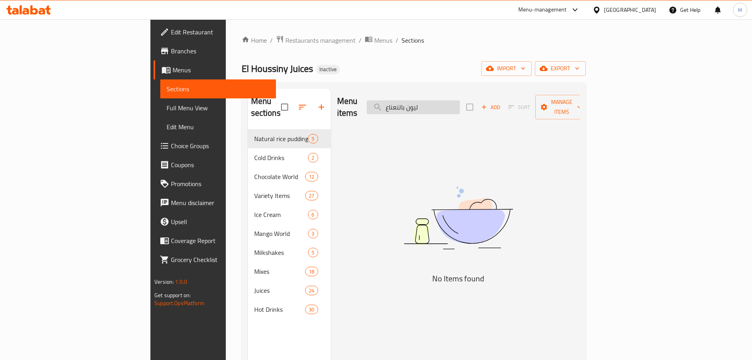
click at [460, 105] on input "ليون بالنعناع" at bounding box center [413, 107] width 93 height 14
click at [460, 104] on input "ليون بالنعناع" at bounding box center [413, 107] width 93 height 14
click at [458, 103] on input "ليمون بالنعناع" at bounding box center [413, 107] width 93 height 14
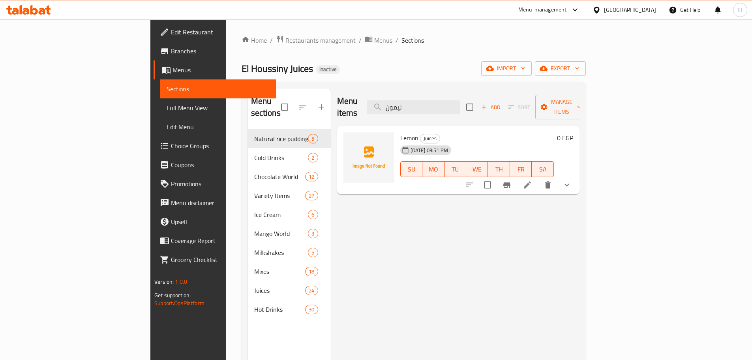
type input "ليمون"
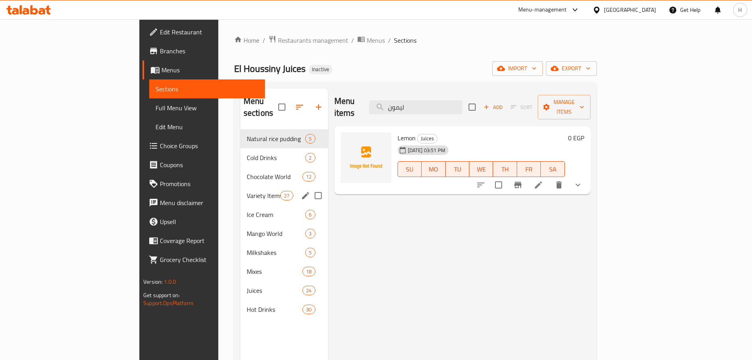
click at [247, 191] on span "Variety Items" at bounding box center [264, 195] width 34 height 9
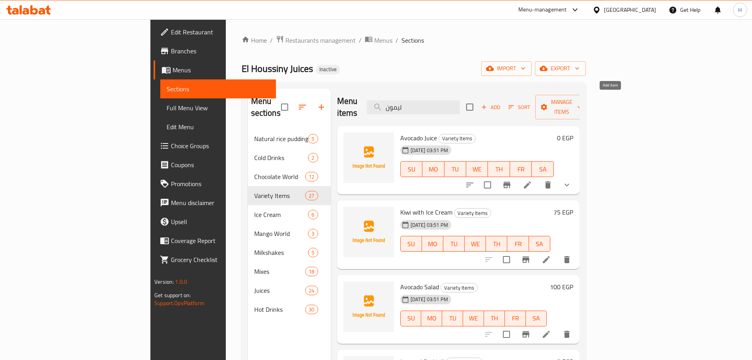
click at [501, 103] on span "Add" at bounding box center [490, 107] width 21 height 9
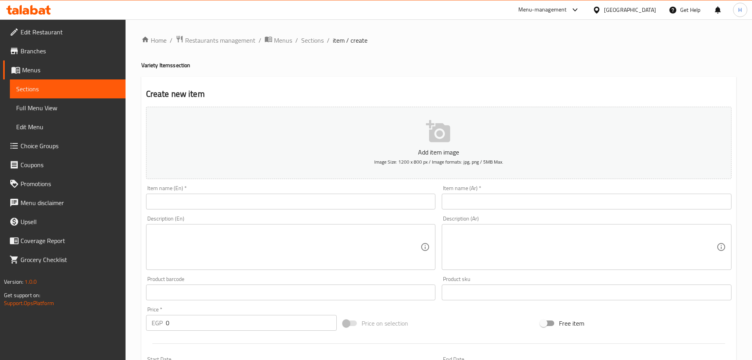
click at [486, 199] on input "text" at bounding box center [587, 201] width 290 height 16
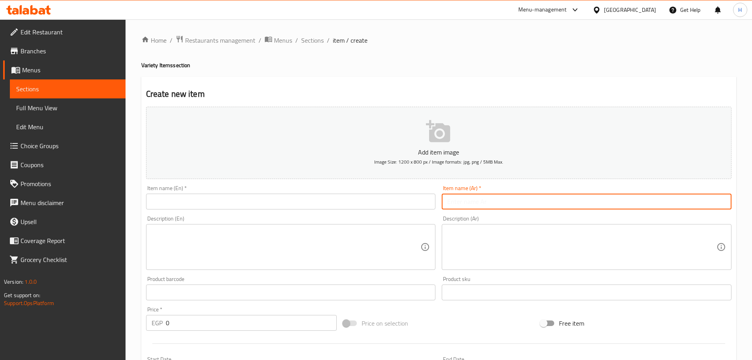
paste input "ليون بالنعناع"
click at [477, 202] on input "ليون بالنعناع" at bounding box center [587, 201] width 290 height 16
click at [473, 201] on input "ليون بالنعناع" at bounding box center [587, 201] width 290 height 16
click at [475, 202] on input "ليون بالنعناع" at bounding box center [587, 201] width 290 height 16
click at [497, 205] on input "ليمون بالنعناع" at bounding box center [587, 201] width 290 height 16
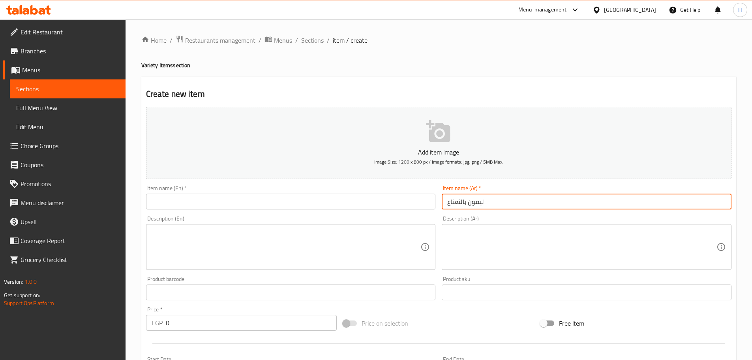
click at [497, 205] on input "ليمون بالنعناع" at bounding box center [587, 201] width 290 height 16
type input "ليمون بالنعناع"
click at [230, 193] on div "Item name (En)   * Item name (En) *" at bounding box center [291, 197] width 290 height 24
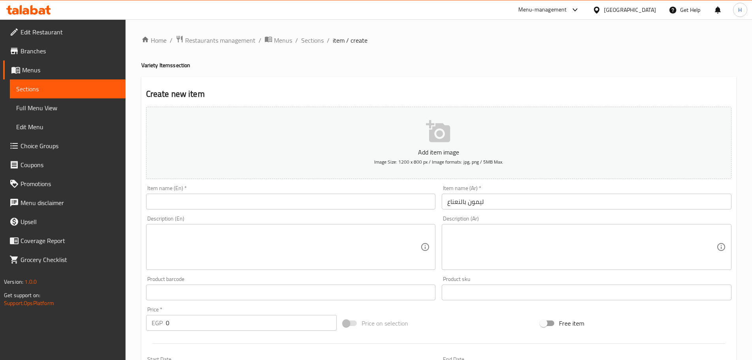
click at [235, 197] on input "text" at bounding box center [291, 201] width 290 height 16
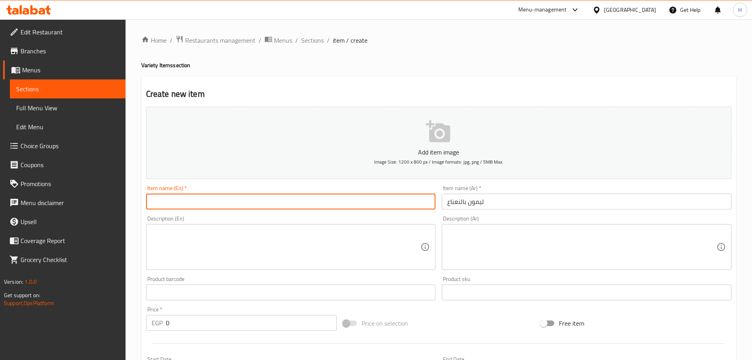
paste input "Lemon with mint"
type input "Lemon with mint"
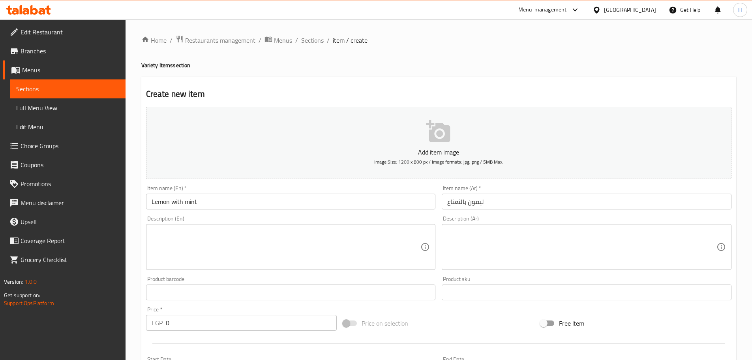
drag, startPoint x: 235, startPoint y: 312, endPoint x: 238, endPoint y: 307, distance: 5.4
click at [235, 312] on div "Price   * EGP 0 Price *" at bounding box center [241, 318] width 191 height 24
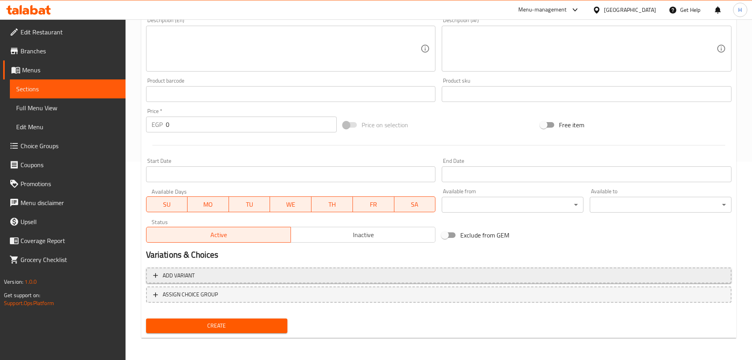
click at [294, 282] on button "Add variant" at bounding box center [439, 275] width 586 height 16
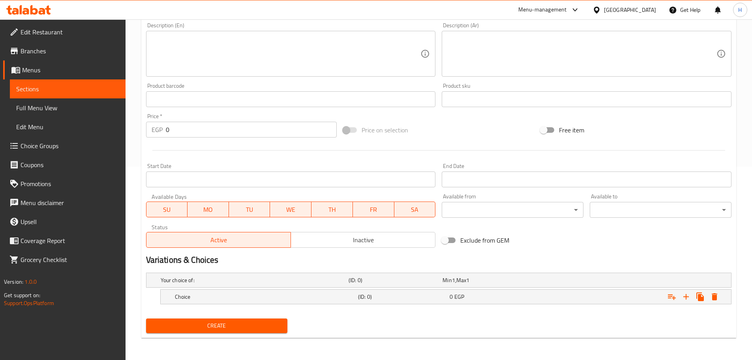
scroll to position [193, 0]
click at [325, 300] on div "Choice" at bounding box center [264, 296] width 183 height 11
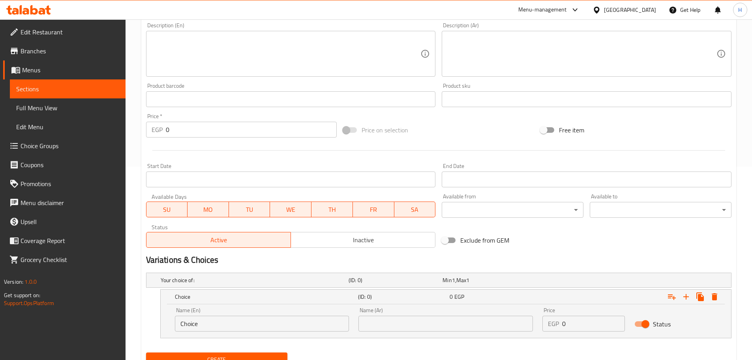
scroll to position [227, 0]
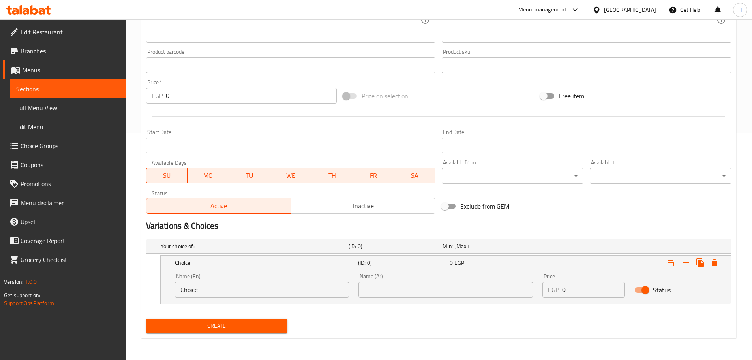
click at [452, 289] on input "text" at bounding box center [445, 289] width 175 height 16
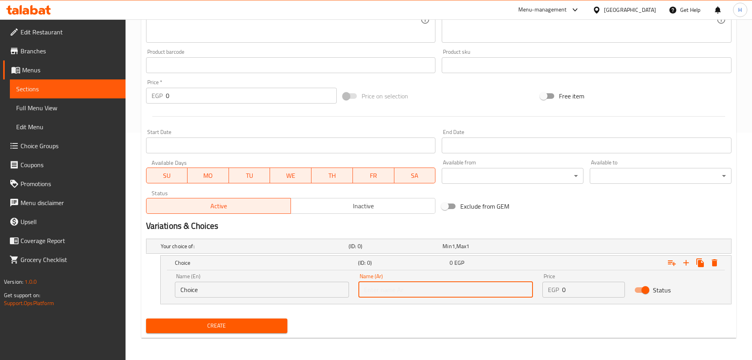
type input "صغير"
click at [264, 293] on input "Choice" at bounding box center [262, 289] width 175 height 16
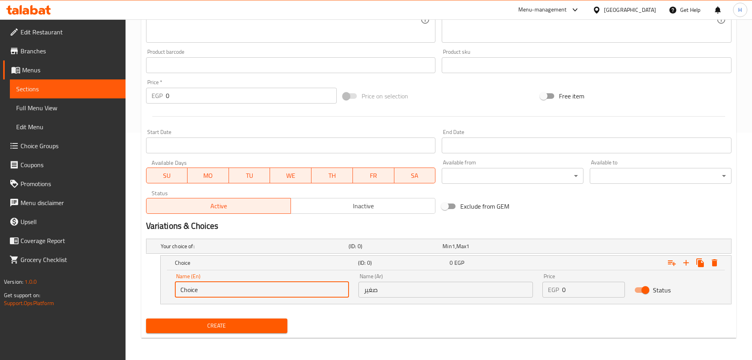
click at [264, 293] on input "Choice" at bounding box center [262, 289] width 175 height 16
type input "س"
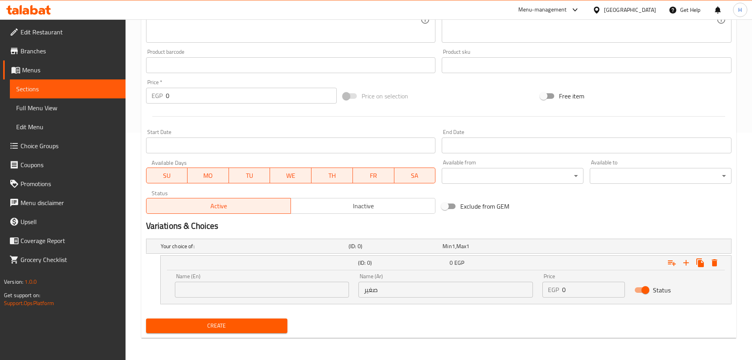
click at [278, 297] on div "Name (En) Name (En)" at bounding box center [262, 285] width 184 height 34
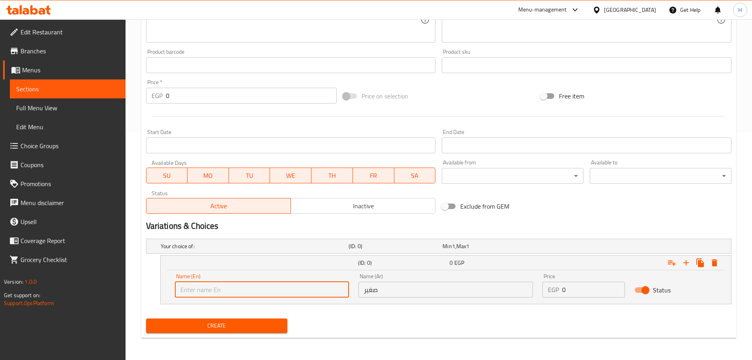
click at [280, 294] on input "text" at bounding box center [262, 289] width 175 height 16
type input "Small"
drag, startPoint x: 576, startPoint y: 293, endPoint x: 540, endPoint y: 293, distance: 36.3
click at [540, 293] on div "Price EGP 0 Price" at bounding box center [584, 285] width 92 height 34
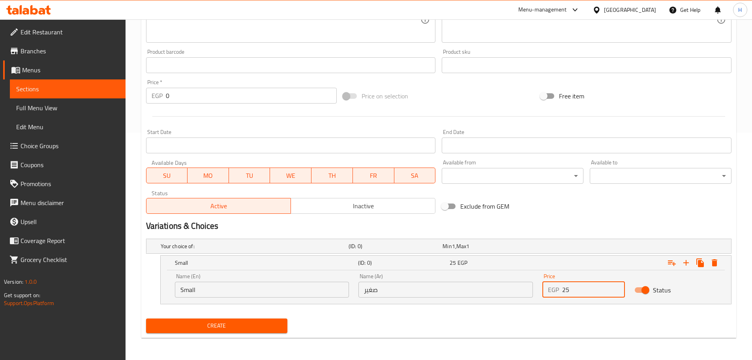
type input "25"
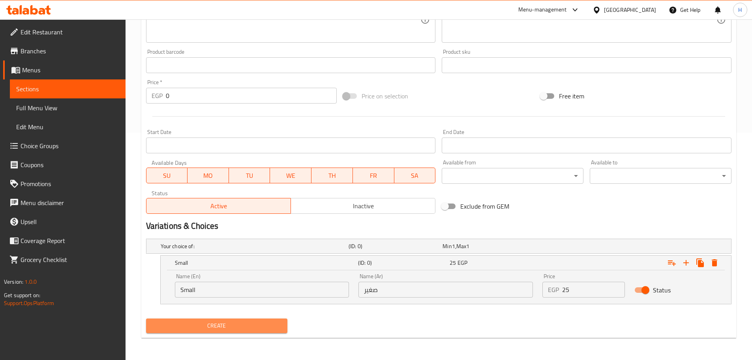
click at [274, 325] on span "Create" at bounding box center [216, 326] width 129 height 10
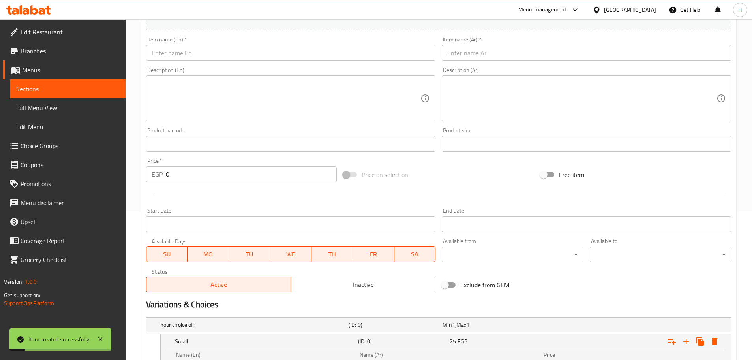
scroll to position [148, 0]
click at [118, 91] on span "Sections" at bounding box center [67, 88] width 103 height 9
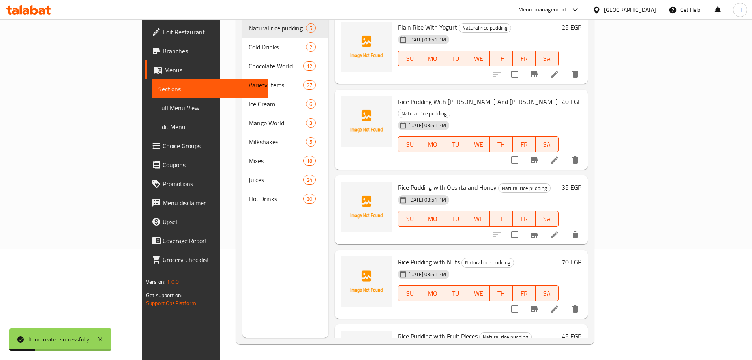
scroll to position [111, 0]
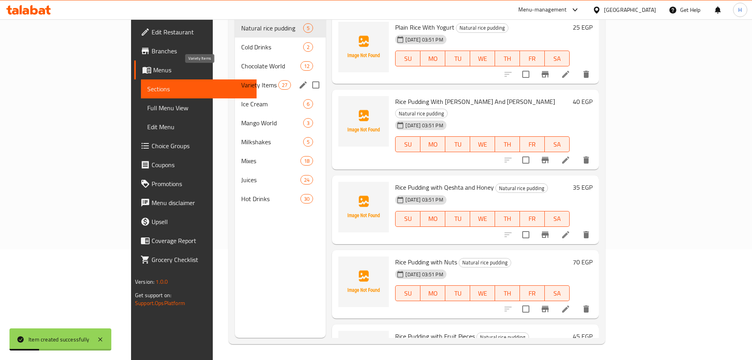
click at [241, 80] on span "Variety Items" at bounding box center [259, 84] width 37 height 9
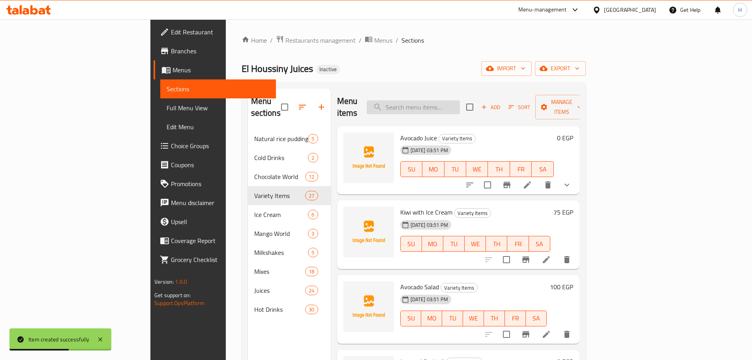
click at [460, 103] on input "search" at bounding box center [413, 107] width 93 height 14
paste input "Lemon with mint"
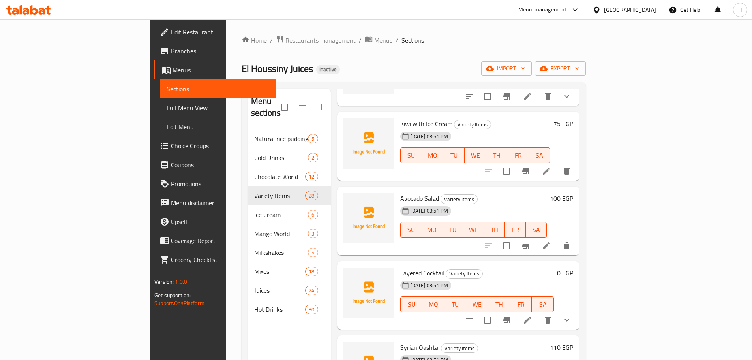
scroll to position [118, 0]
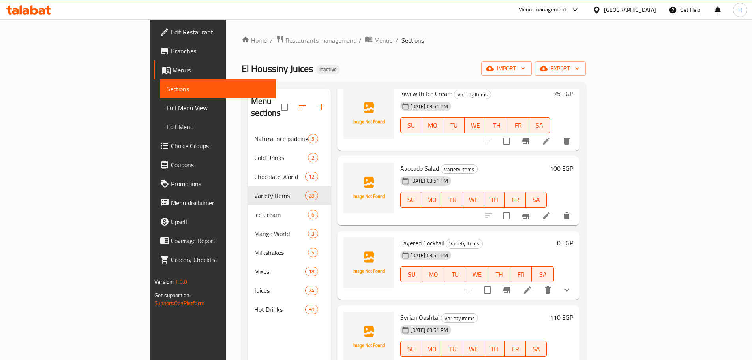
type input "Lemon with mint"
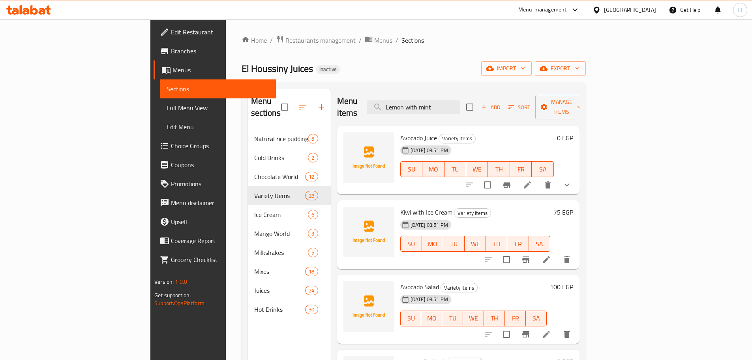
scroll to position [1745, 0]
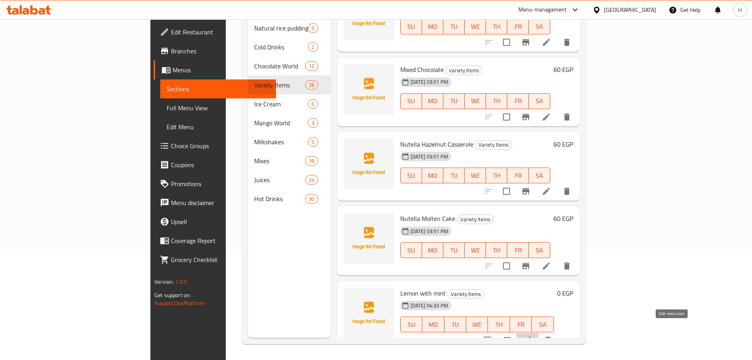
click at [532, 335] on icon at bounding box center [527, 339] width 9 height 9
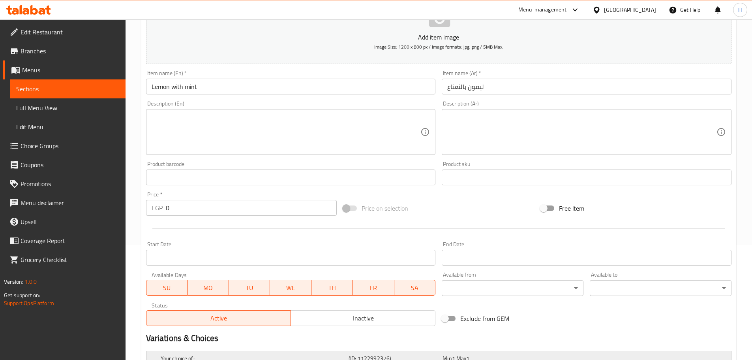
scroll to position [193, 0]
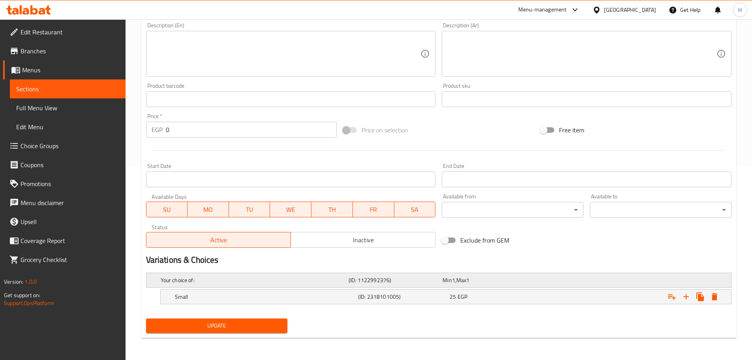
click at [497, 280] on div "Min 1 , Max 1" at bounding box center [488, 280] width 91 height 8
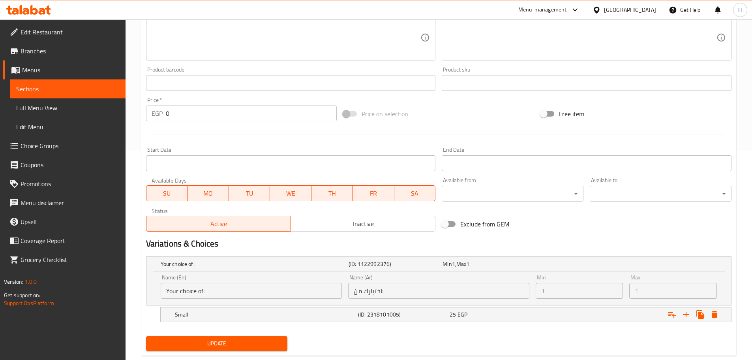
scroll to position [225, 0]
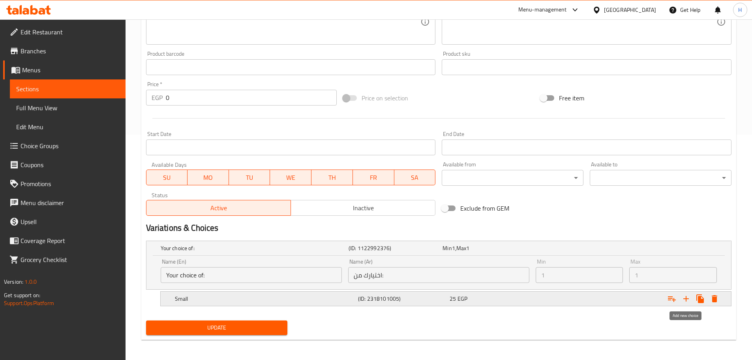
click at [689, 301] on icon "Expand" at bounding box center [685, 298] width 9 height 9
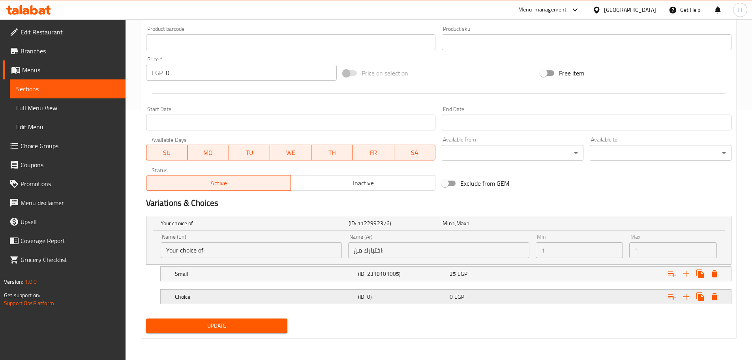
click at [433, 293] on h5 "(ID: 0)" at bounding box center [402, 297] width 88 height 8
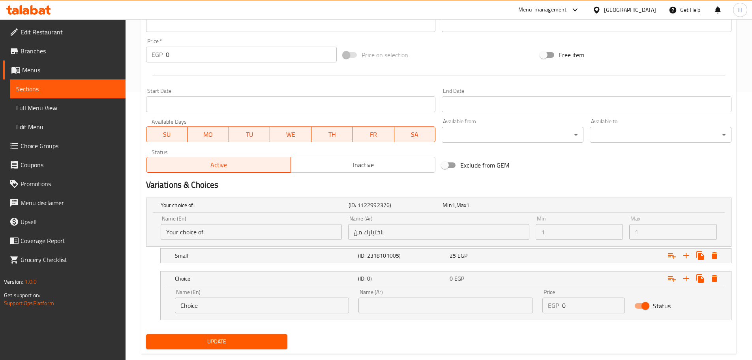
scroll to position [283, 0]
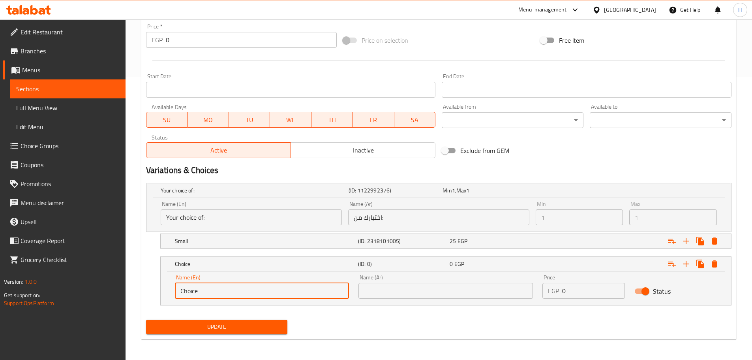
click at [306, 290] on input "Choice" at bounding box center [262, 291] width 175 height 16
type input "medium"
click at [402, 288] on input "text" at bounding box center [445, 291] width 175 height 16
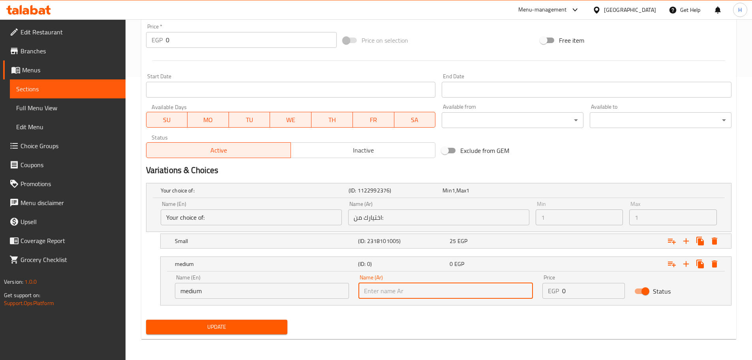
type input "وسط"
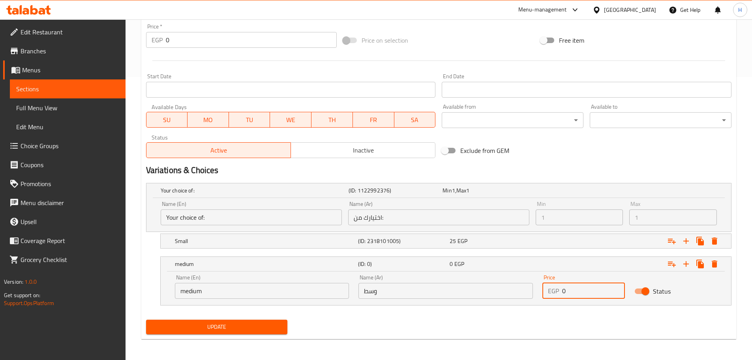
drag, startPoint x: 575, startPoint y: 290, endPoint x: 532, endPoint y: 291, distance: 43.1
click at [533, 291] on div "Name (En) medium Name (En) Name (Ar) وسط Name (Ar) Price EGP 0 Price Status" at bounding box center [446, 287] width 552 height 34
type input "30"
click at [279, 326] on span "Update" at bounding box center [216, 327] width 129 height 10
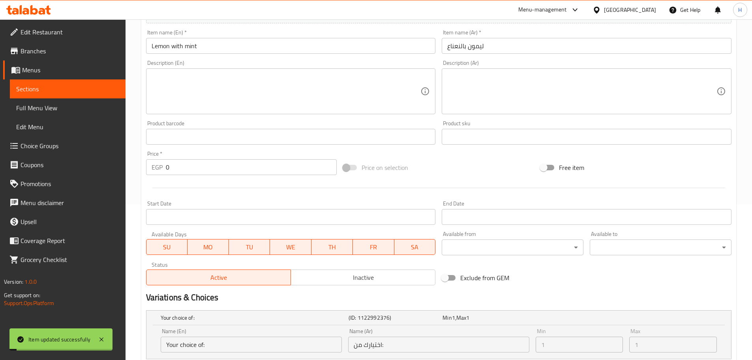
scroll to position [243, 0]
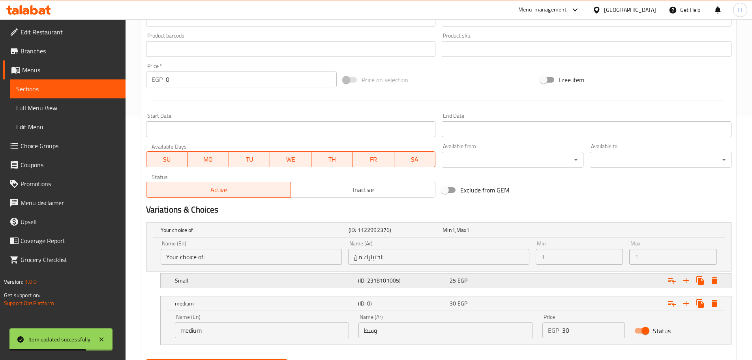
click at [409, 278] on h5 "(ID: 2318101005)" at bounding box center [402, 280] width 88 height 8
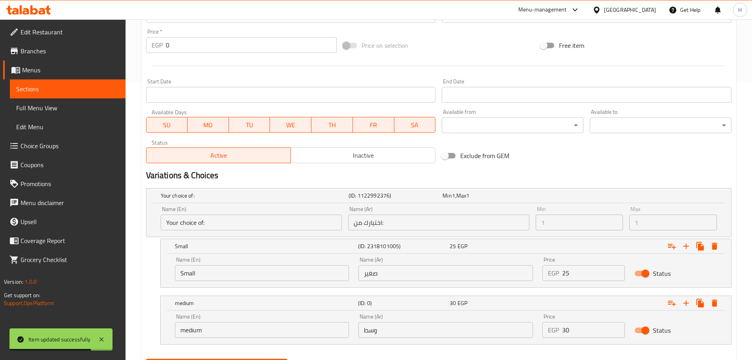
scroll to position [310, 0]
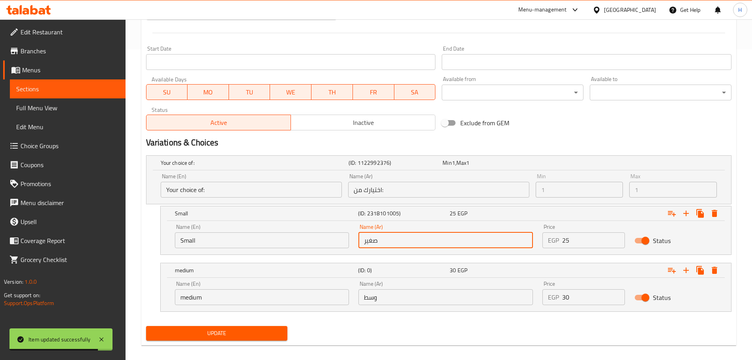
drag, startPoint x: 388, startPoint y: 240, endPoint x: 317, endPoint y: 241, distance: 71.1
click at [317, 241] on div "Name (En) Small Name (En) Name (Ar) صغير Name (Ar) Price EGP 25 Price Status" at bounding box center [446, 236] width 552 height 34
click at [264, 244] on input "Small" at bounding box center [262, 240] width 175 height 16
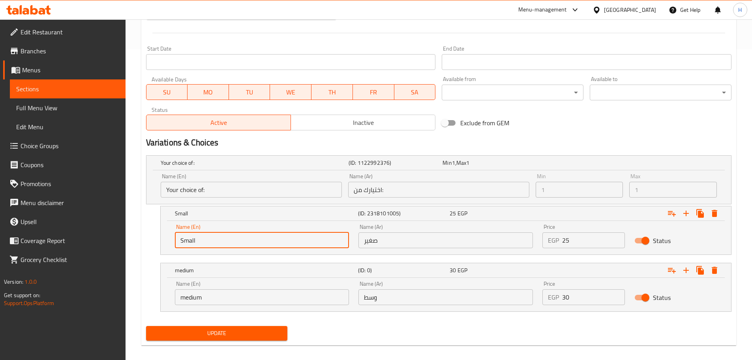
click at [263, 244] on input "Small" at bounding box center [262, 240] width 175 height 16
type input "medium"
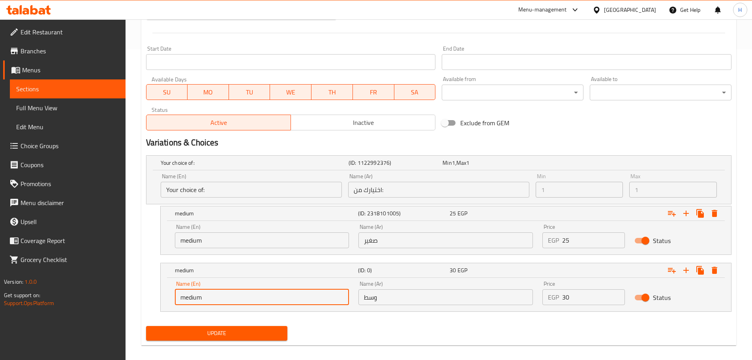
click at [216, 301] on input "medium" at bounding box center [262, 297] width 175 height 16
type input "Large"
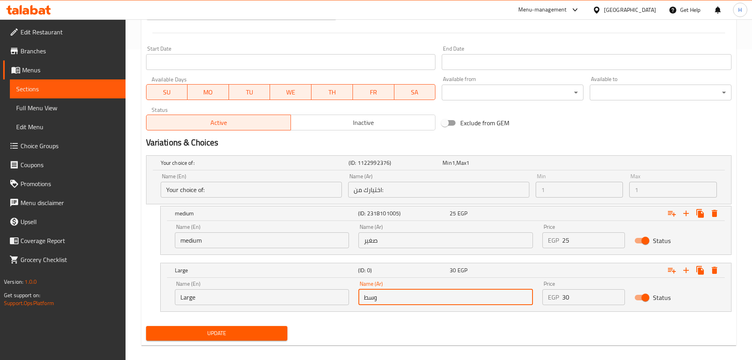
drag, startPoint x: 382, startPoint y: 302, endPoint x: 355, endPoint y: 301, distance: 26.9
click at [355, 301] on div "Name (Ar) وسط Name (Ar)" at bounding box center [446, 293] width 184 height 34
click at [393, 303] on input "text" at bounding box center [445, 297] width 175 height 16
click at [393, 301] on input "text" at bounding box center [445, 297] width 175 height 16
type input "كبير"
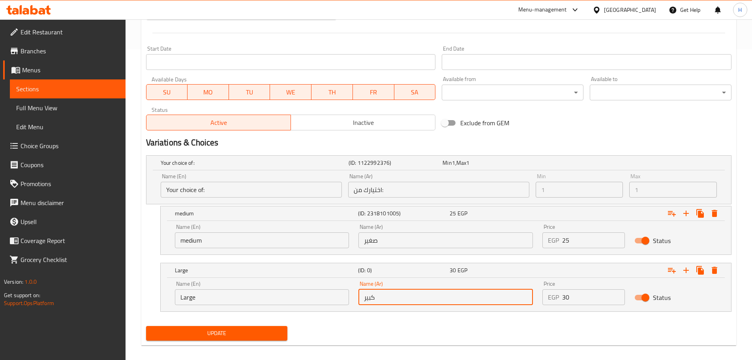
click at [385, 238] on input "صغير" at bounding box center [445, 240] width 175 height 16
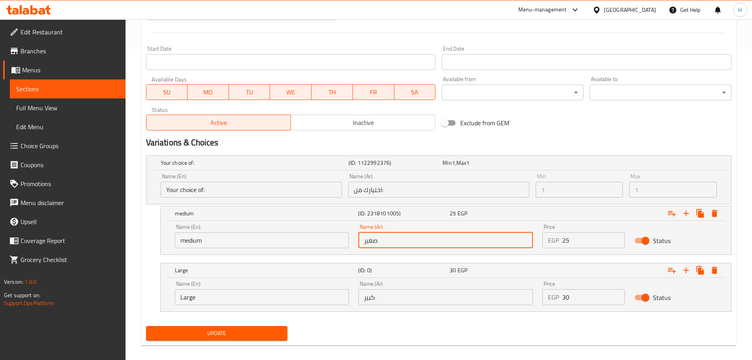
click at [385, 238] on input "صغير" at bounding box center [445, 240] width 175 height 16
click at [389, 240] on input "text" at bounding box center [445, 240] width 175 height 16
type input "نصف"
click at [384, 247] on input "نصف" at bounding box center [445, 240] width 175 height 16
click at [384, 243] on input "نصف" at bounding box center [445, 240] width 175 height 16
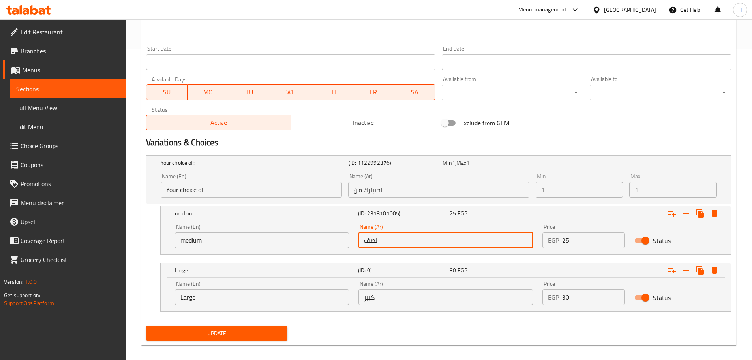
click at [384, 243] on input "نصف" at bounding box center [445, 240] width 175 height 16
click at [387, 244] on input "text" at bounding box center [445, 240] width 175 height 16
type input "وسط"
click at [237, 333] on span "Update" at bounding box center [216, 333] width 129 height 10
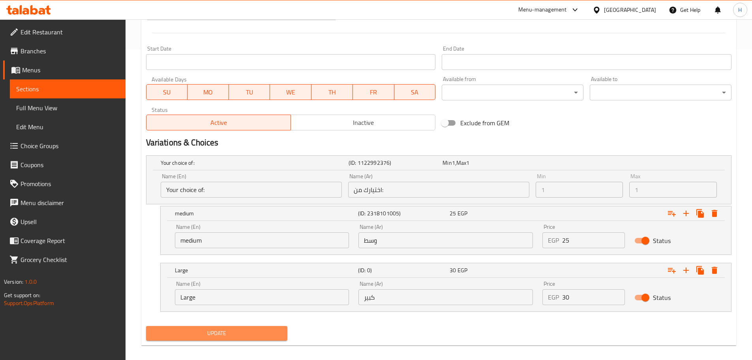
click at [272, 327] on button "Update" at bounding box center [217, 333] width 142 height 15
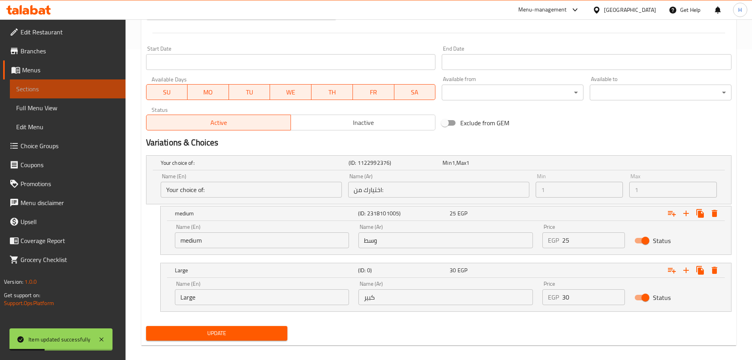
click at [109, 86] on span "Sections" at bounding box center [67, 88] width 103 height 9
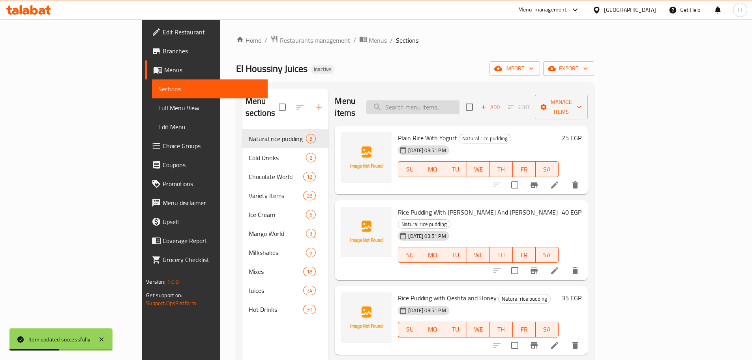
click at [460, 108] on input "search" at bounding box center [412, 107] width 93 height 14
paste input "Boreo Juice"
click at [460, 103] on input "Boreo Juice" at bounding box center [412, 107] width 93 height 14
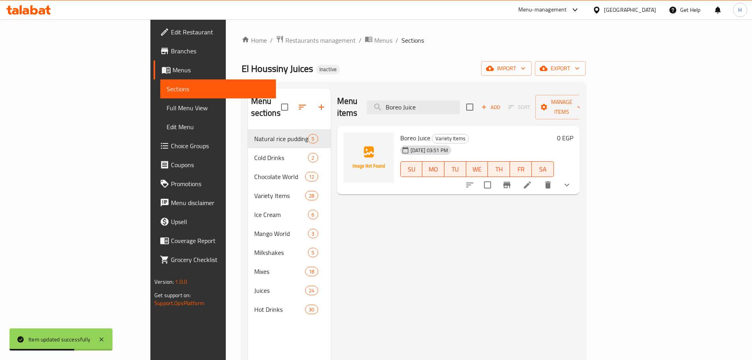
type input "Boreo Juice"
click at [539, 178] on li at bounding box center [527, 185] width 22 height 14
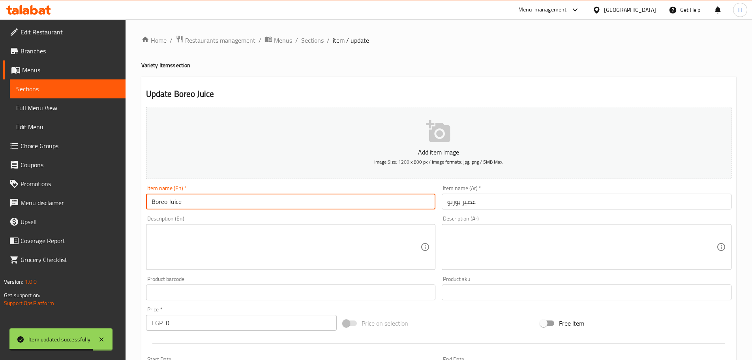
click at [159, 202] on input "Boreo Juice" at bounding box center [291, 201] width 290 height 16
paste input "io"
type input "Borio Juice"
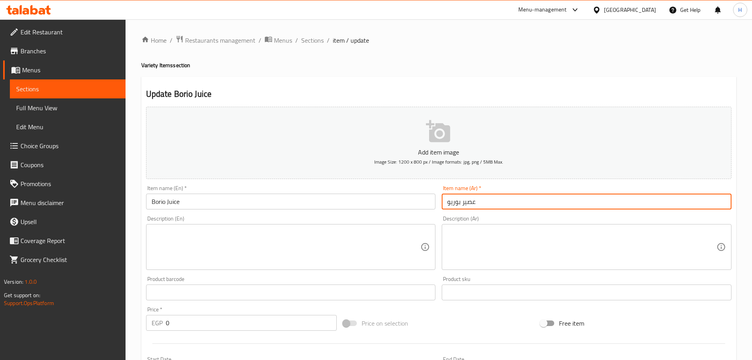
click at [454, 207] on input "عصير بوريو" at bounding box center [587, 201] width 290 height 16
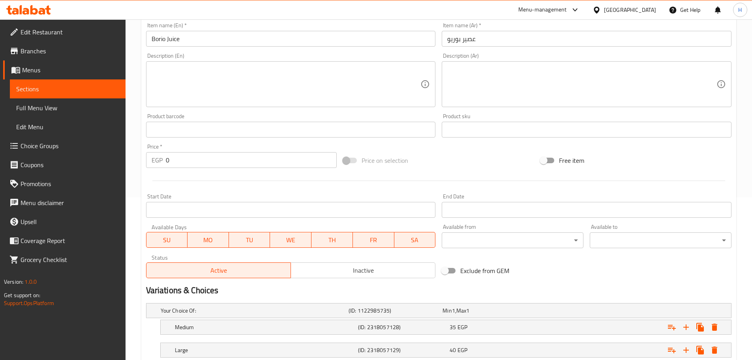
scroll to position [216, 0]
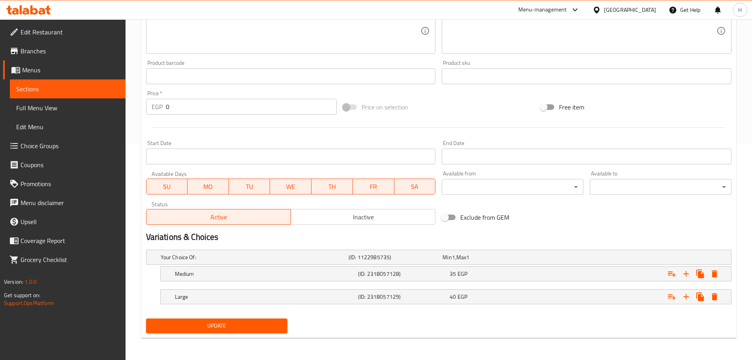
drag, startPoint x: 240, startPoint y: 326, endPoint x: 235, endPoint y: 159, distance: 167.5
click at [240, 327] on span "Update" at bounding box center [216, 326] width 129 height 10
drag, startPoint x: 94, startPoint y: 98, endPoint x: 192, endPoint y: 0, distance: 138.7
click at [94, 98] on link "Full Menu View" at bounding box center [68, 107] width 116 height 19
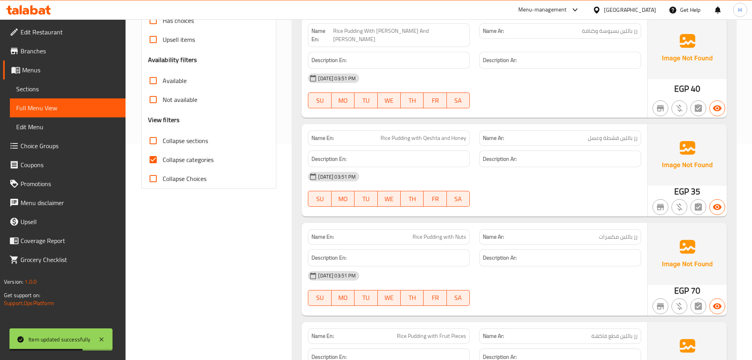
click at [169, 155] on span "Collapse categories" at bounding box center [188, 159] width 51 height 9
click at [163, 154] on input "Collapse categories" at bounding box center [153, 159] width 19 height 19
checkbox input "false"
click at [175, 139] on span "Collapse sections" at bounding box center [185, 140] width 45 height 9
click at [163, 139] on input "Collapse sections" at bounding box center [153, 140] width 19 height 19
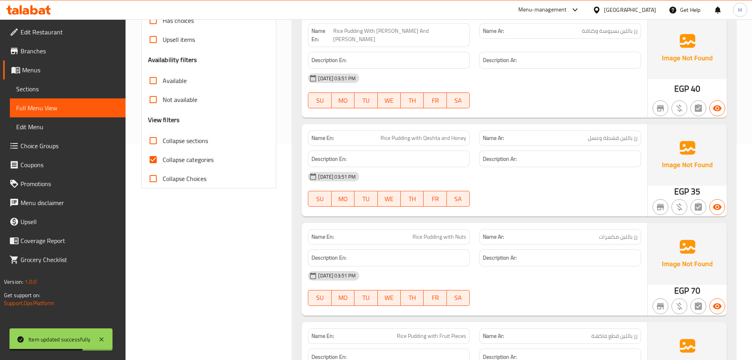
checkbox input "true"
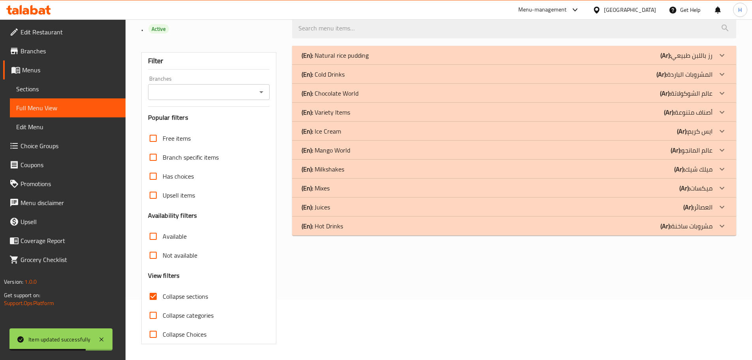
scroll to position [5, 0]
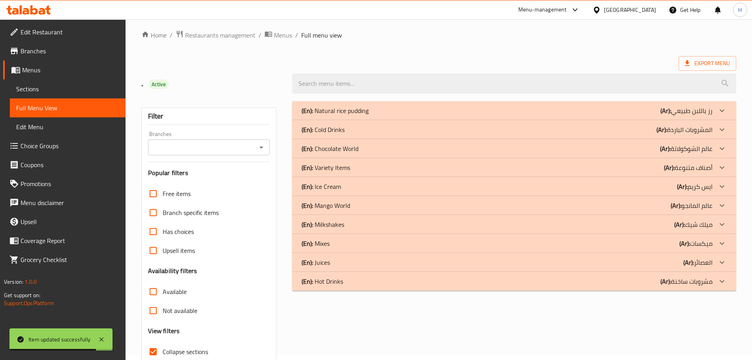
click at [383, 167] on div "(En): Variety Items (Ar): أصناف متنوعة" at bounding box center [507, 167] width 411 height 9
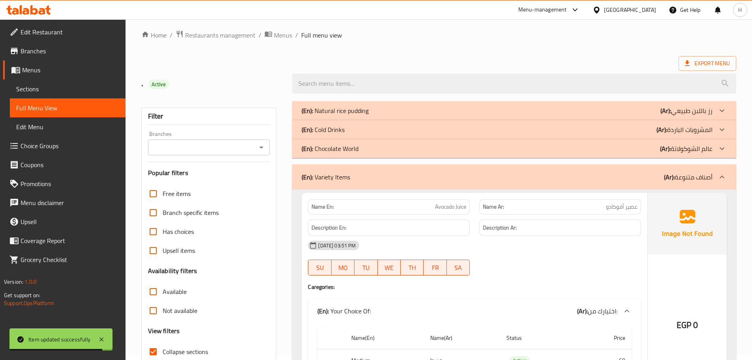
scroll to position [0, 0]
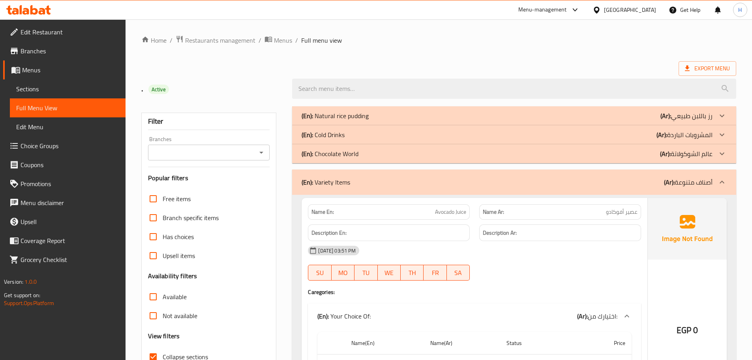
click at [527, 131] on div "(En): Cold Drinks (Ar): المشروبات الباردة" at bounding box center [507, 134] width 411 height 9
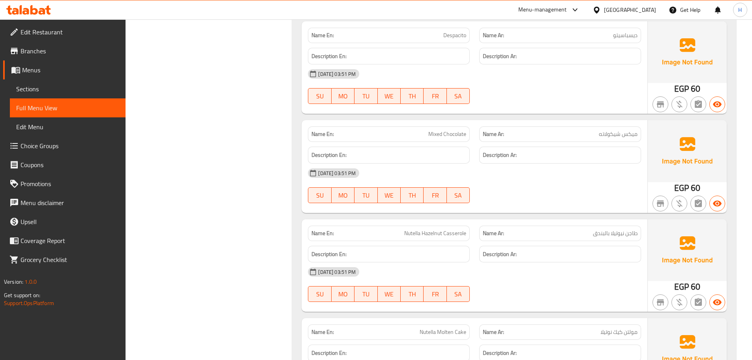
scroll to position [4272, 0]
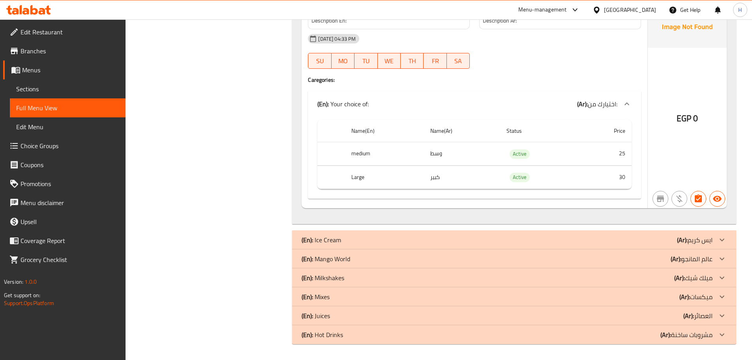
click at [701, 333] on p "(Ar): مشروبات ساخنة" at bounding box center [687, 334] width 52 height 9
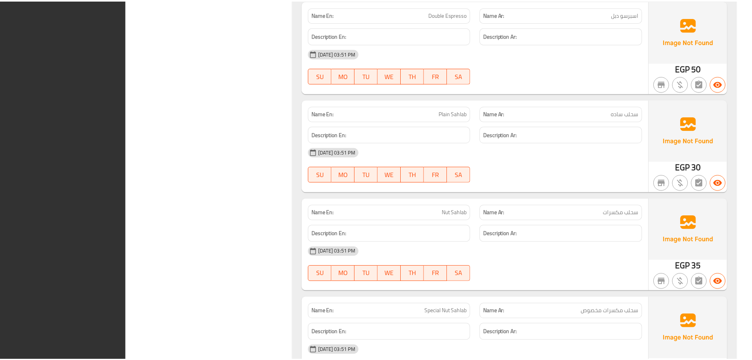
scroll to position [7267, 0]
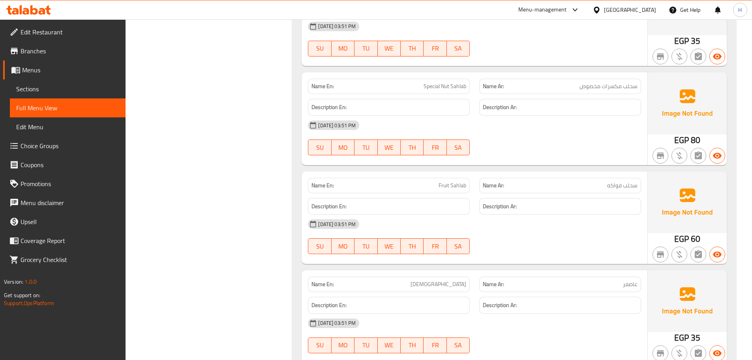
click at [93, 89] on span "Sections" at bounding box center [67, 88] width 103 height 9
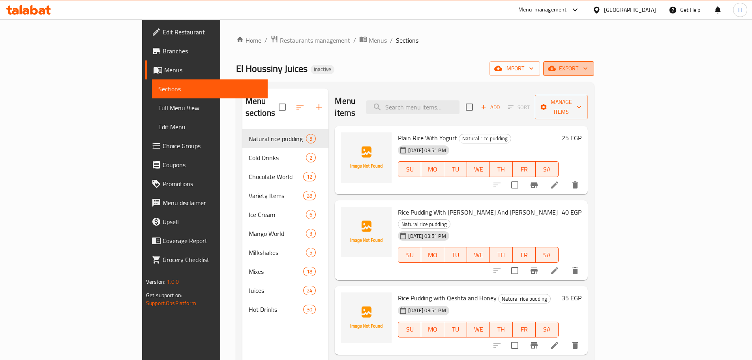
click at [588, 66] on span "export" at bounding box center [569, 69] width 38 height 10
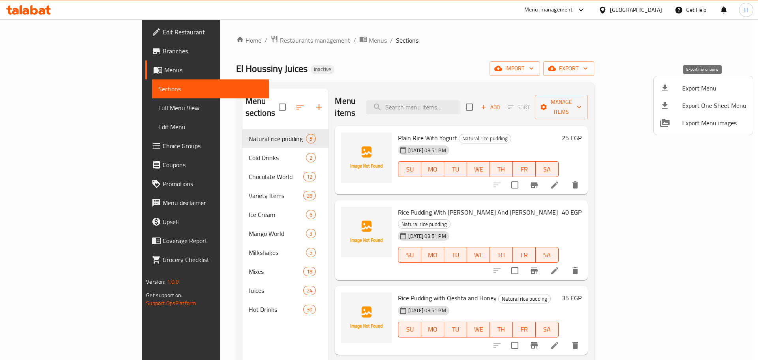
click at [664, 84] on icon at bounding box center [664, 87] width 9 height 9
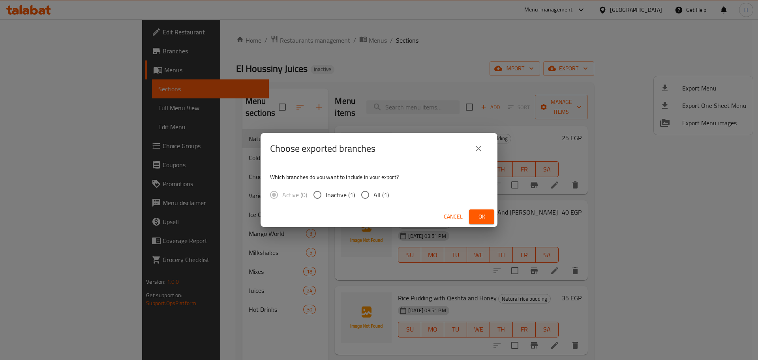
drag, startPoint x: 383, startPoint y: 189, endPoint x: 396, endPoint y: 197, distance: 15.0
click at [383, 190] on span "All (1)" at bounding box center [380, 194] width 15 height 9
click at [373, 189] on input "All (1)" at bounding box center [365, 194] width 17 height 17
radio input "true"
click at [473, 216] on button "Ok" at bounding box center [481, 216] width 25 height 15
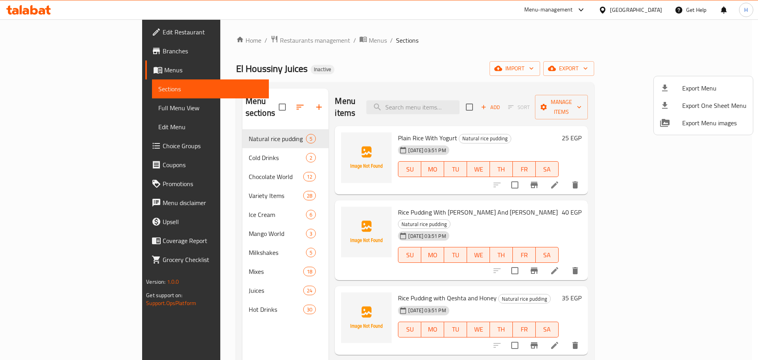
drag, startPoint x: 613, startPoint y: 55, endPoint x: 594, endPoint y: 66, distance: 22.1
click at [613, 55] on div at bounding box center [379, 180] width 758 height 360
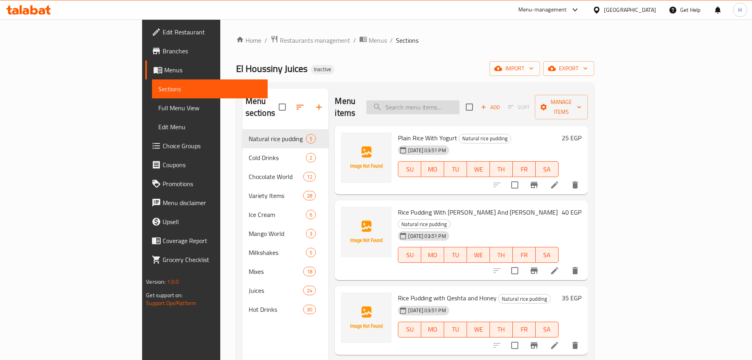
click at [458, 100] on input "search" at bounding box center [412, 107] width 93 height 14
paste input "ليمون بالنعناع"
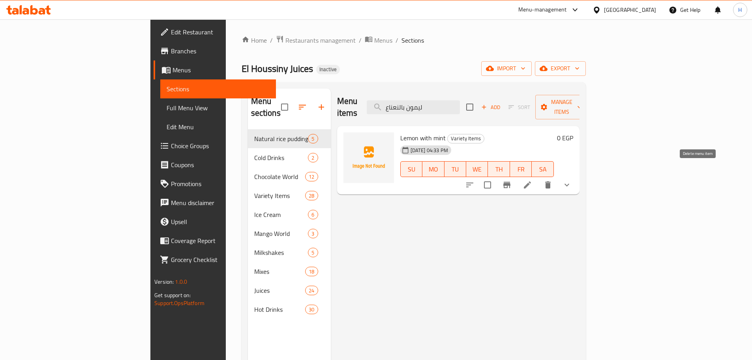
click at [553, 180] on icon "delete" at bounding box center [547, 184] width 9 height 9
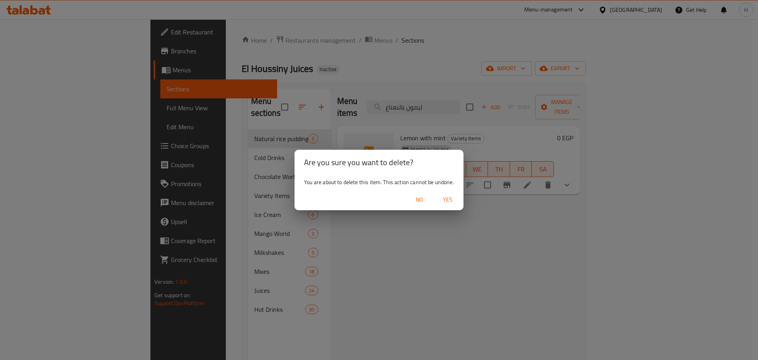
click at [447, 201] on span "Yes" at bounding box center [447, 200] width 19 height 10
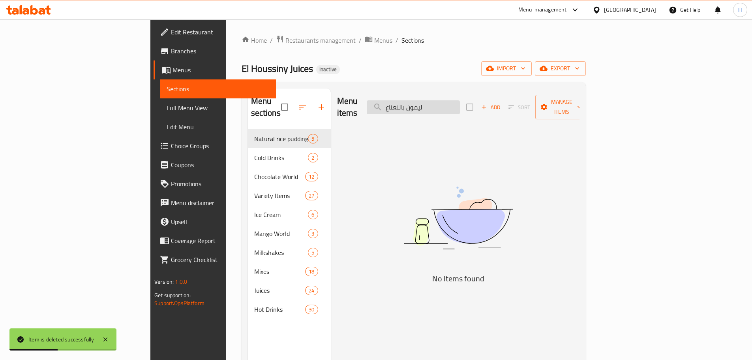
click at [460, 100] on input "ليمون بالنعناع" at bounding box center [413, 107] width 93 height 14
paste input "ايس موكا"
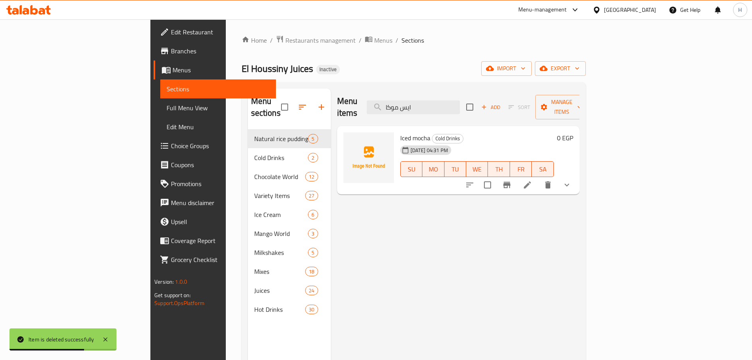
type input "ايس موكا"
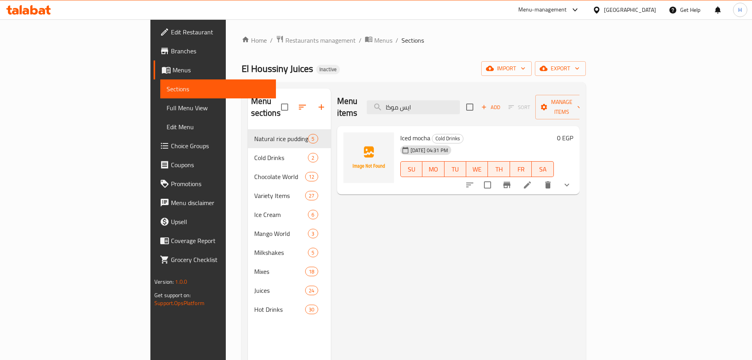
click at [580, 253] on div "Menu items ايس موكا Add Sort Manage items Iced mocha Cold Drinks 30-09-2025 04:…" at bounding box center [455, 268] width 249 height 360
click at [572, 180] on icon "show more" at bounding box center [566, 184] width 9 height 9
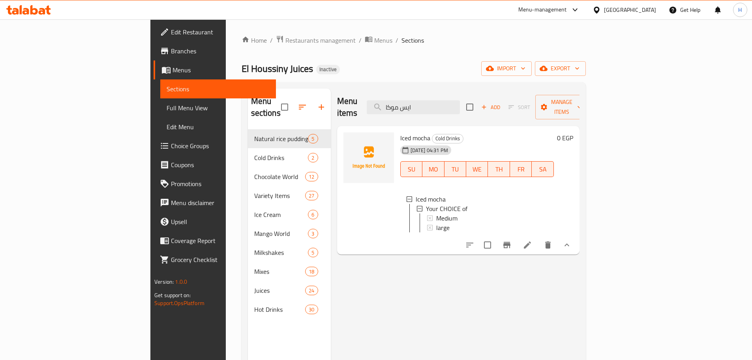
drag, startPoint x: 653, startPoint y: 120, endPoint x: 486, endPoint y: 133, distance: 168.3
click at [557, 129] on div "Iced mocha Cold Drinks 30-09-2025 04:31 PM SU MO TU WE TH FR SA Iced mocha Your…" at bounding box center [477, 190] width 160 height 122
click at [167, 110] on span "Full Menu View" at bounding box center [218, 107] width 103 height 9
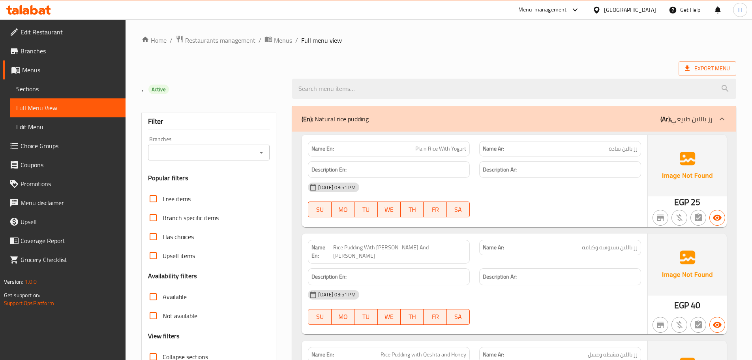
scroll to position [150, 0]
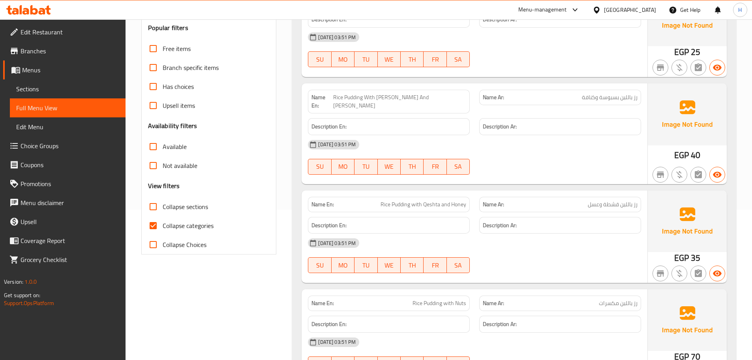
click at [190, 227] on span "Collapse categories" at bounding box center [188, 225] width 51 height 9
click at [163, 227] on input "Collapse categories" at bounding box center [153, 225] width 19 height 19
checkbox input "false"
click at [163, 205] on span "Collapse sections" at bounding box center [185, 206] width 45 height 9
click at [163, 205] on input "Collapse sections" at bounding box center [153, 206] width 19 height 19
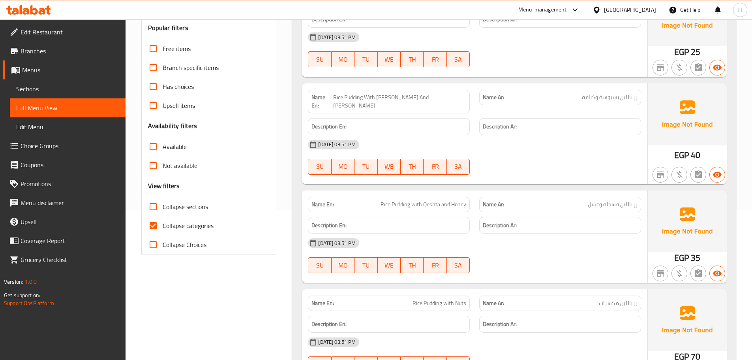
checkbox input "true"
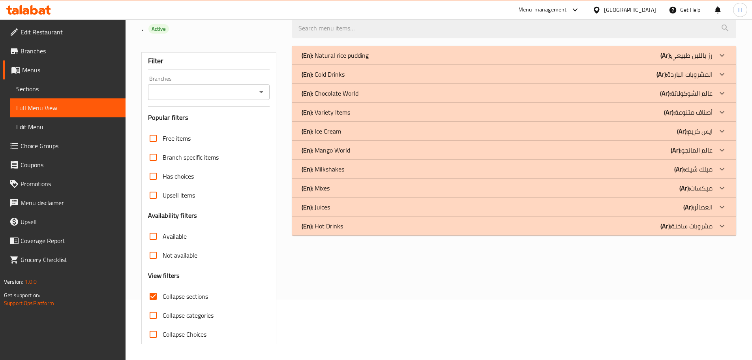
scroll to position [60, 0]
click at [363, 77] on div "(En): Cold Drinks (Ar): المشروبات الباردة" at bounding box center [507, 73] width 411 height 9
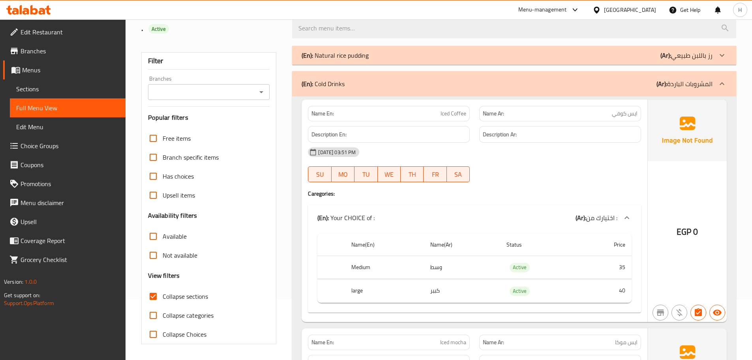
scroll to position [440, 0]
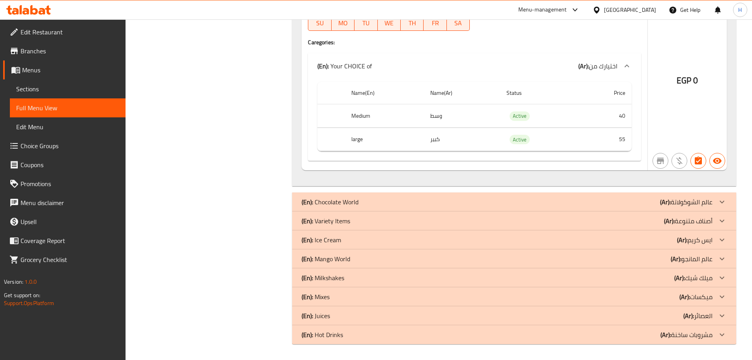
click at [348, 222] on p "(En): Variety Items" at bounding box center [326, 220] width 49 height 9
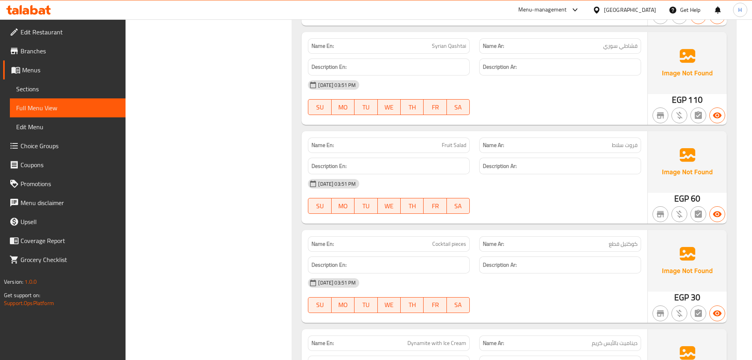
scroll to position [4044, 0]
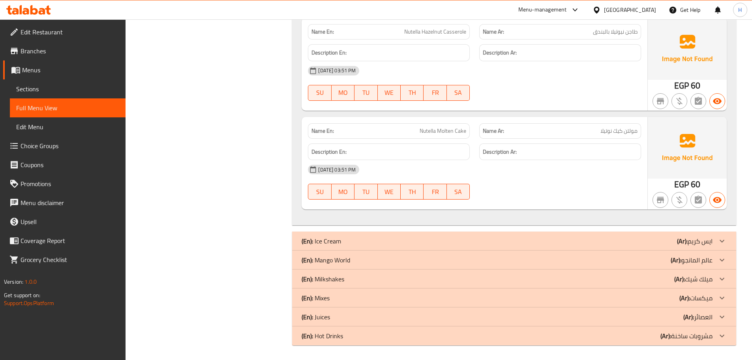
click at [717, 334] on div at bounding box center [722, 335] width 19 height 19
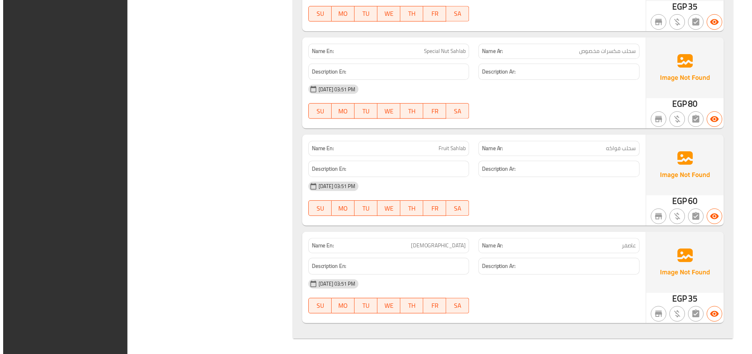
scroll to position [4485, 0]
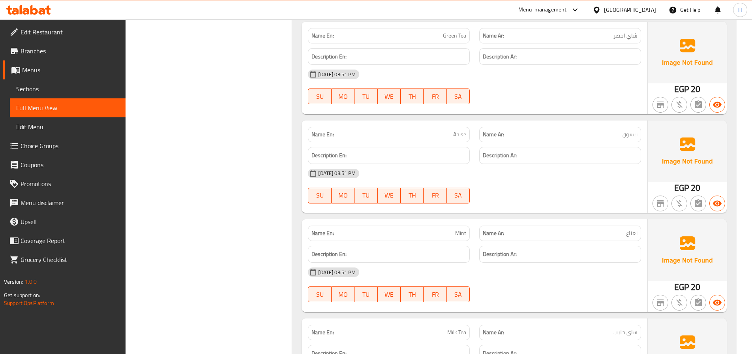
click at [87, 91] on span "Sections" at bounding box center [67, 88] width 103 height 9
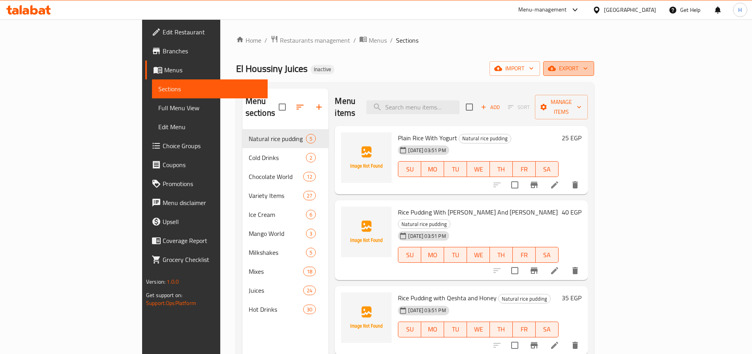
click at [588, 73] on span "export" at bounding box center [569, 69] width 38 height 10
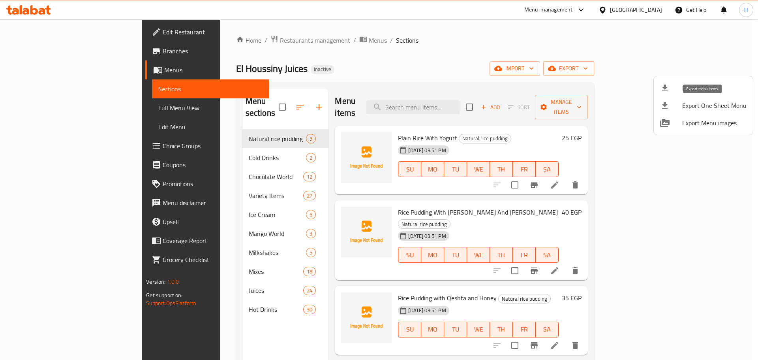
click at [693, 86] on span "Export Menu" at bounding box center [714, 87] width 64 height 9
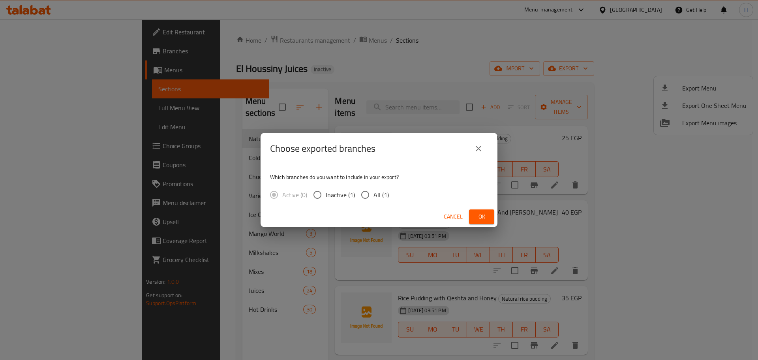
click at [377, 191] on span "All (1)" at bounding box center [380, 194] width 15 height 9
click at [373, 191] on input "All (1)" at bounding box center [365, 194] width 17 height 17
radio input "true"
click at [478, 212] on span "Ok" at bounding box center [481, 217] width 13 height 10
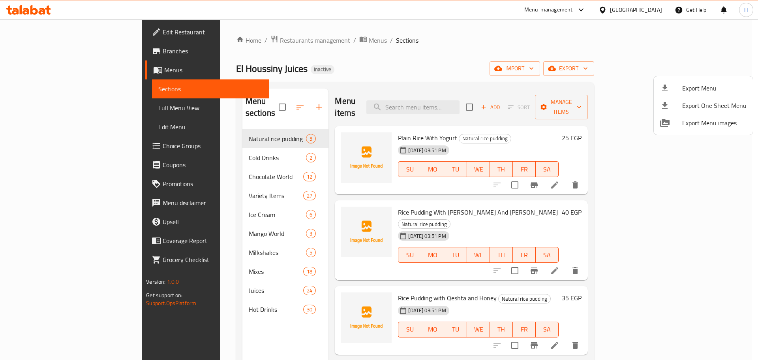
click at [188, 135] on div at bounding box center [379, 180] width 758 height 360
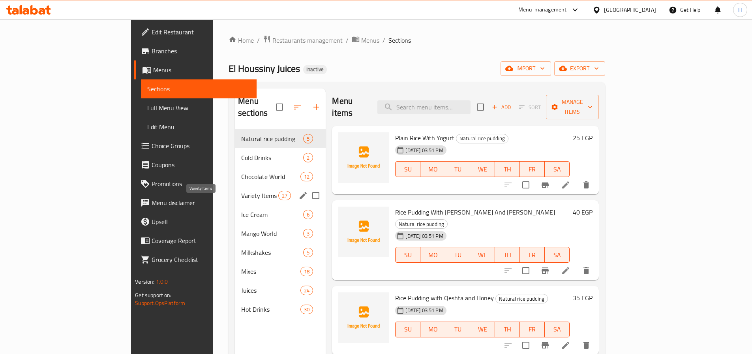
click at [241, 191] on span "Variety Items" at bounding box center [259, 195] width 37 height 9
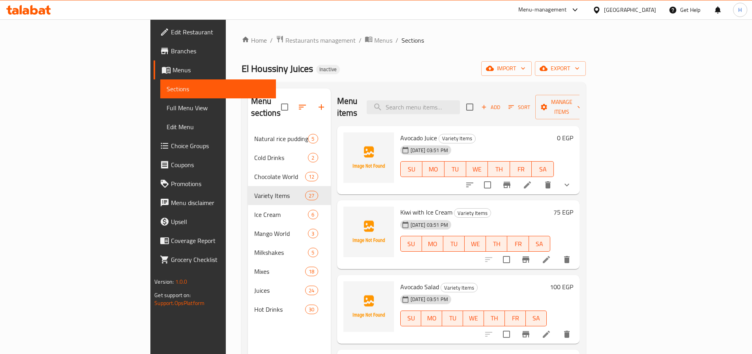
click at [439, 134] on span "Variety Items" at bounding box center [457, 138] width 36 height 9
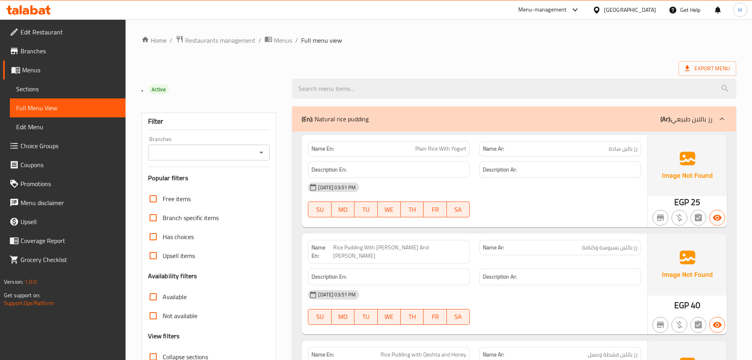
click at [184, 347] on label "Collapse sections" at bounding box center [176, 356] width 64 height 19
click at [163, 347] on input "Collapse sections" at bounding box center [153, 356] width 19 height 19
click at [188, 352] on span "Collapse sections" at bounding box center [185, 356] width 45 height 9
click at [163, 347] on input "Collapse sections" at bounding box center [153, 356] width 19 height 19
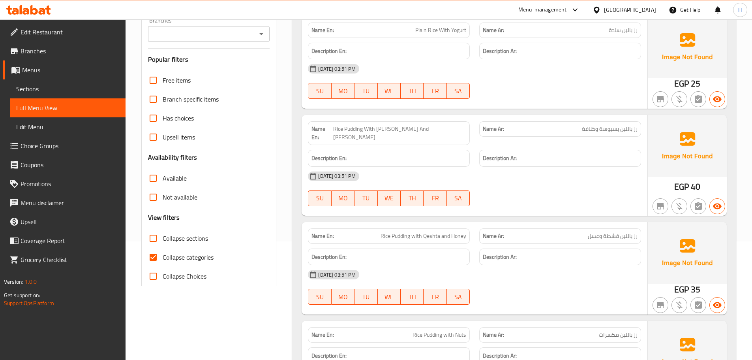
click at [189, 241] on span "Collapse sections" at bounding box center [185, 237] width 45 height 9
click at [163, 241] on input "Collapse sections" at bounding box center [153, 238] width 19 height 19
checkbox input "true"
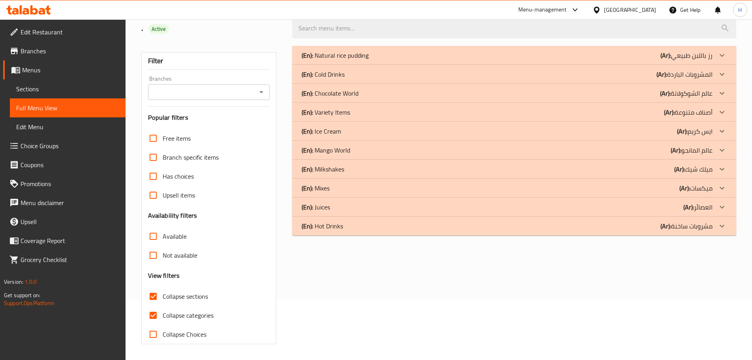
scroll to position [60, 0]
click at [206, 318] on span "Collapse categories" at bounding box center [188, 314] width 51 height 9
click at [163, 318] on input "Collapse categories" at bounding box center [153, 315] width 19 height 19
checkbox input "false"
click at [353, 225] on div "(En): Hot Drinks (Ar): مشروبات ساخنة" at bounding box center [507, 225] width 411 height 9
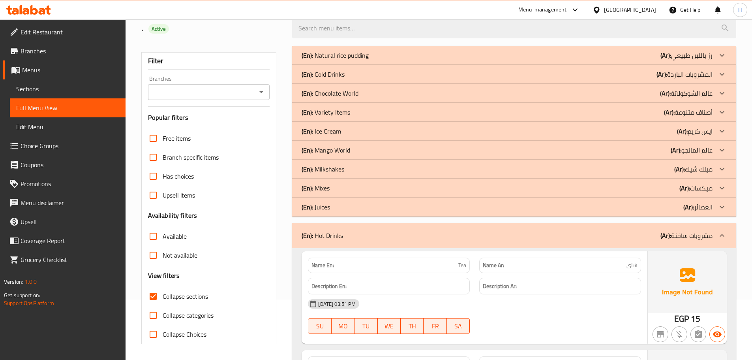
click at [339, 111] on p "(En): Variety Items" at bounding box center [326, 111] width 49 height 9
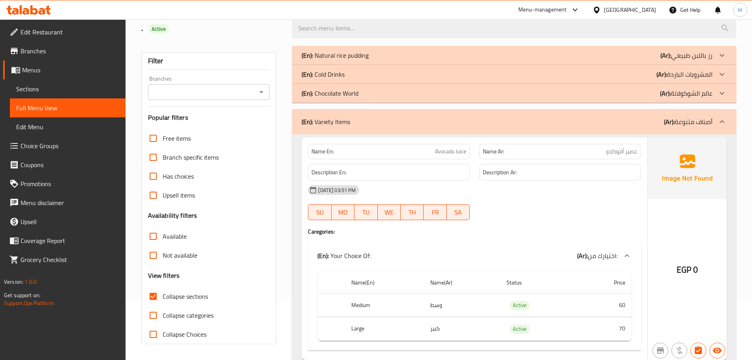
click at [341, 74] on p "(En): Cold Drinks" at bounding box center [323, 73] width 43 height 9
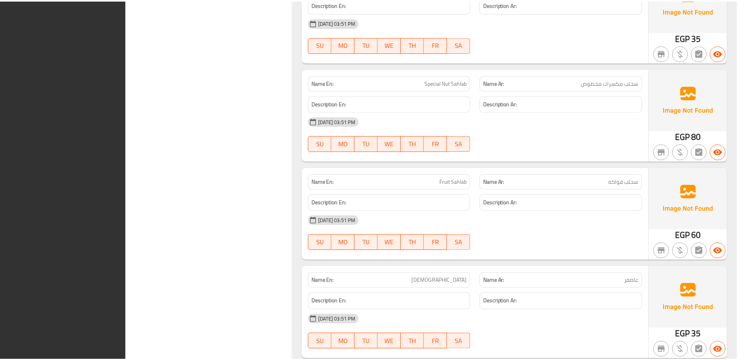
scroll to position [7039, 0]
